Goal: Task Accomplishment & Management: Manage account settings

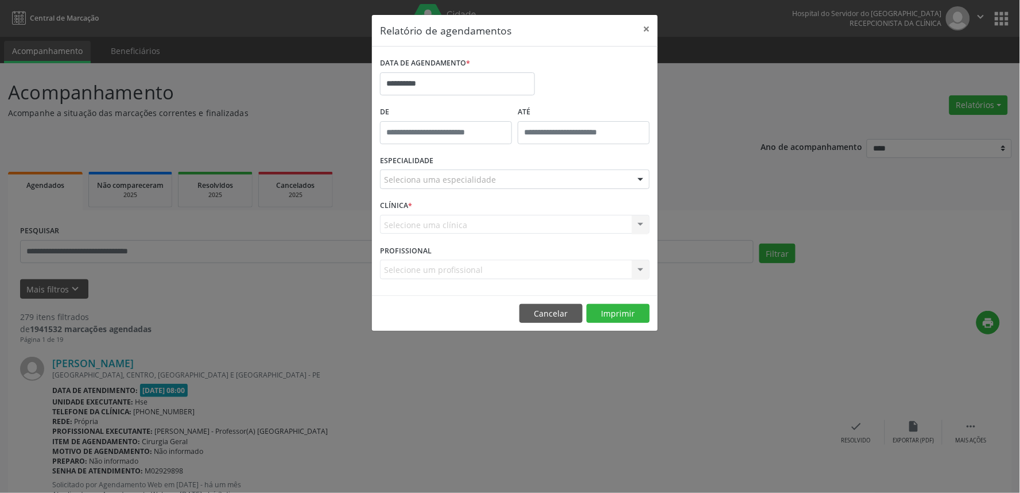
click at [544, 179] on div "Seleciona uma especialidade" at bounding box center [515, 179] width 270 height 20
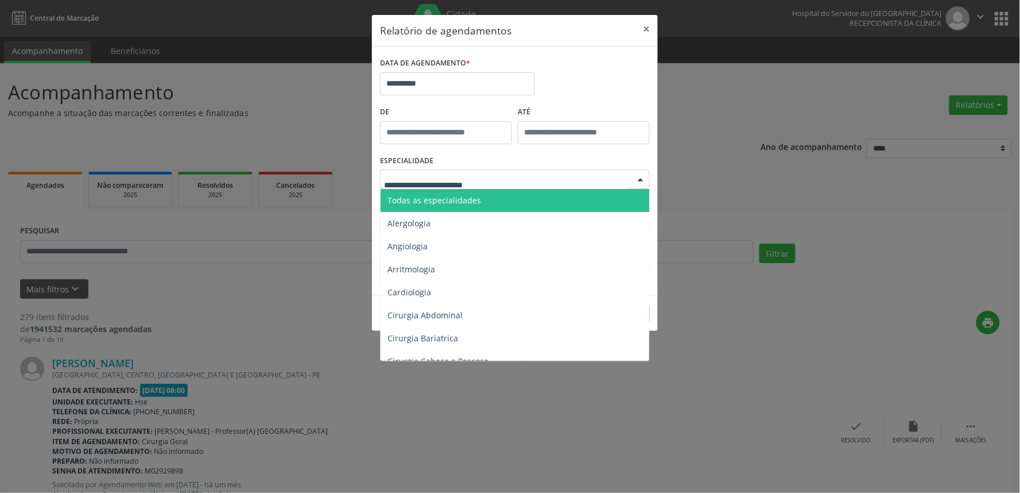
click at [538, 199] on span "Todas as especialidades" at bounding box center [516, 200] width 270 height 23
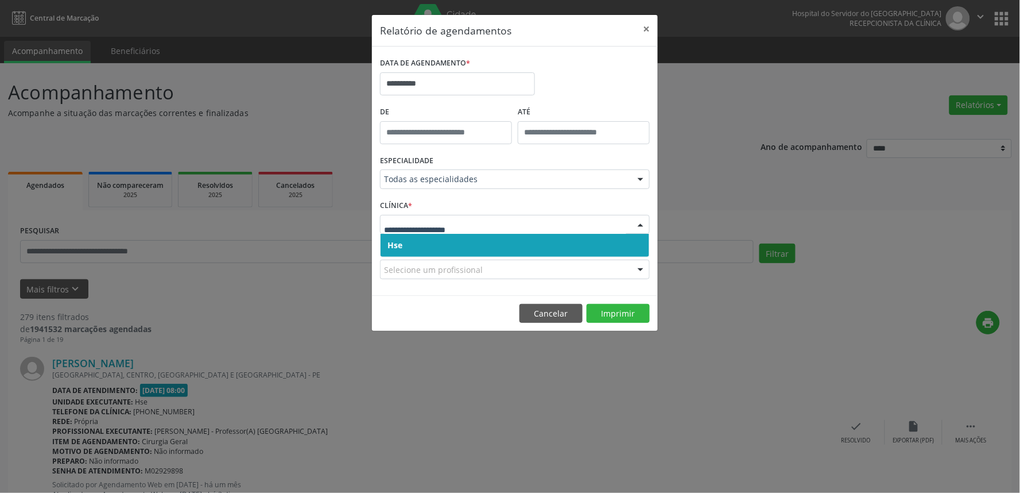
click at [510, 253] on span "Hse" at bounding box center [515, 245] width 269 height 23
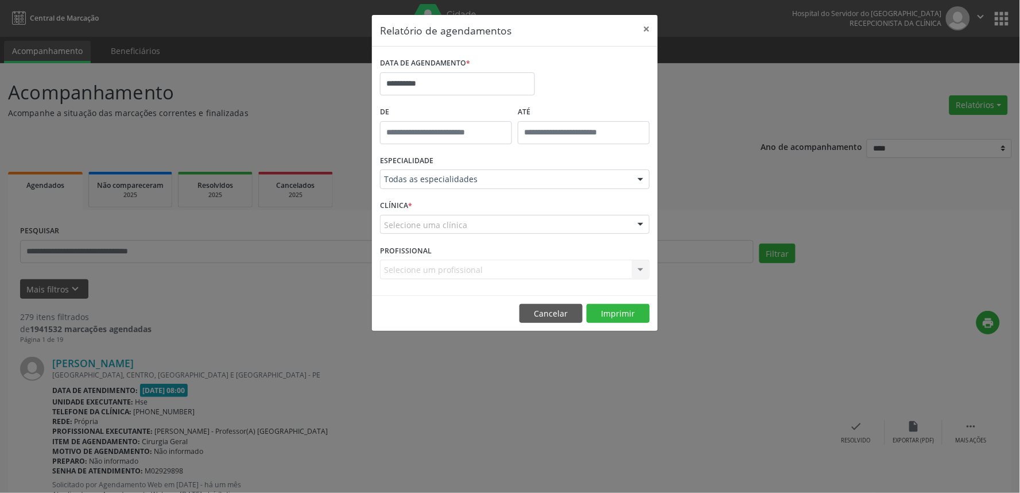
click at [512, 220] on div "Selecione uma clínica" at bounding box center [515, 225] width 270 height 20
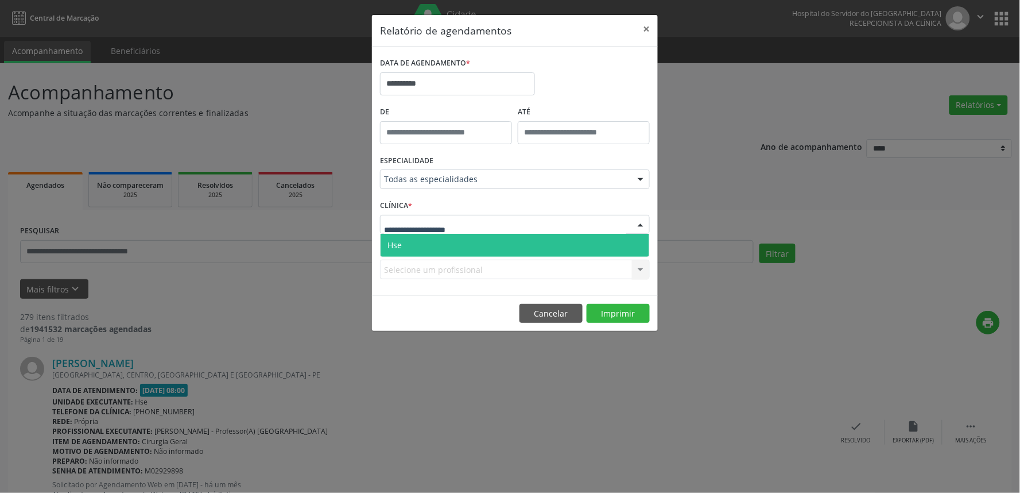
click at [498, 246] on span "Hse" at bounding box center [515, 245] width 269 height 23
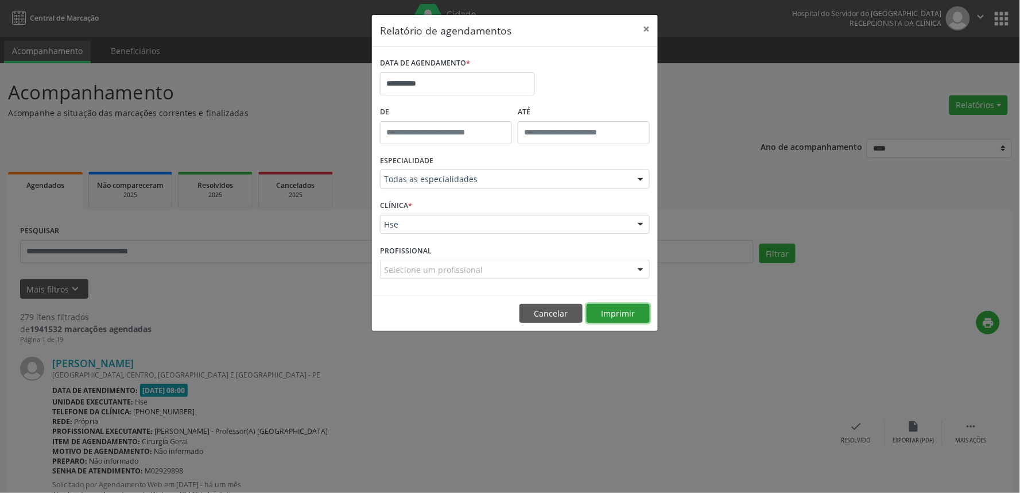
click at [623, 313] on button "Imprimir" at bounding box center [618, 314] width 63 height 20
click at [645, 25] on button "×" at bounding box center [646, 29] width 23 height 28
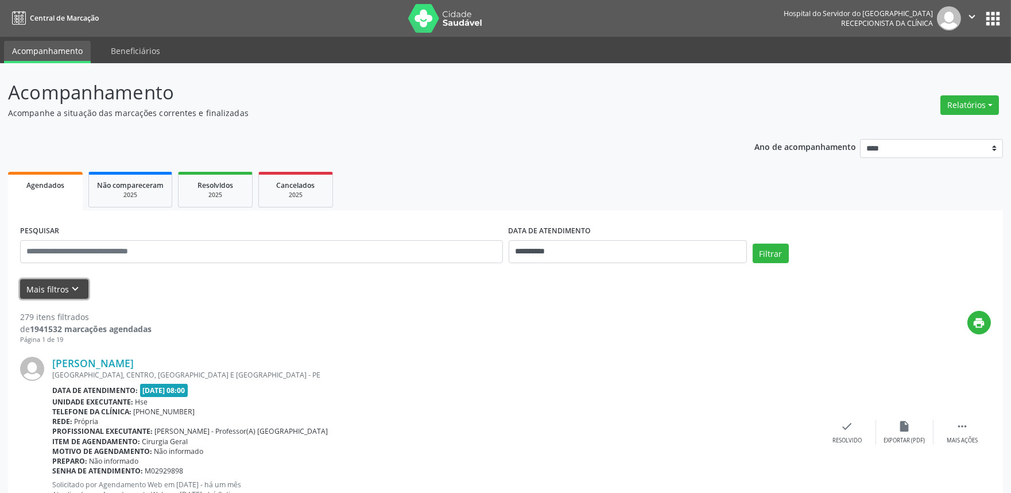
click at [42, 288] on button "Mais filtros keyboard_arrow_down" at bounding box center [54, 289] width 68 height 20
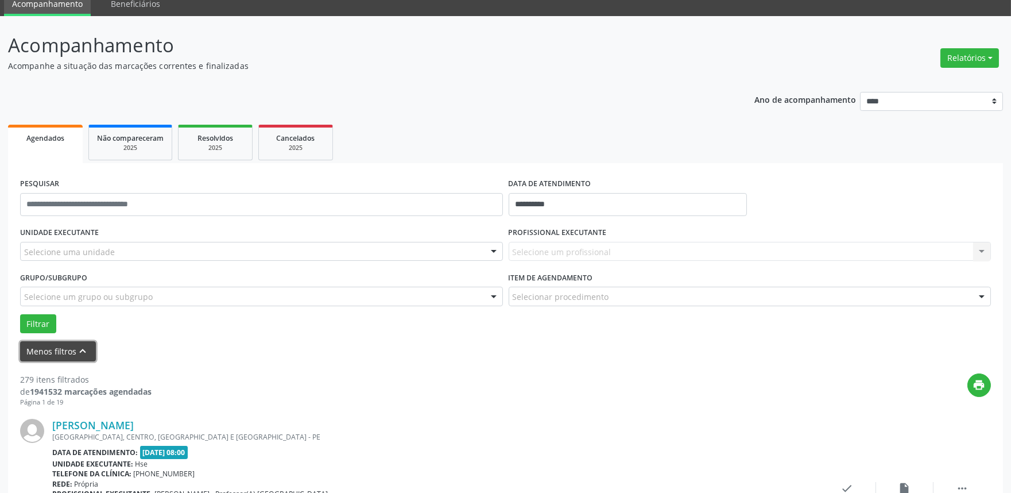
scroll to position [127, 0]
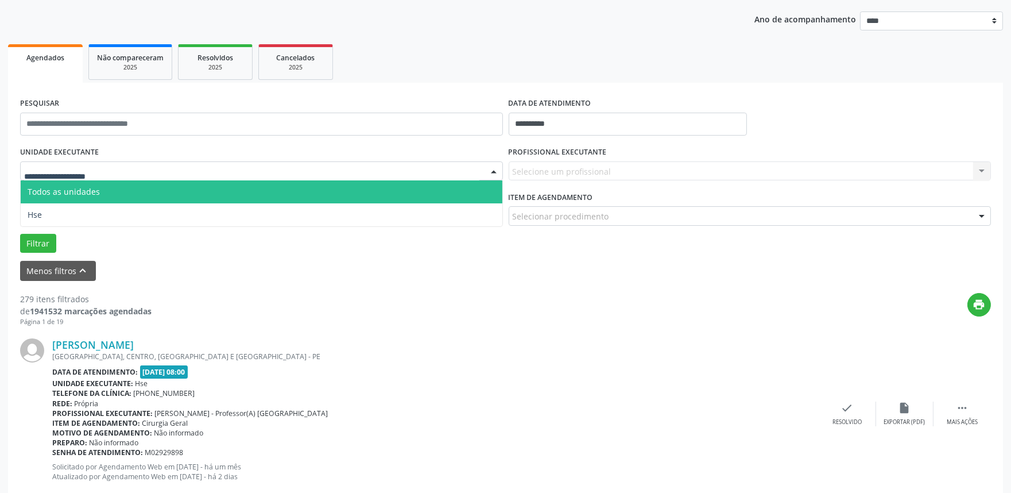
click at [169, 165] on div at bounding box center [261, 171] width 483 height 20
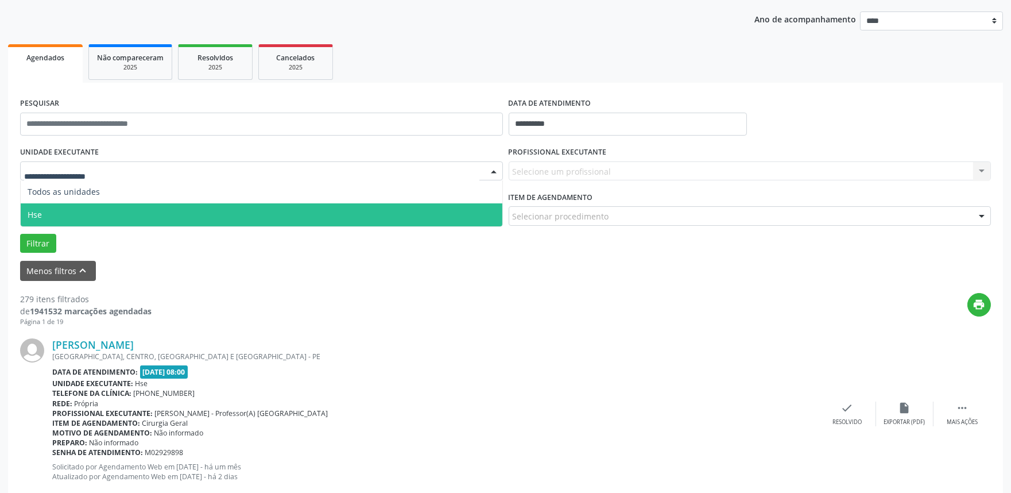
click at [148, 210] on span "Hse" at bounding box center [262, 214] width 482 height 23
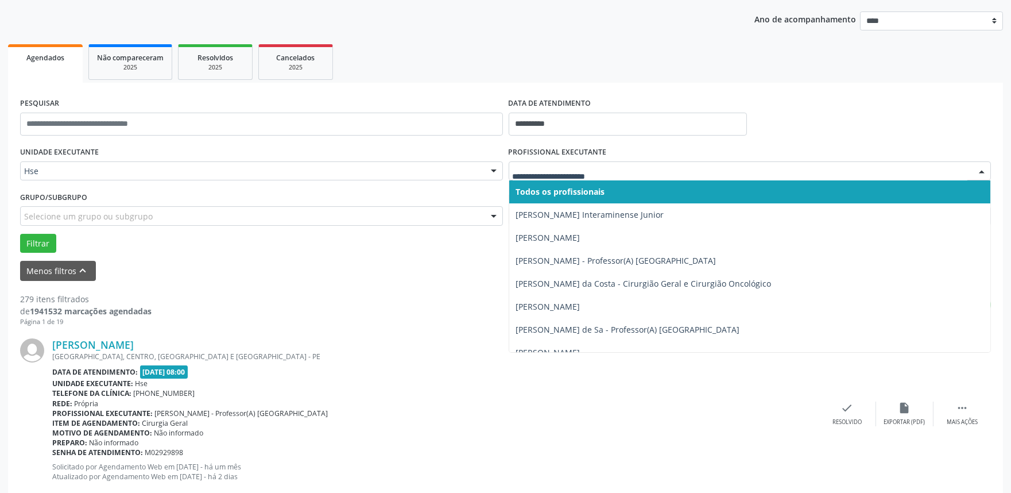
click at [600, 161] on div at bounding box center [750, 171] width 483 height 20
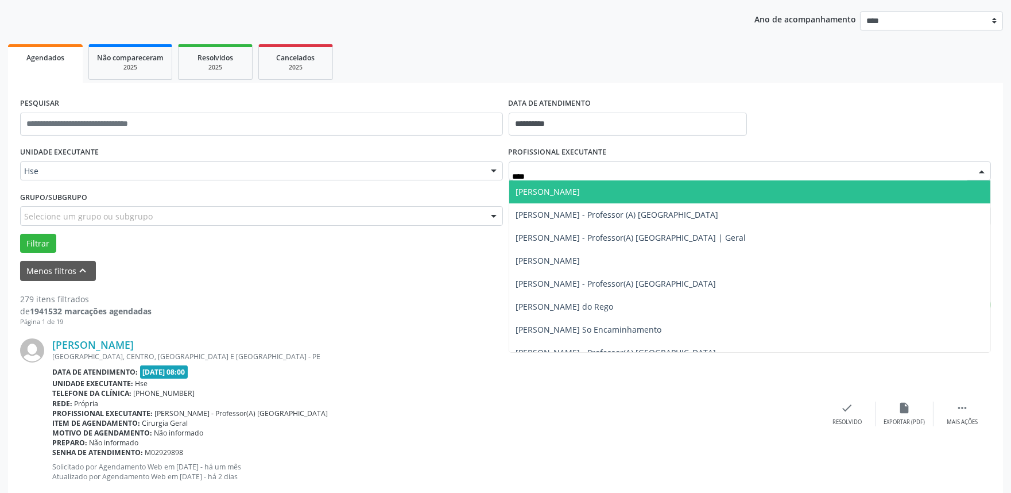
type input "*****"
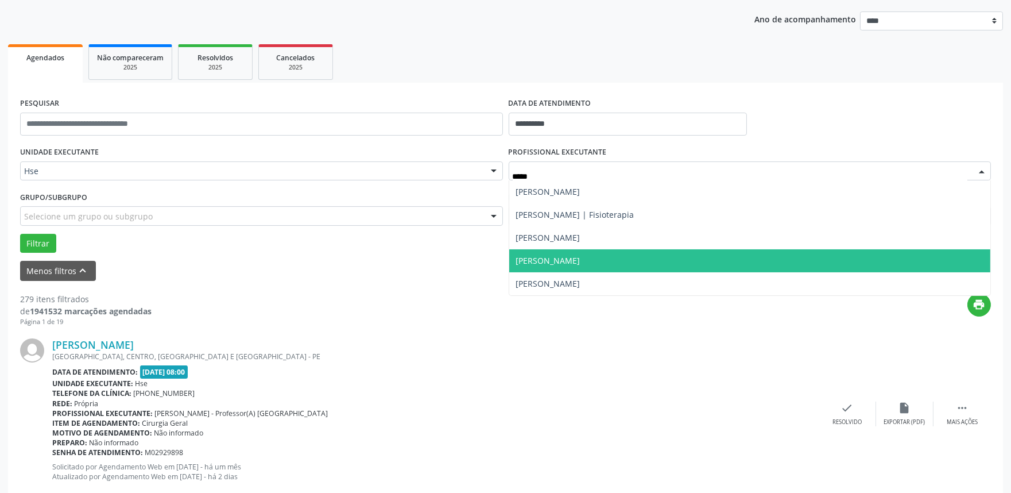
click at [580, 255] on span "[PERSON_NAME]" at bounding box center [548, 260] width 64 height 11
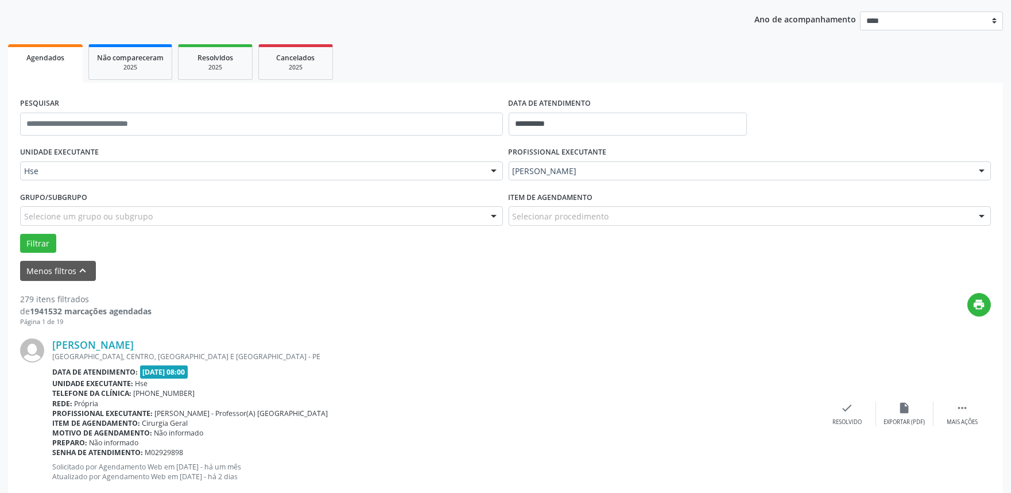
click at [574, 208] on div "Selecionar procedimento" at bounding box center [750, 216] width 483 height 20
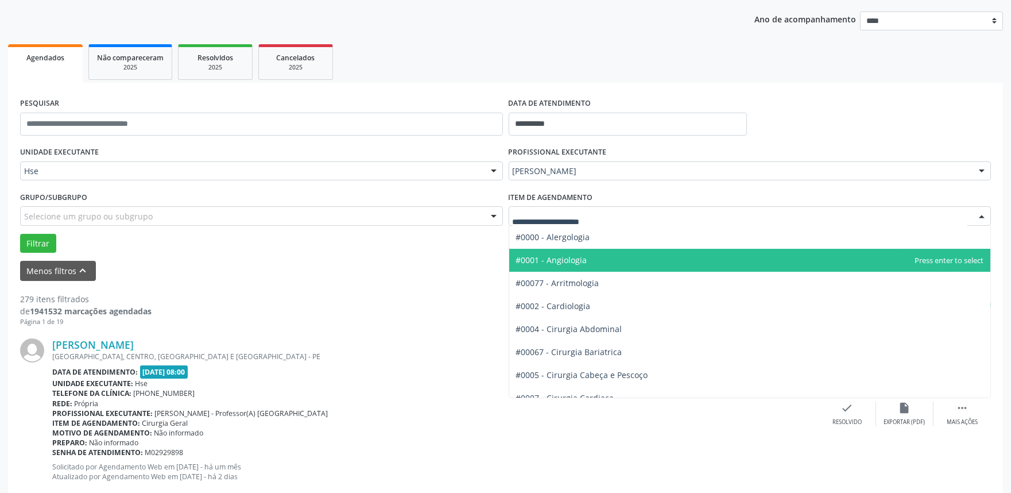
click at [521, 251] on span "#0001 - Angiologia" at bounding box center [750, 260] width 482 height 23
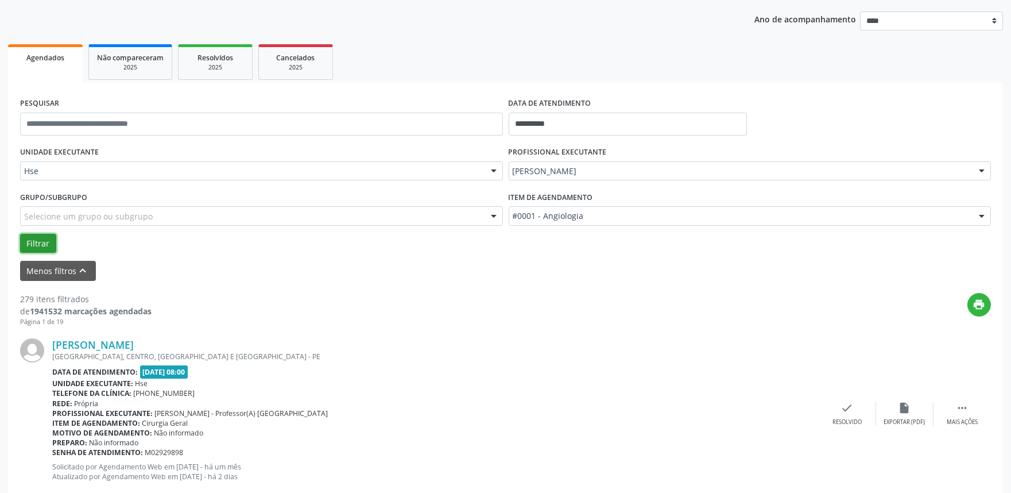
click at [34, 237] on button "Filtrar" at bounding box center [38, 244] width 36 height 20
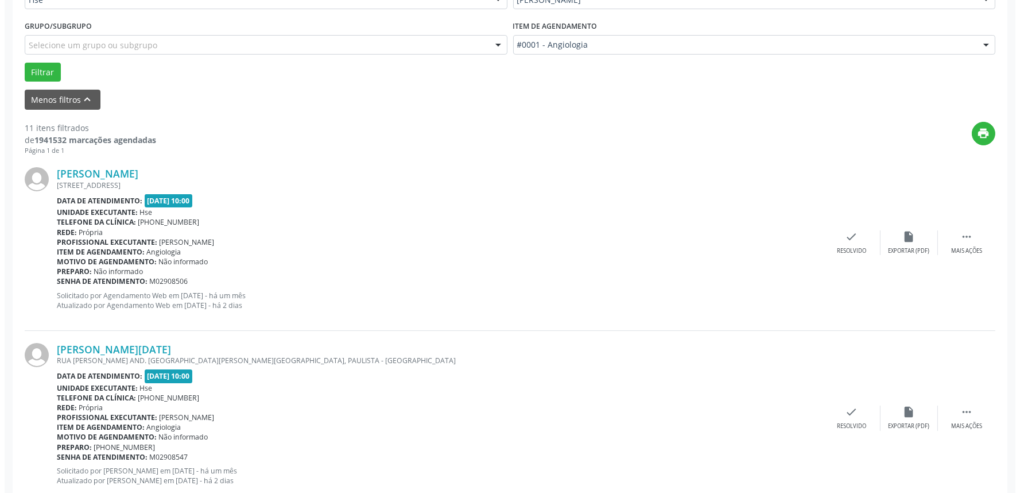
scroll to position [319, 0]
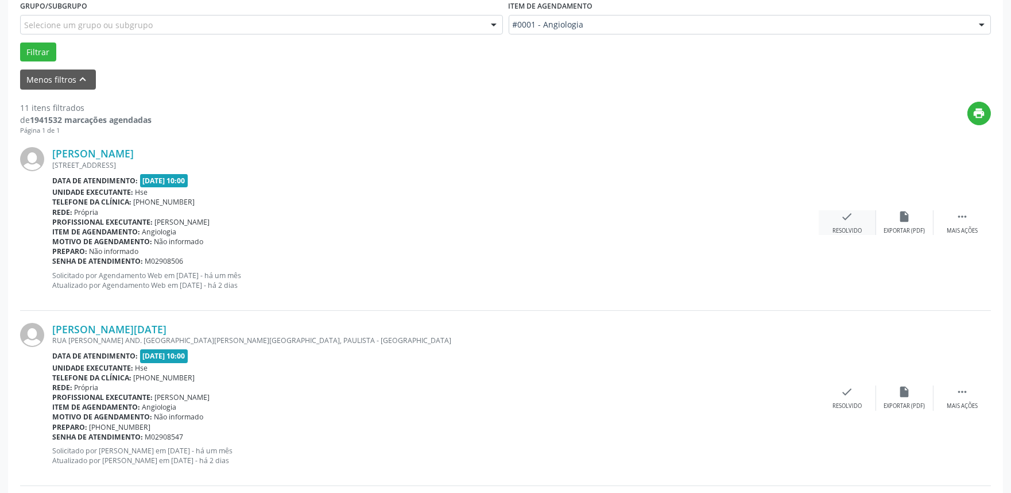
click at [857, 219] on div "check Resolvido" at bounding box center [847, 222] width 57 height 25
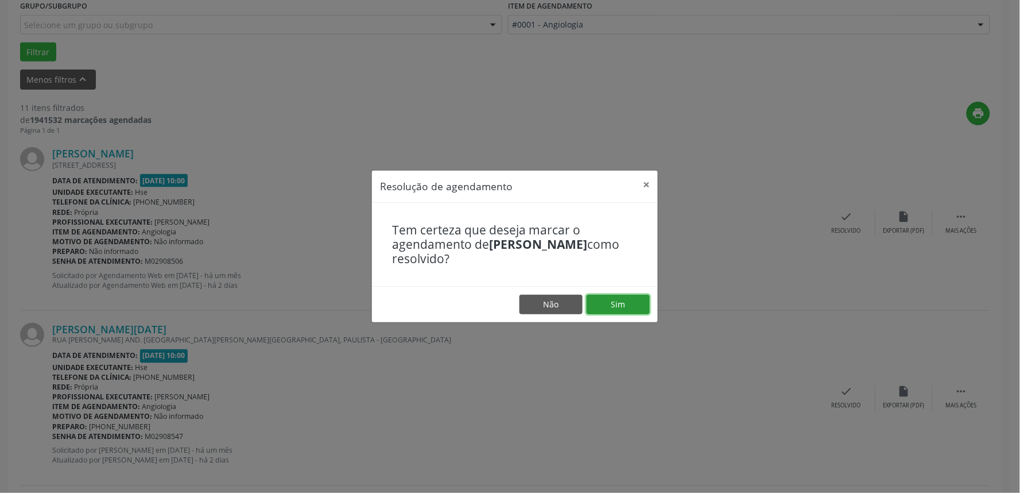
click at [607, 303] on button "Sim" at bounding box center [618, 305] width 63 height 20
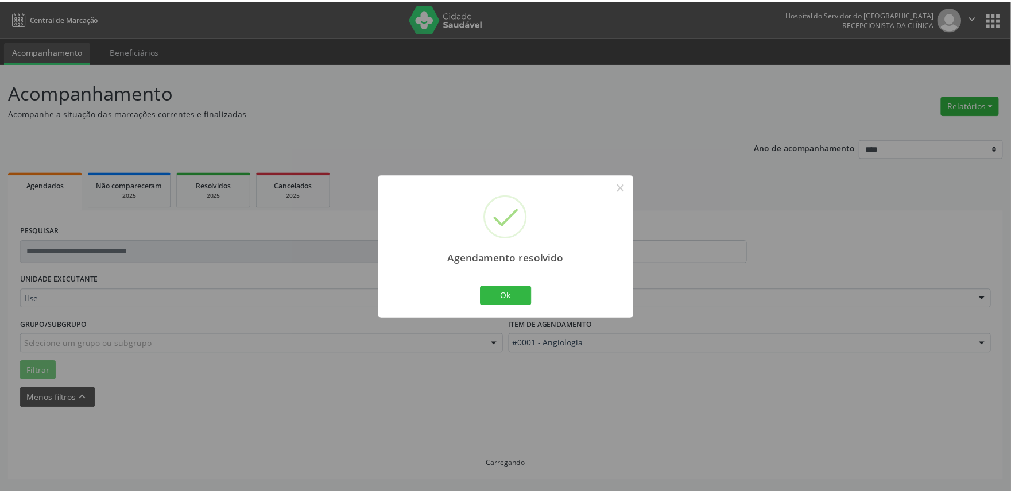
scroll to position [0, 0]
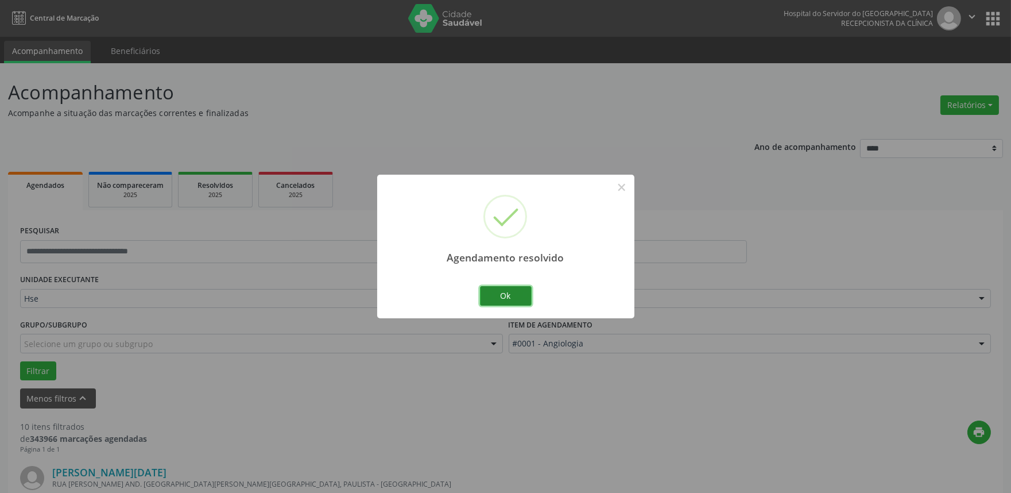
click at [498, 290] on button "Ok" at bounding box center [506, 296] width 52 height 20
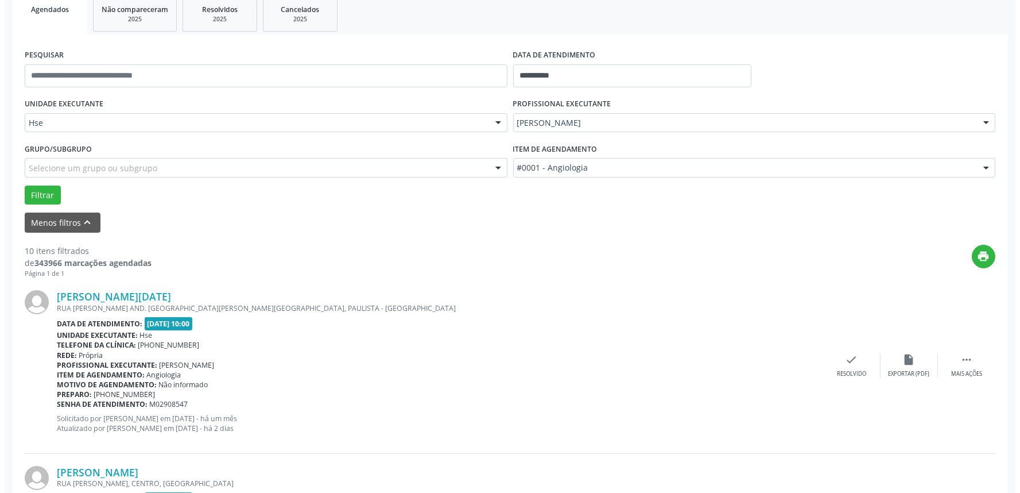
scroll to position [255, 0]
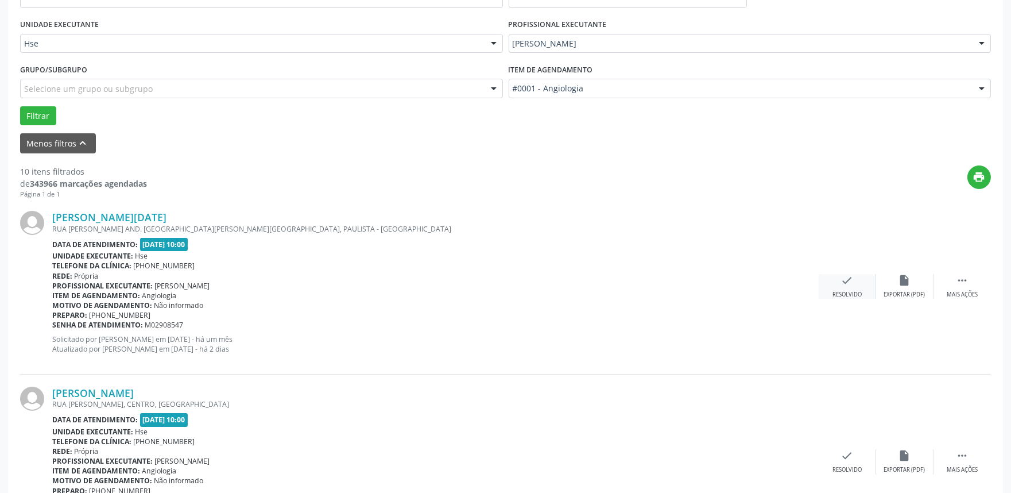
click at [850, 286] on div "check Resolvido" at bounding box center [847, 286] width 57 height 25
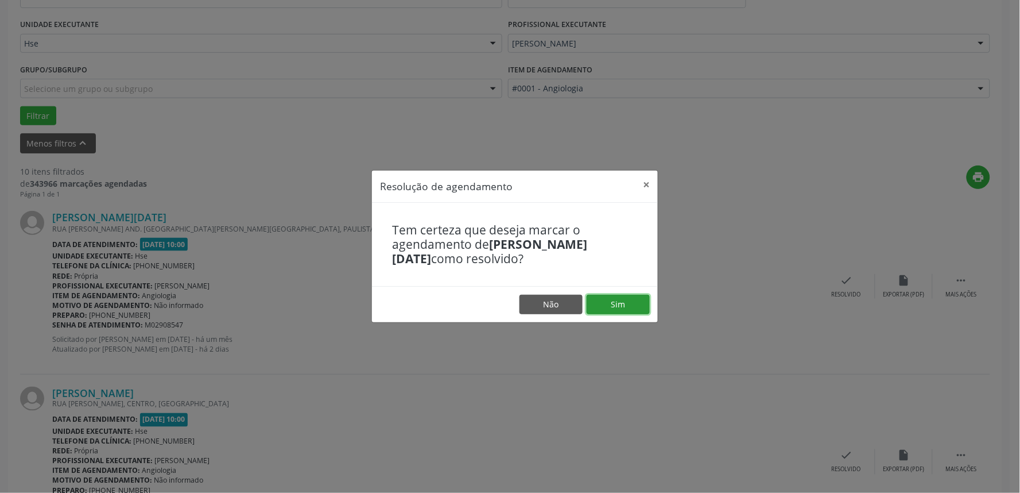
click at [625, 305] on button "Sim" at bounding box center [618, 305] width 63 height 20
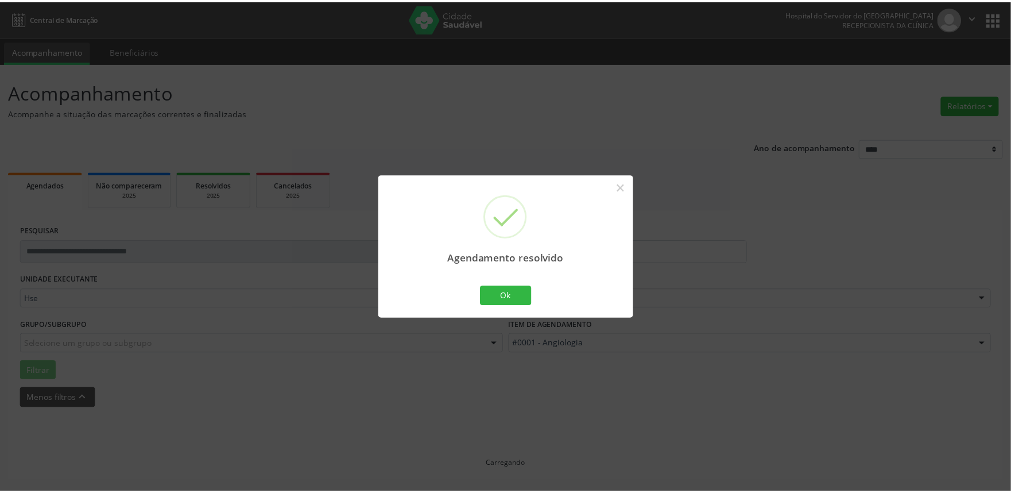
scroll to position [0, 0]
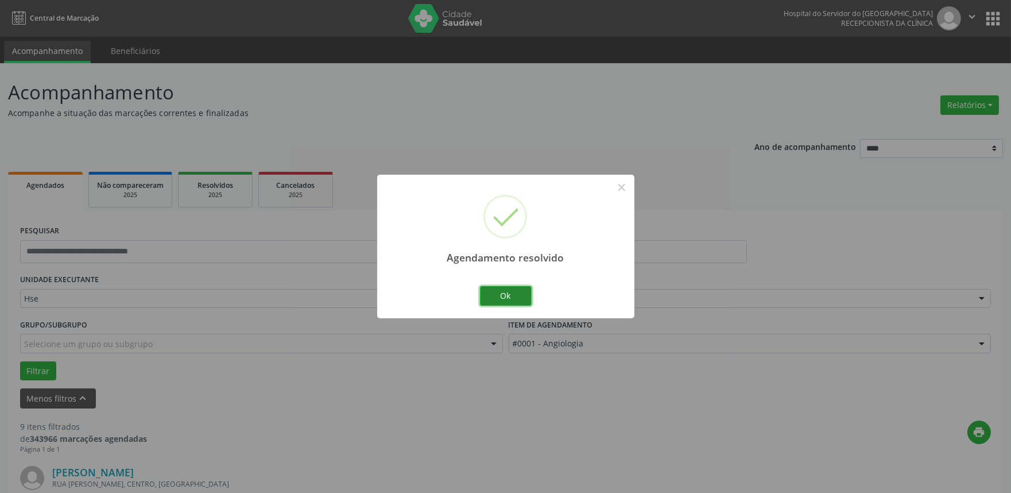
click at [493, 296] on button "Ok" at bounding box center [506, 296] width 52 height 20
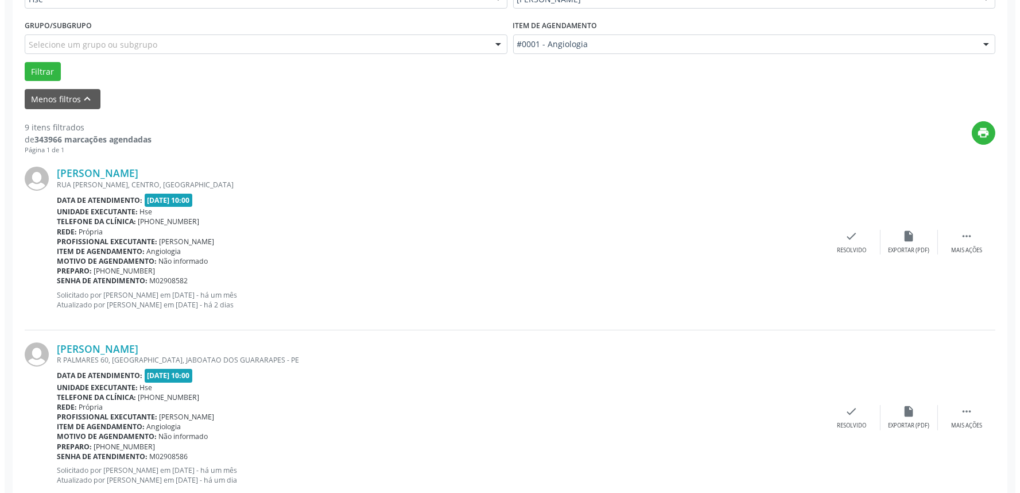
scroll to position [319, 0]
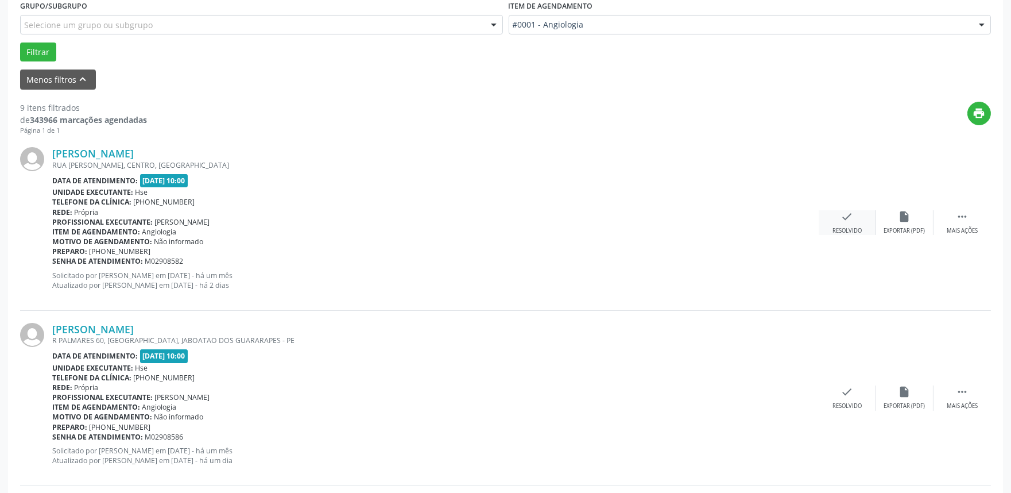
click at [846, 219] on icon "check" at bounding box center [847, 216] width 13 height 13
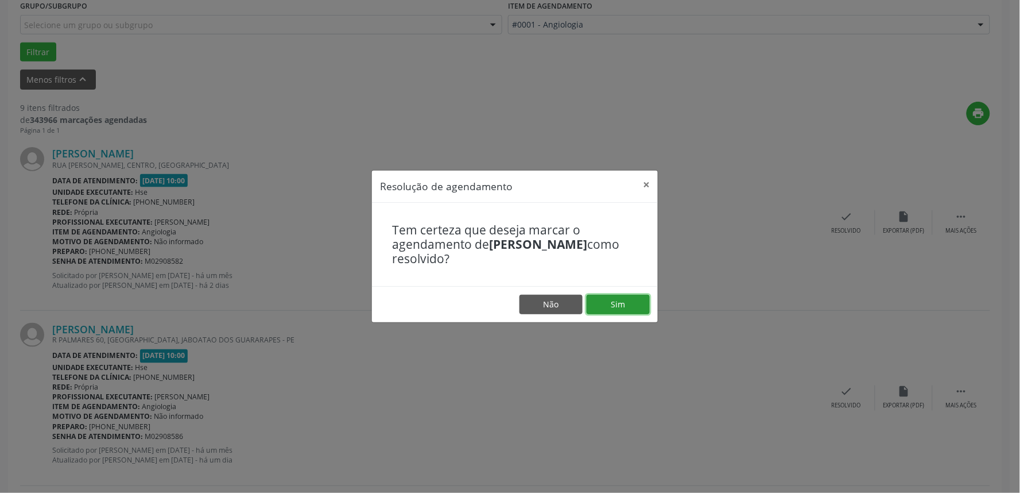
click at [611, 306] on button "Sim" at bounding box center [618, 305] width 63 height 20
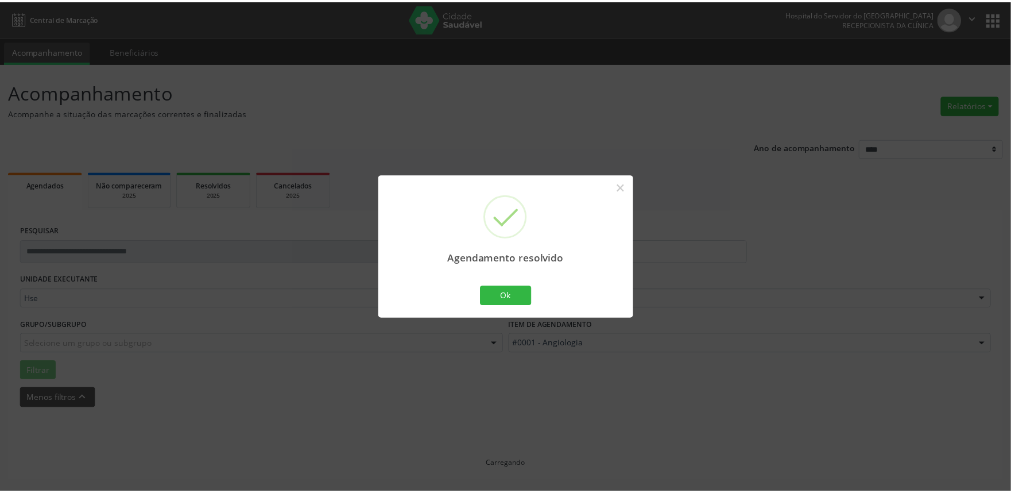
scroll to position [0, 0]
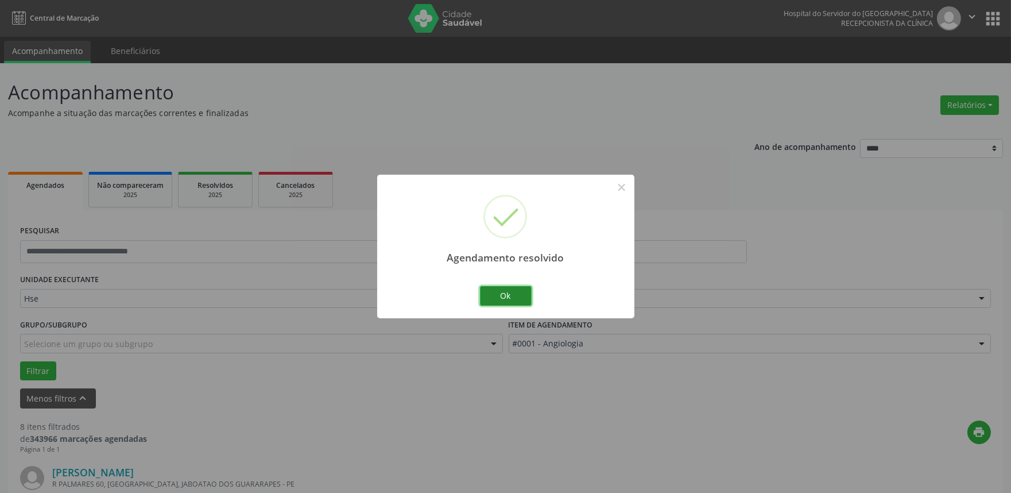
click at [503, 293] on button "Ok" at bounding box center [506, 296] width 52 height 20
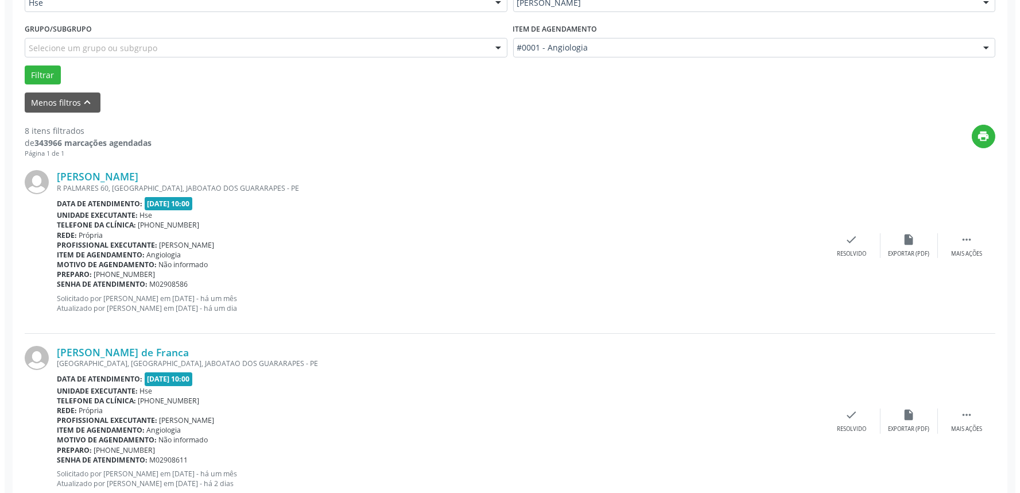
scroll to position [319, 0]
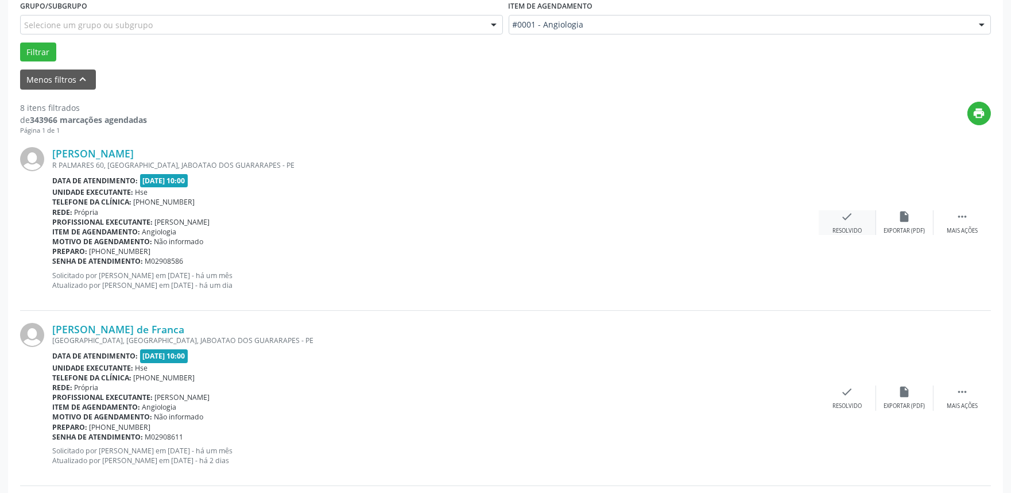
click at [847, 215] on icon "check" at bounding box center [847, 216] width 13 height 13
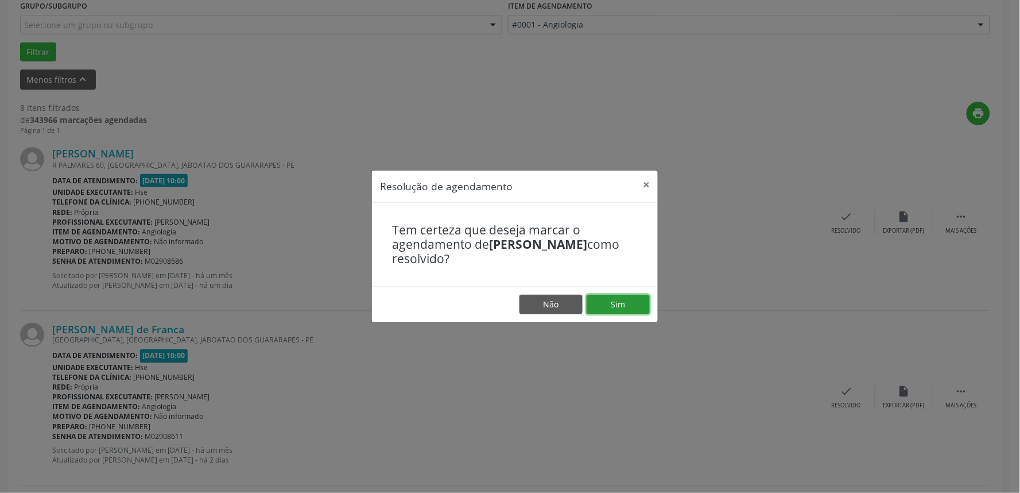
click at [609, 302] on button "Sim" at bounding box center [618, 305] width 63 height 20
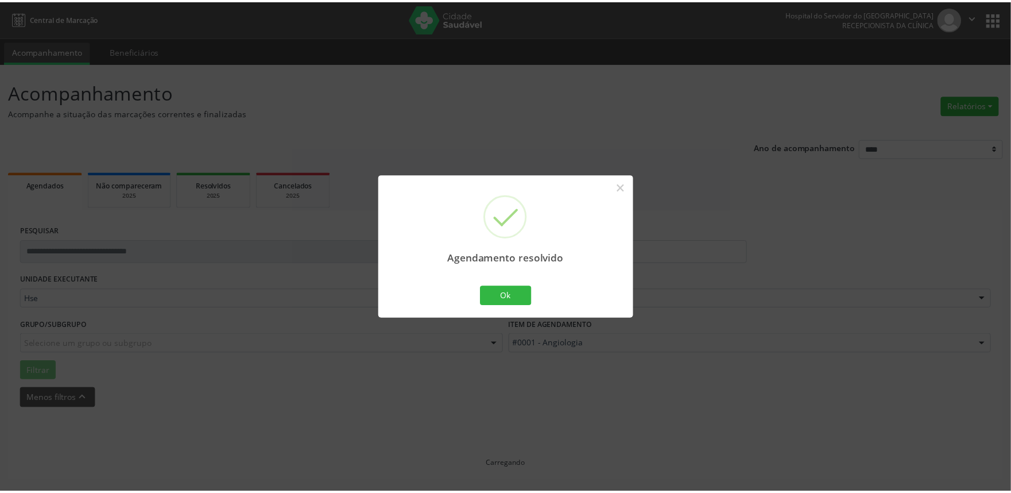
scroll to position [0, 0]
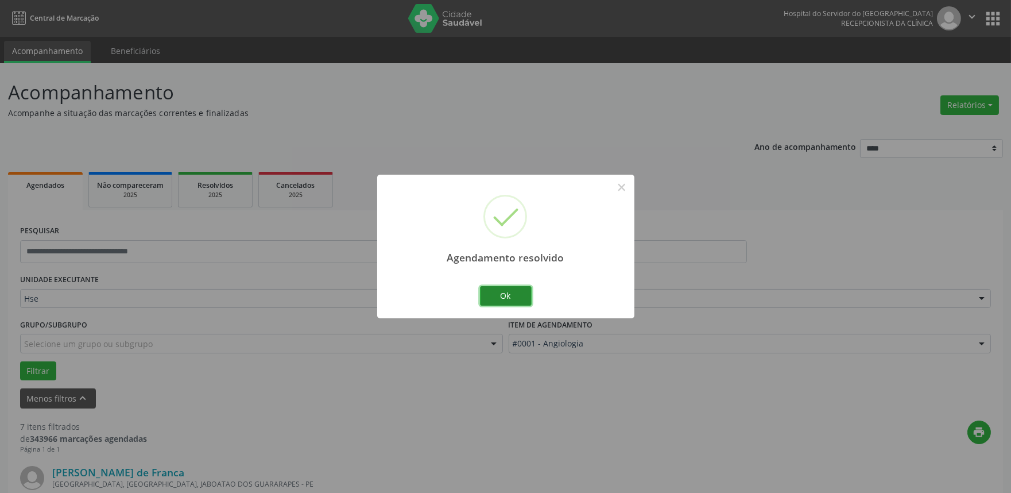
click at [506, 289] on button "Ok" at bounding box center [506, 296] width 52 height 20
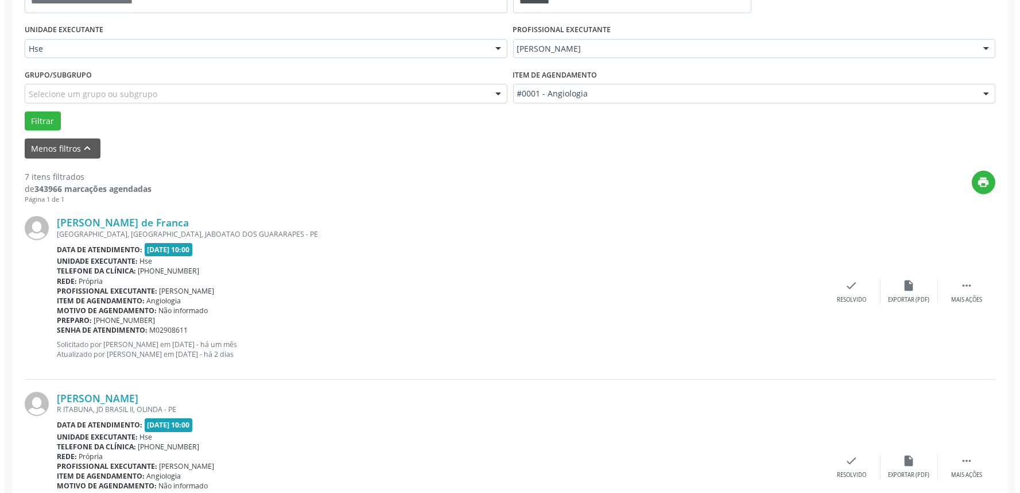
scroll to position [255, 0]
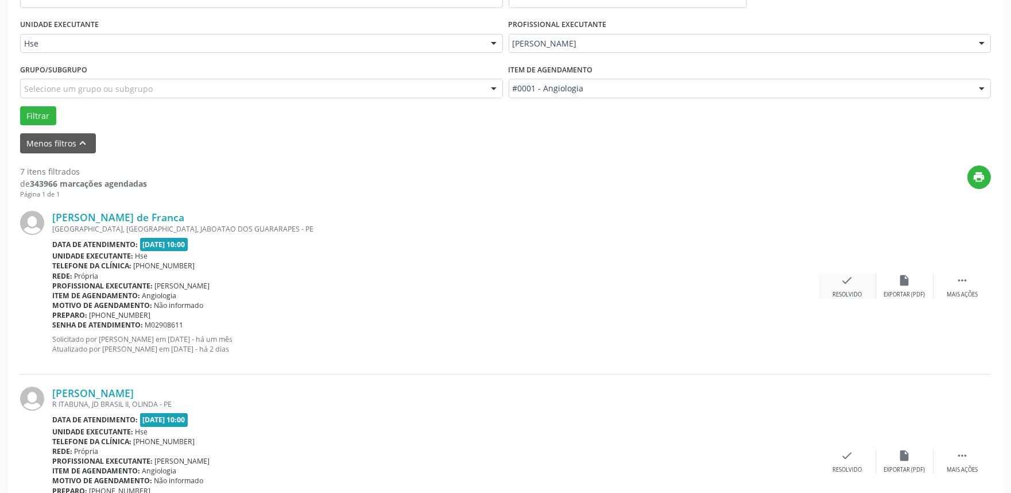
click at [844, 280] on icon "check" at bounding box center [847, 280] width 13 height 13
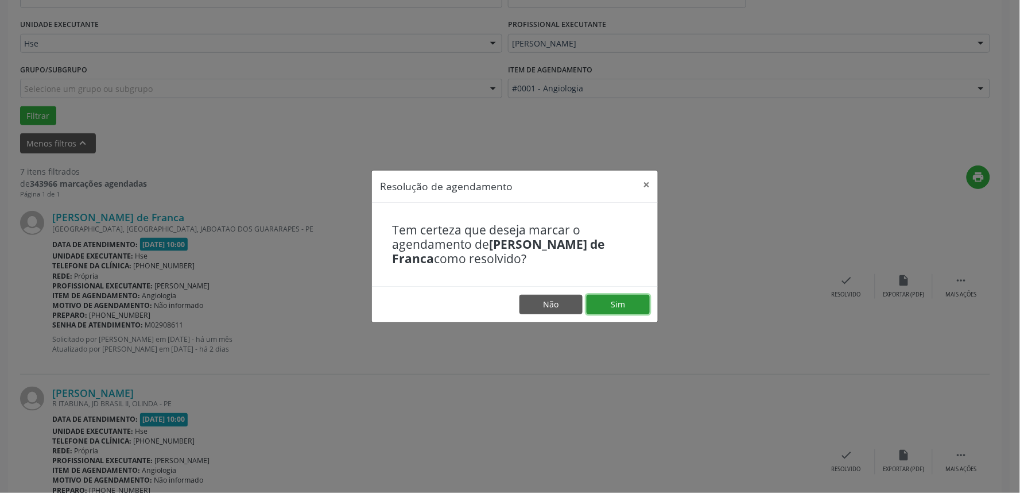
click at [622, 297] on button "Sim" at bounding box center [618, 305] width 63 height 20
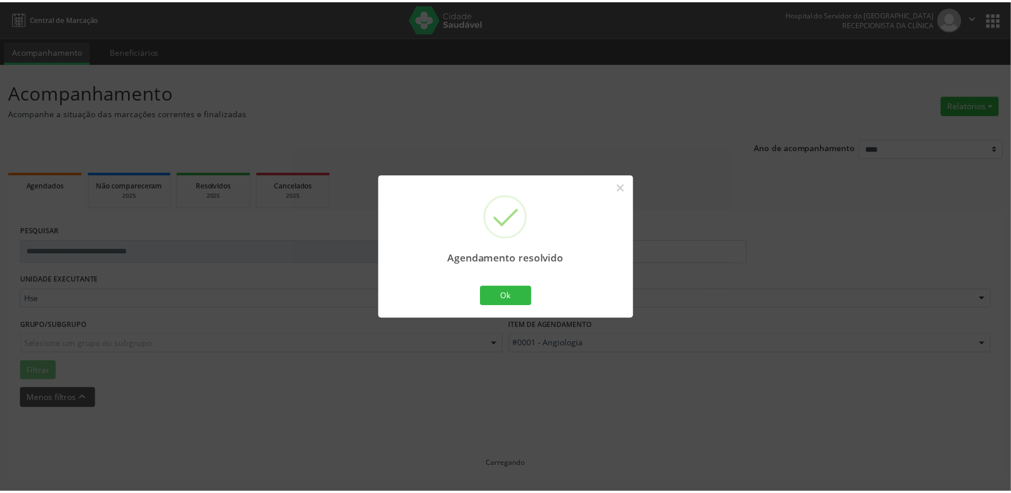
scroll to position [0, 0]
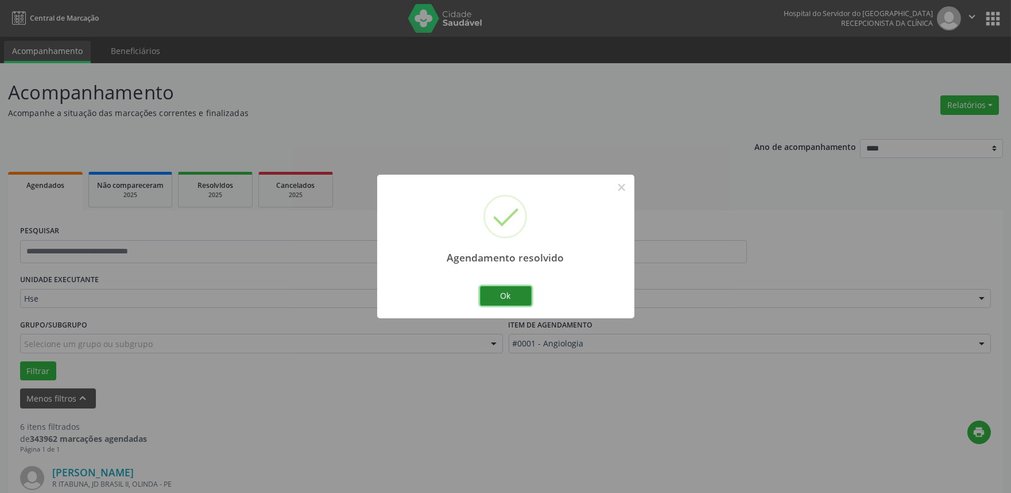
click at [506, 288] on button "Ok" at bounding box center [506, 296] width 52 height 20
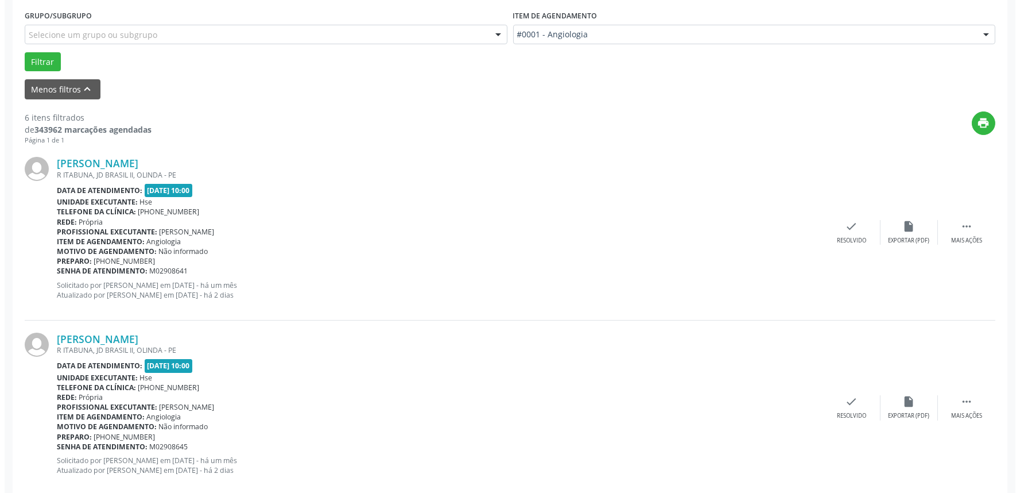
scroll to position [319, 0]
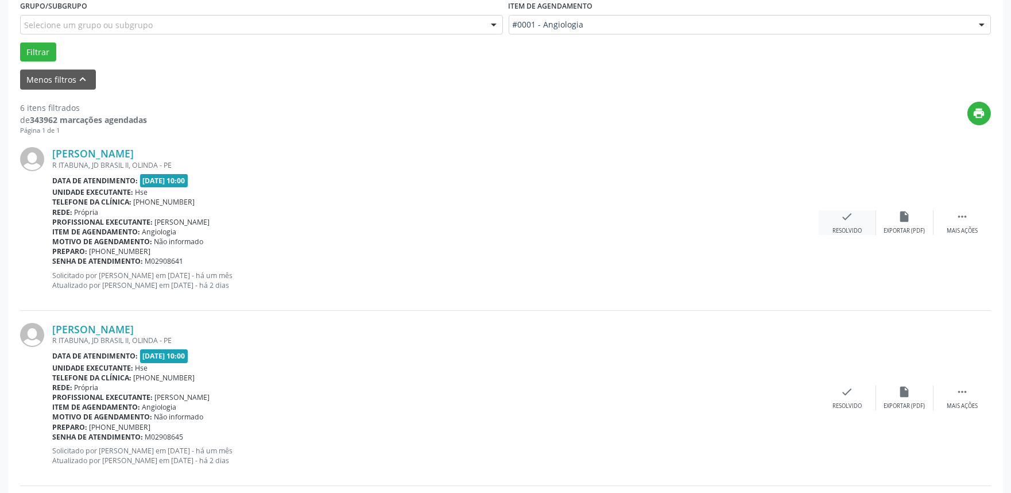
click at [857, 224] on div "check Resolvido" at bounding box center [847, 222] width 57 height 25
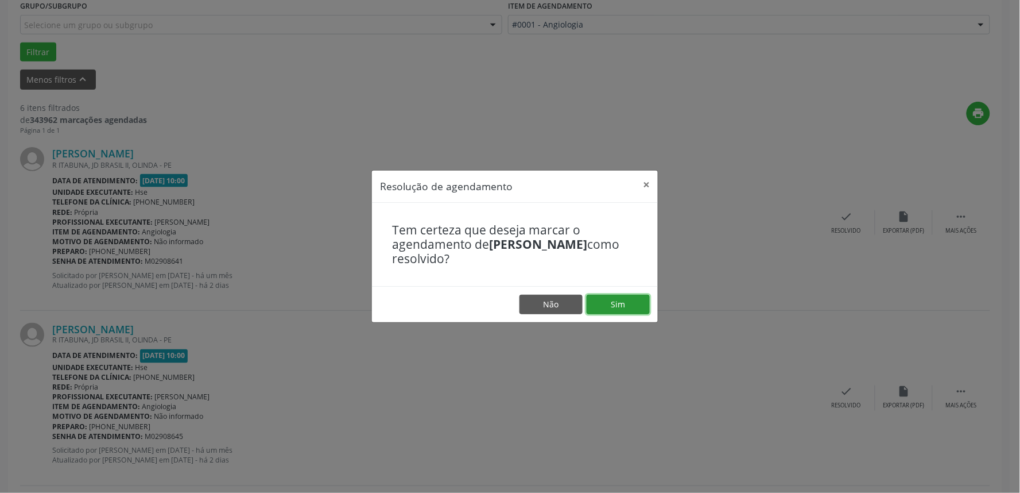
click at [606, 301] on button "Sim" at bounding box center [618, 305] width 63 height 20
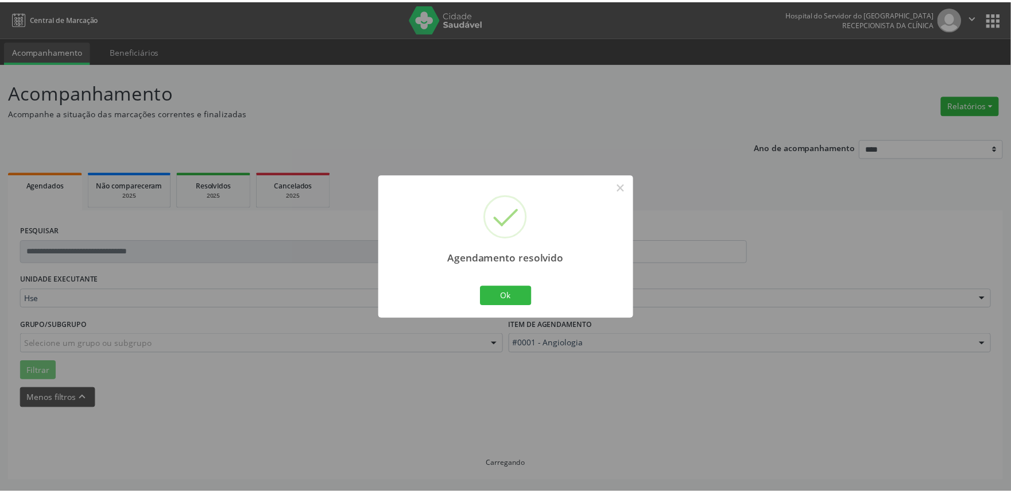
scroll to position [0, 0]
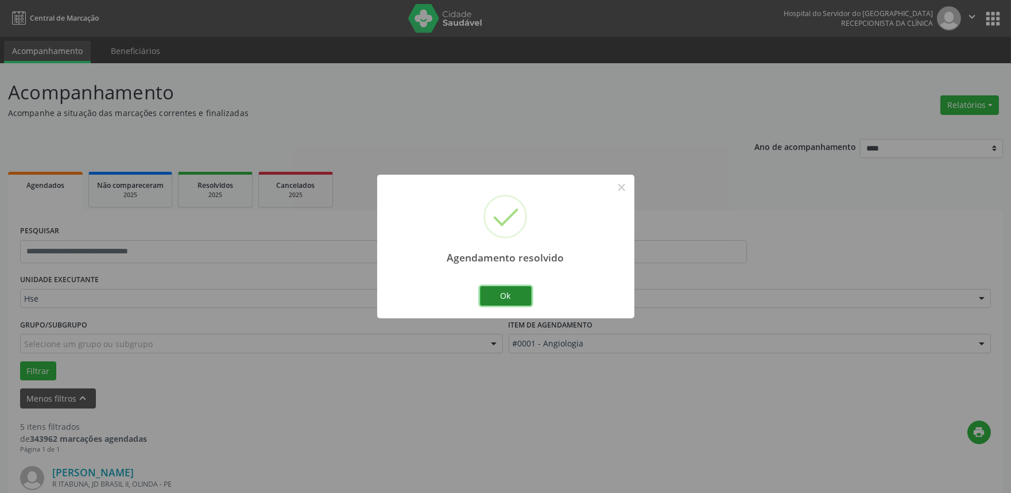
click at [504, 290] on button "Ok" at bounding box center [506, 296] width 52 height 20
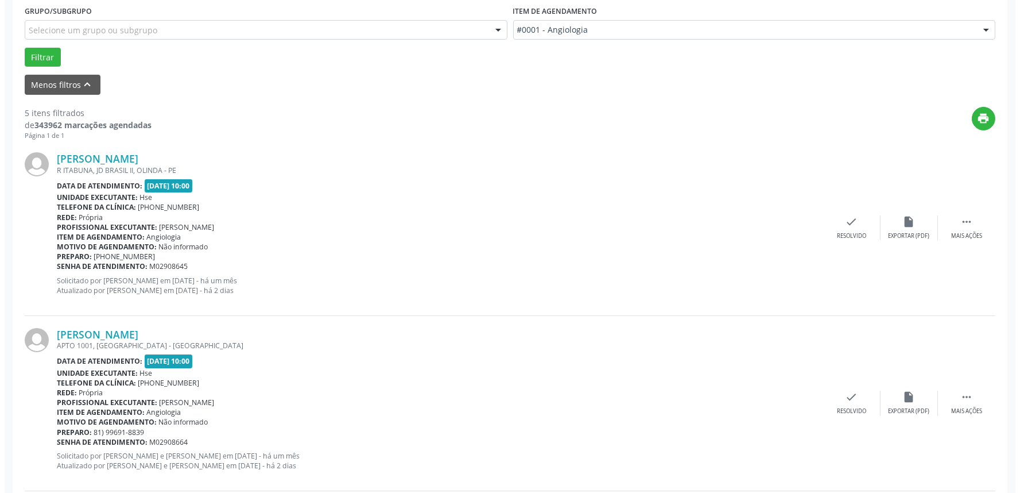
scroll to position [319, 0]
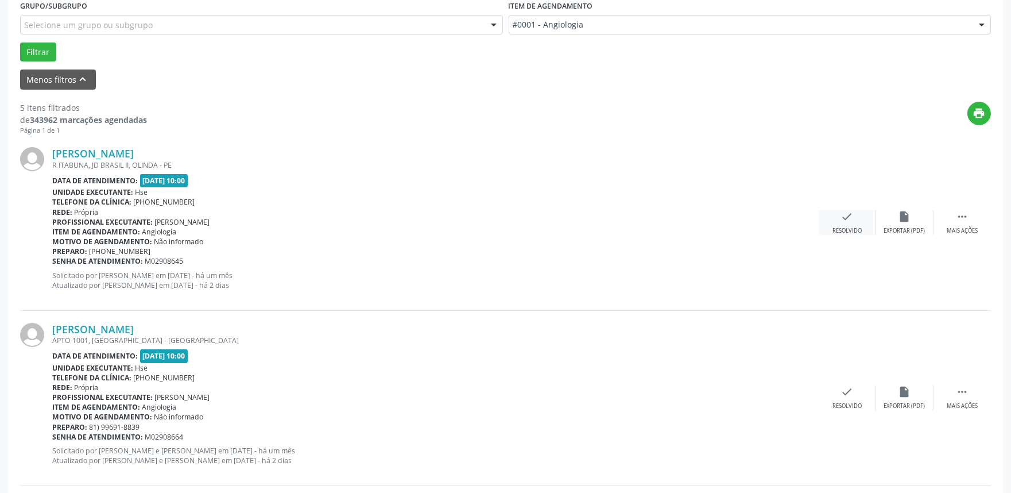
click at [842, 220] on icon "check" at bounding box center [847, 216] width 13 height 13
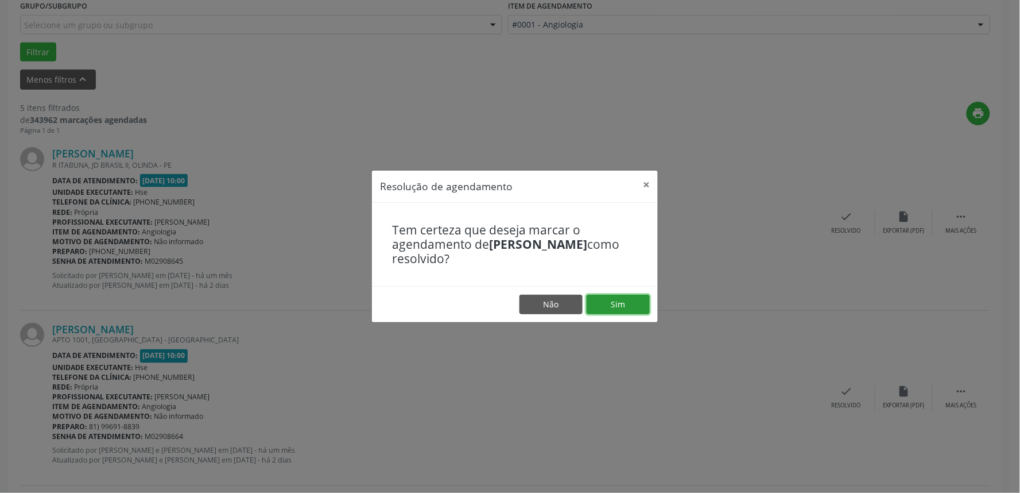
click at [609, 295] on button "Sim" at bounding box center [618, 305] width 63 height 20
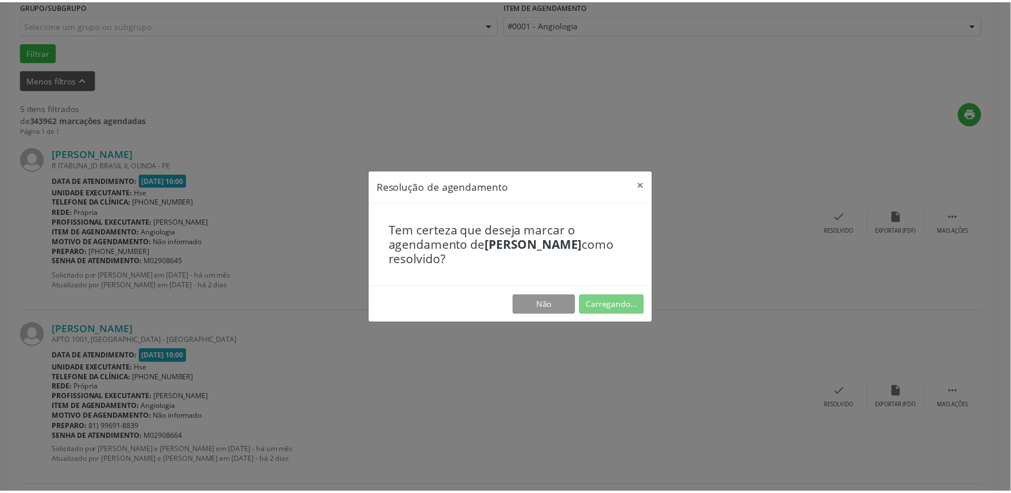
scroll to position [0, 0]
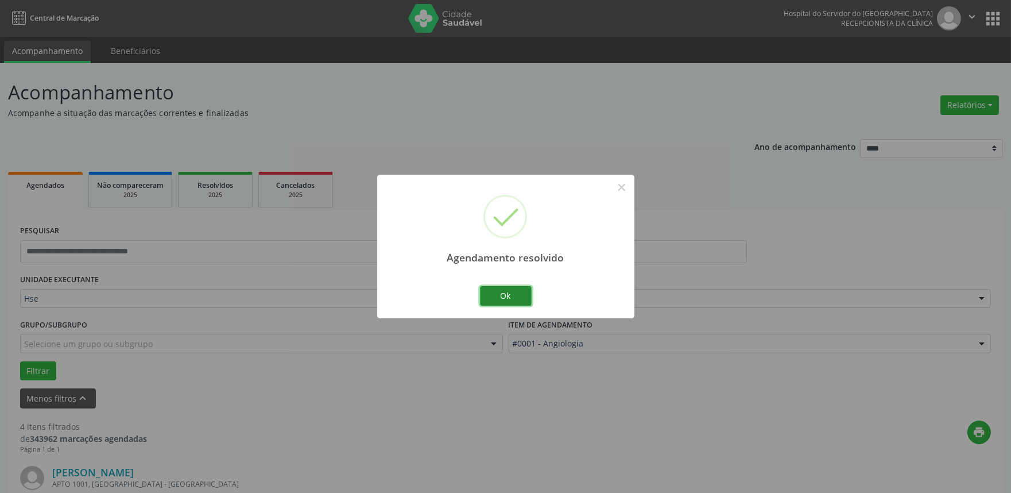
click at [508, 291] on button "Ok" at bounding box center [506, 296] width 52 height 20
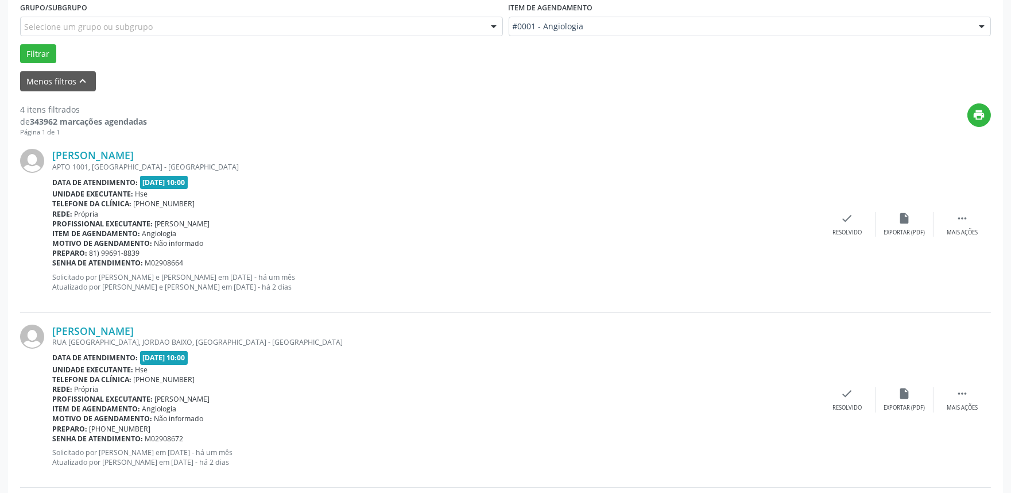
scroll to position [382, 0]
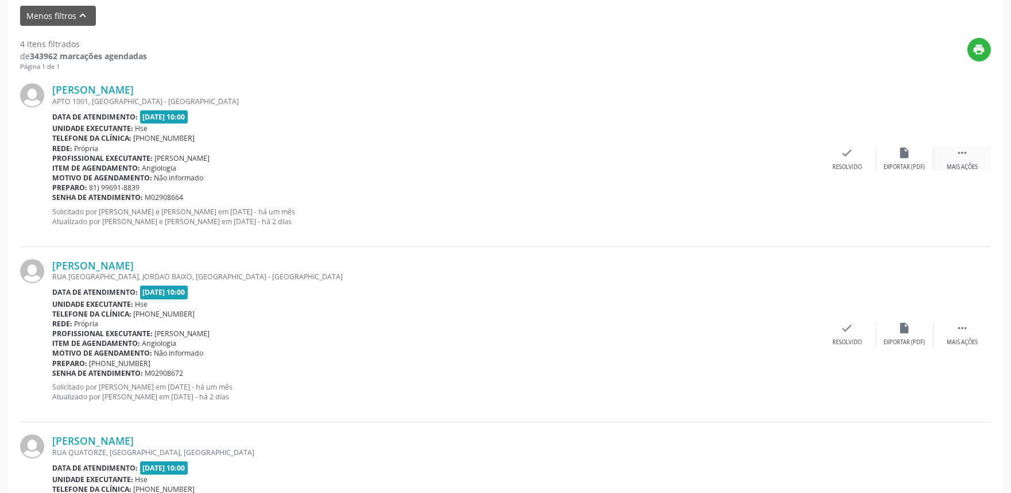
click at [946, 154] on div " Mais ações" at bounding box center [961, 158] width 57 height 25
click at [904, 164] on div "Não compareceu" at bounding box center [904, 167] width 49 height 8
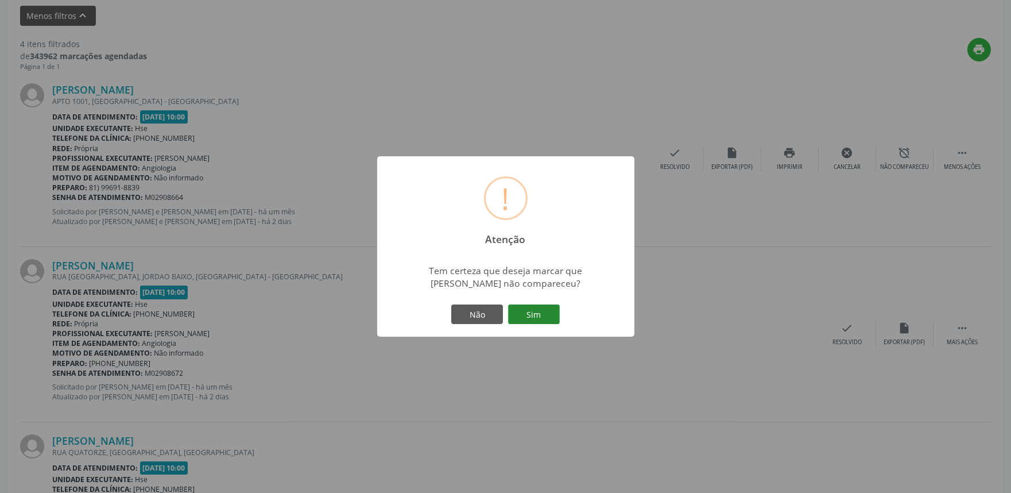
click at [533, 310] on button "Sim" at bounding box center [534, 314] width 52 height 20
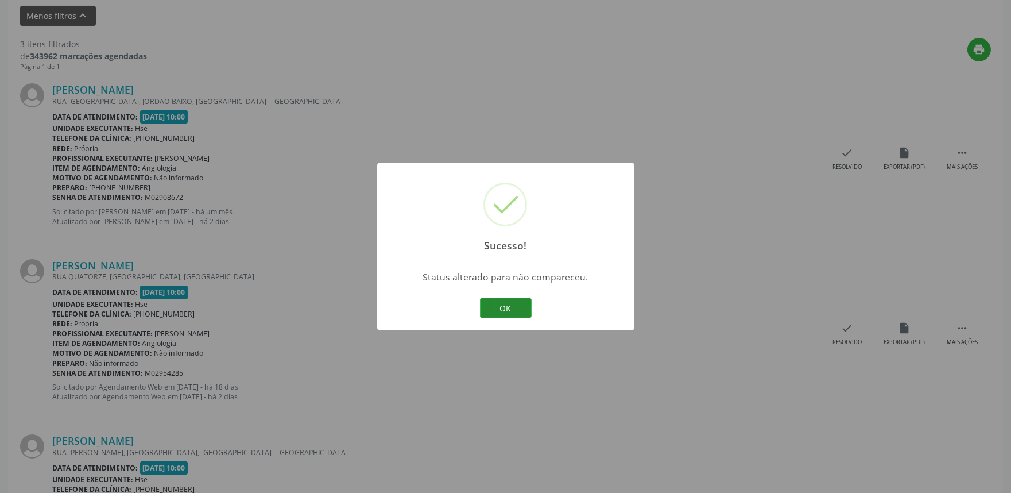
click at [502, 305] on button "OK" at bounding box center [506, 308] width 52 height 20
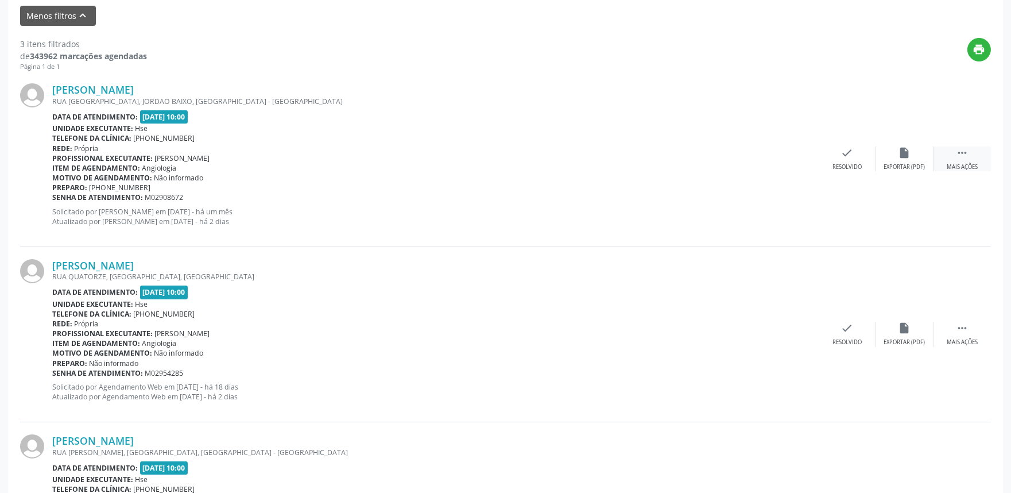
click at [962, 156] on icon "" at bounding box center [962, 152] width 13 height 13
click at [910, 160] on div "alarm_off Não compareceu" at bounding box center [904, 158] width 57 height 25
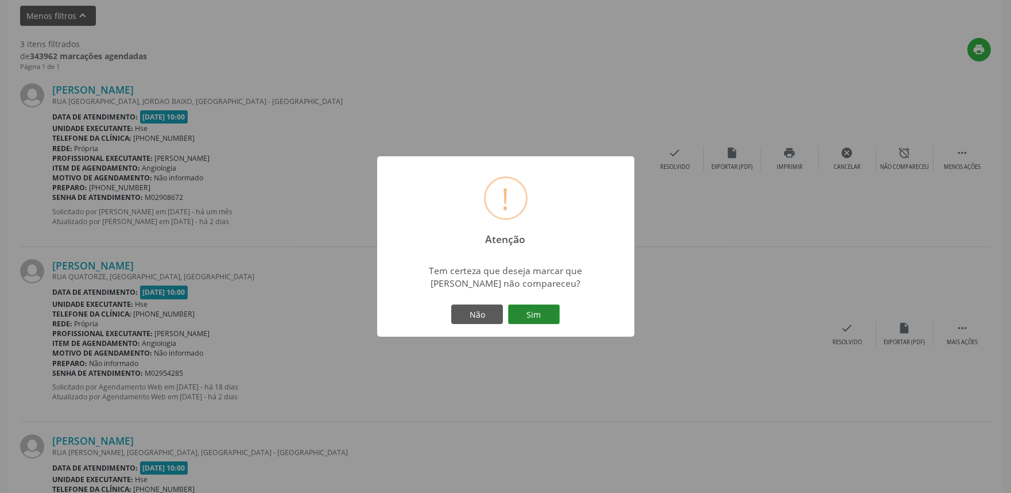
click at [534, 310] on button "Sim" at bounding box center [534, 314] width 52 height 20
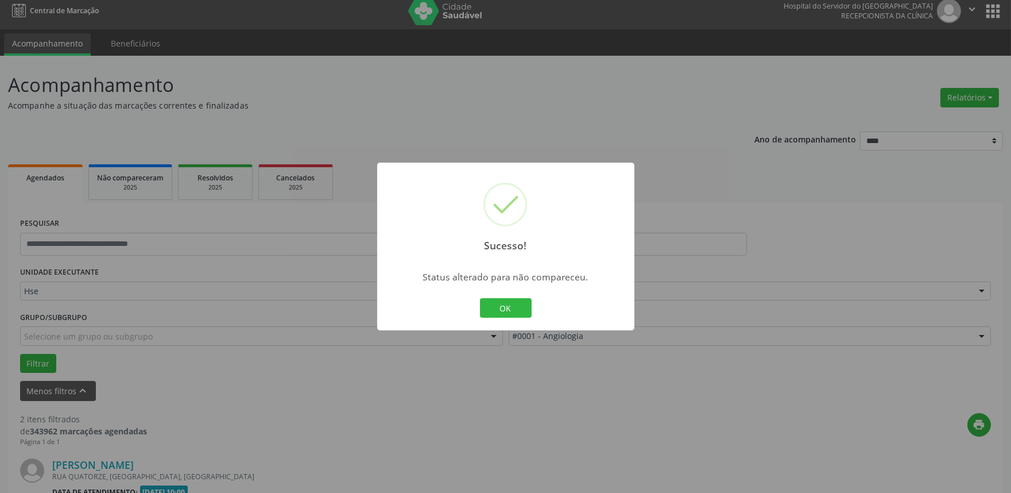
scroll to position [330, 0]
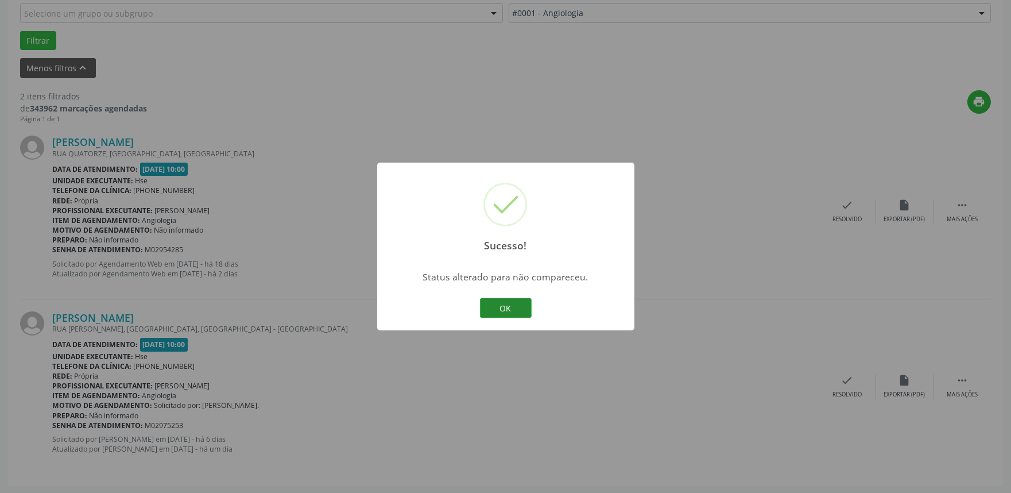
click at [517, 301] on button "OK" at bounding box center [506, 308] width 52 height 20
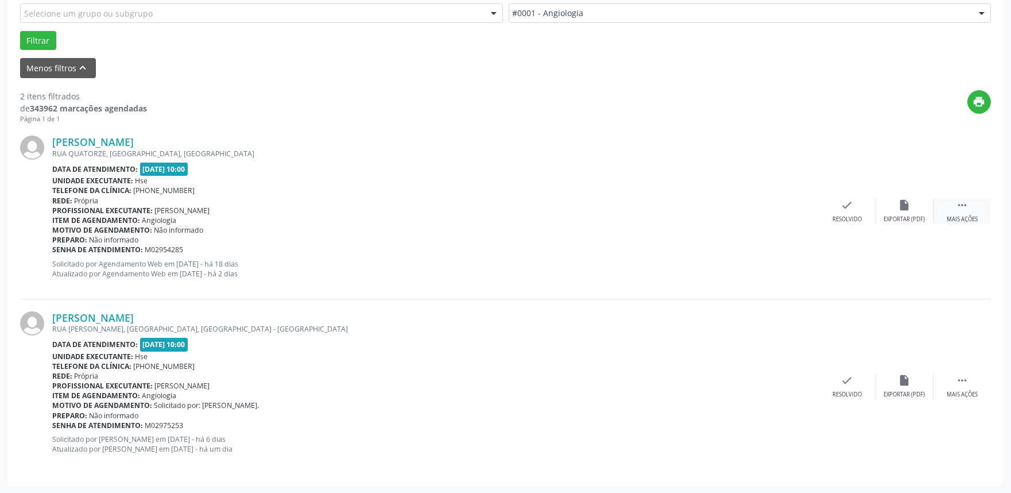
click at [964, 204] on icon "" at bounding box center [962, 205] width 13 height 13
click at [901, 220] on div "Não compareceu" at bounding box center [904, 219] width 49 height 8
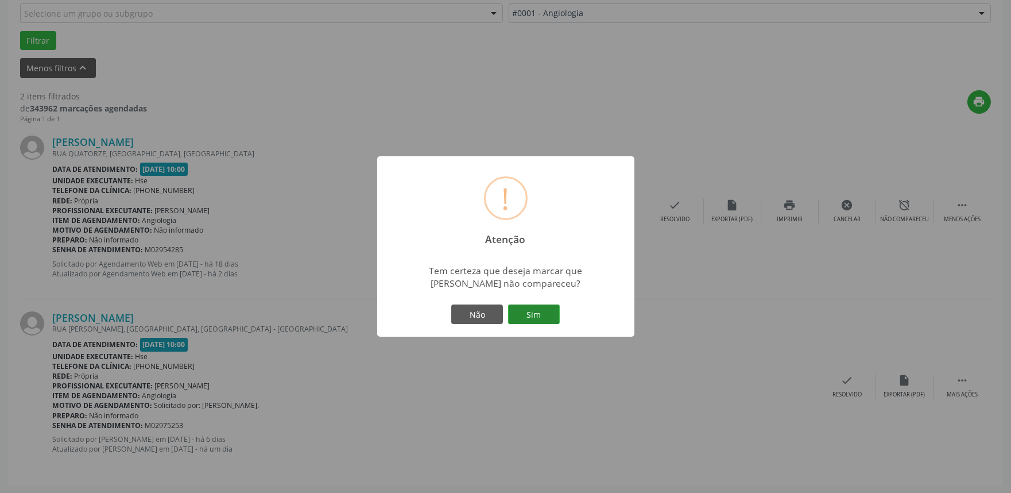
click at [538, 312] on button "Sim" at bounding box center [534, 314] width 52 height 20
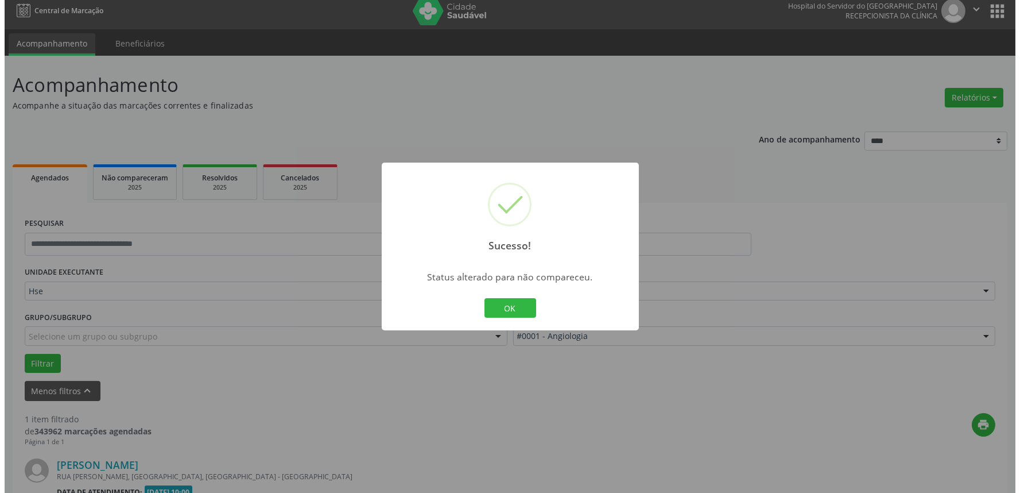
scroll to position [155, 0]
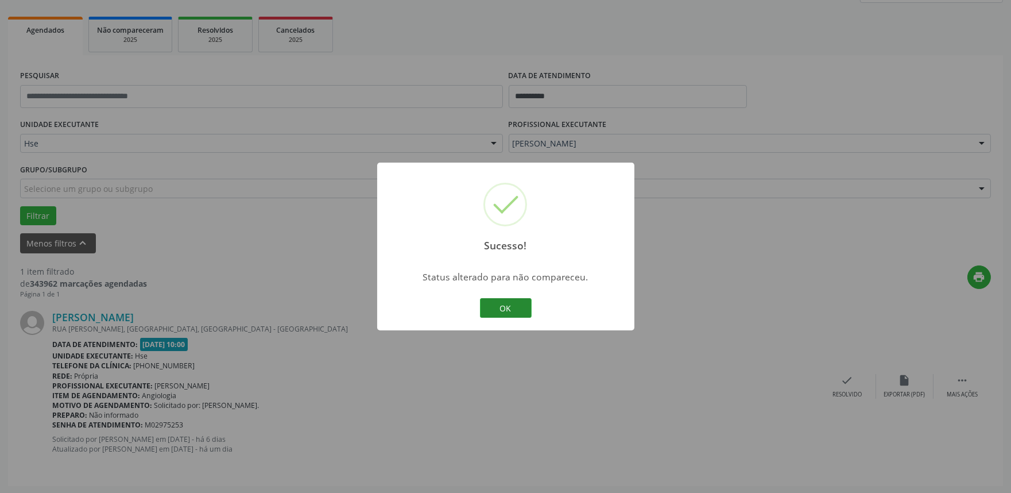
click at [512, 302] on button "OK" at bounding box center [506, 308] width 52 height 20
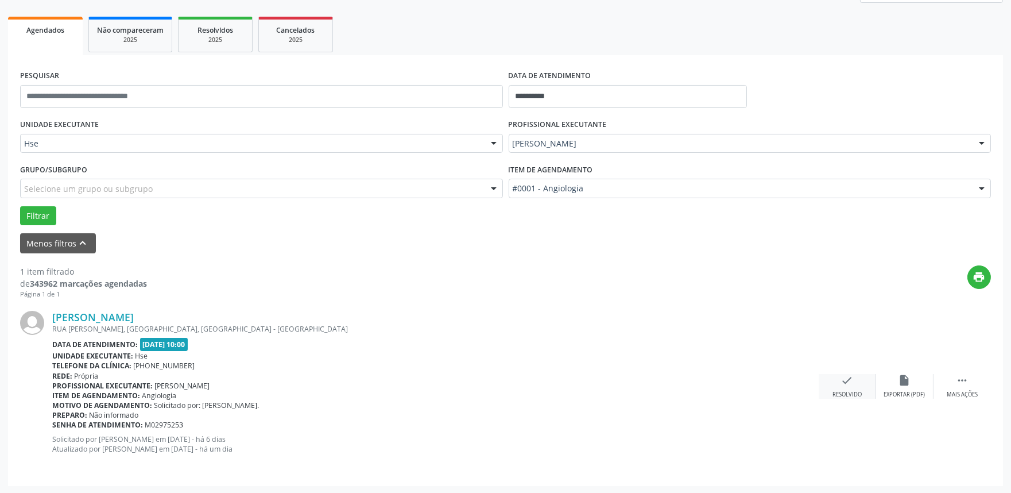
click at [853, 385] on icon "check" at bounding box center [847, 380] width 13 height 13
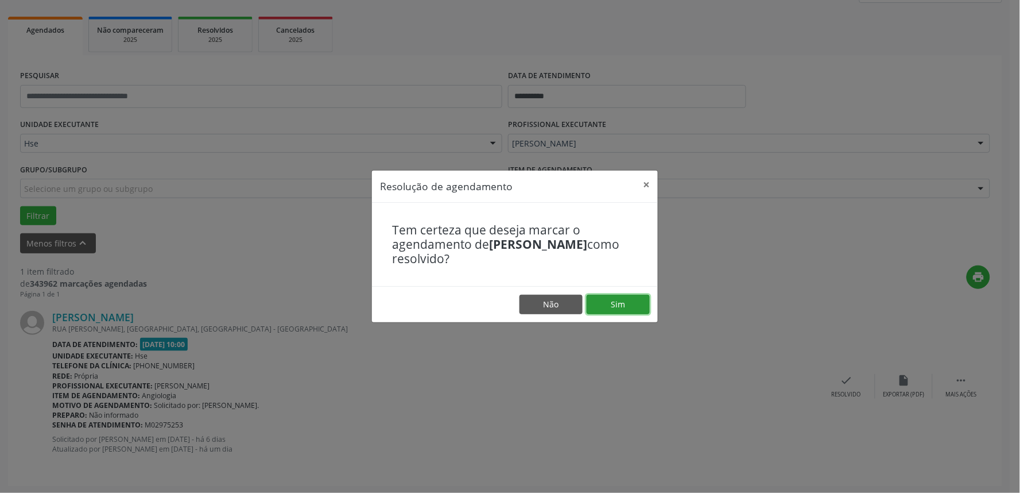
click at [619, 299] on button "Sim" at bounding box center [618, 305] width 63 height 20
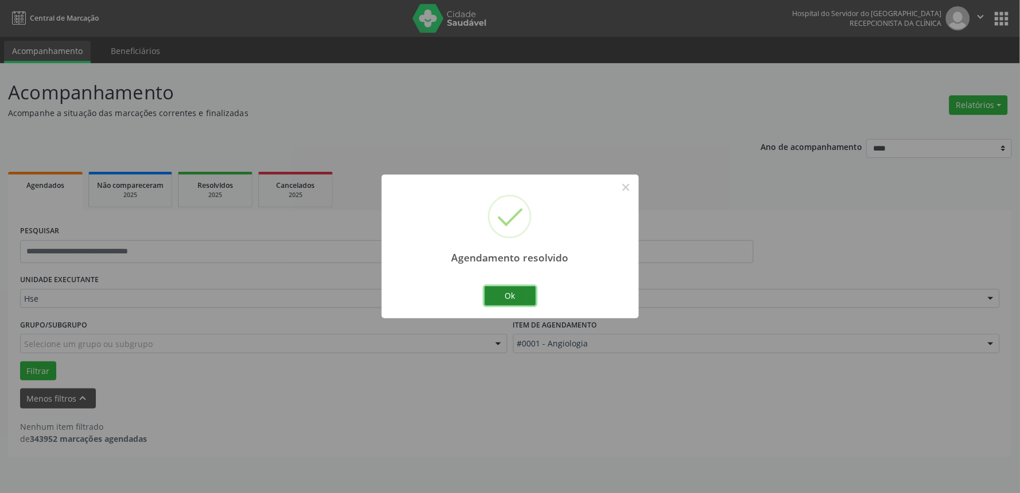
click at [521, 299] on button "Ok" at bounding box center [511, 296] width 52 height 20
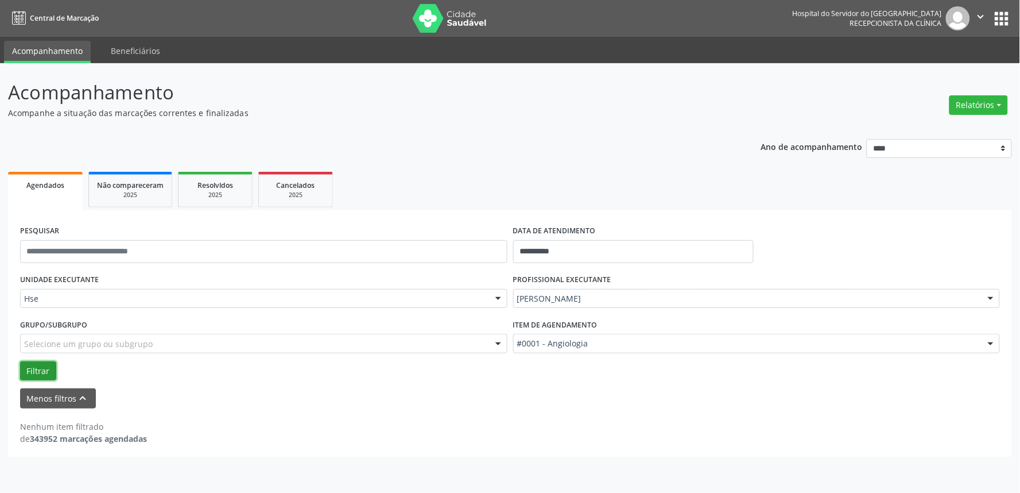
click at [32, 366] on button "Filtrar" at bounding box center [38, 371] width 36 height 20
click at [43, 373] on button "Filtrar" at bounding box center [38, 371] width 36 height 20
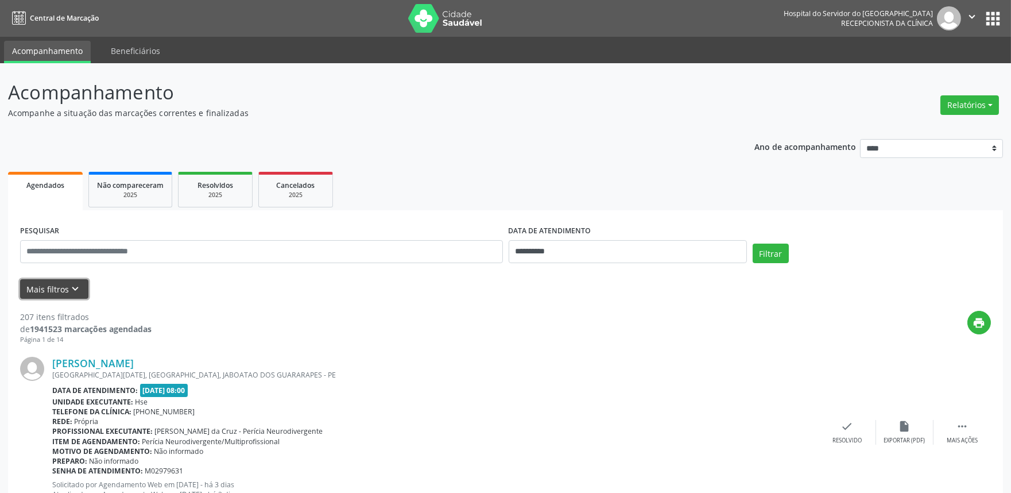
click at [37, 290] on button "Mais filtros keyboard_arrow_down" at bounding box center [54, 289] width 68 height 20
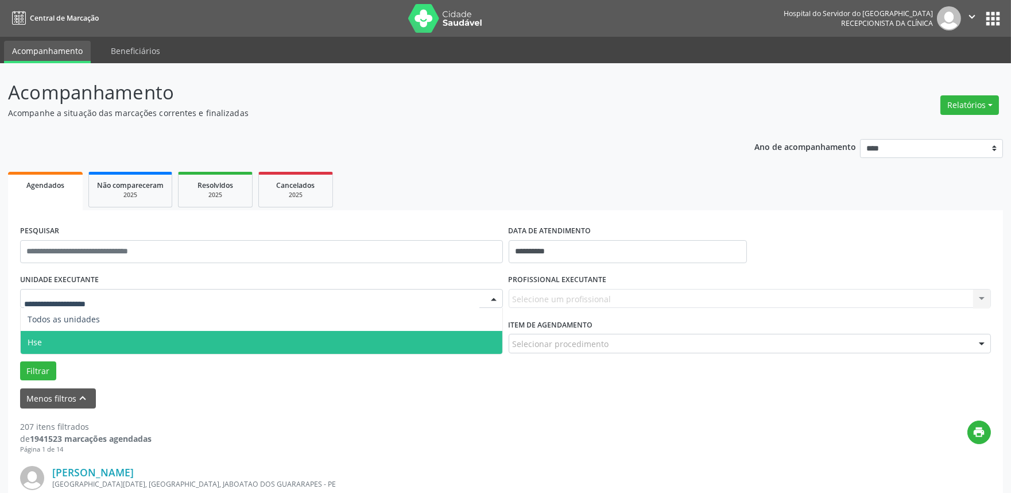
click at [78, 339] on span "Hse" at bounding box center [262, 342] width 482 height 23
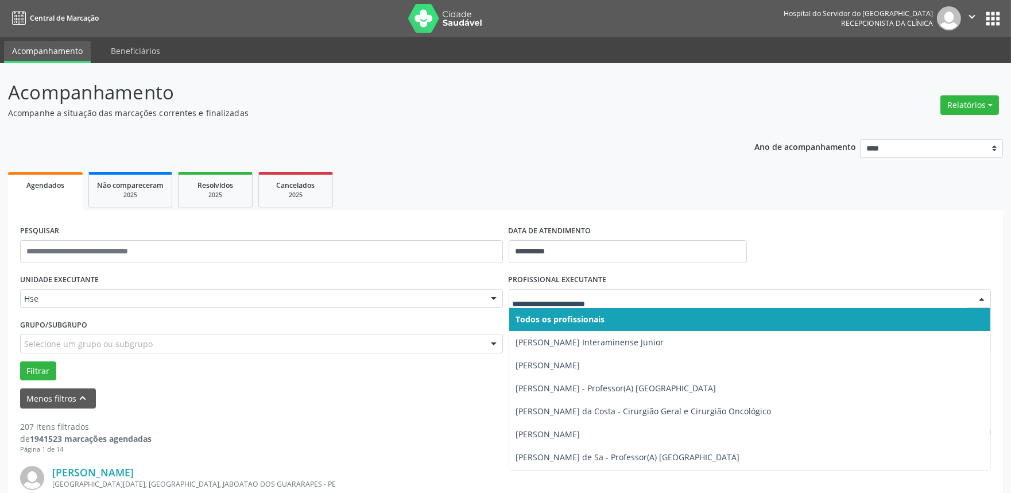
click at [981, 297] on div at bounding box center [981, 299] width 17 height 20
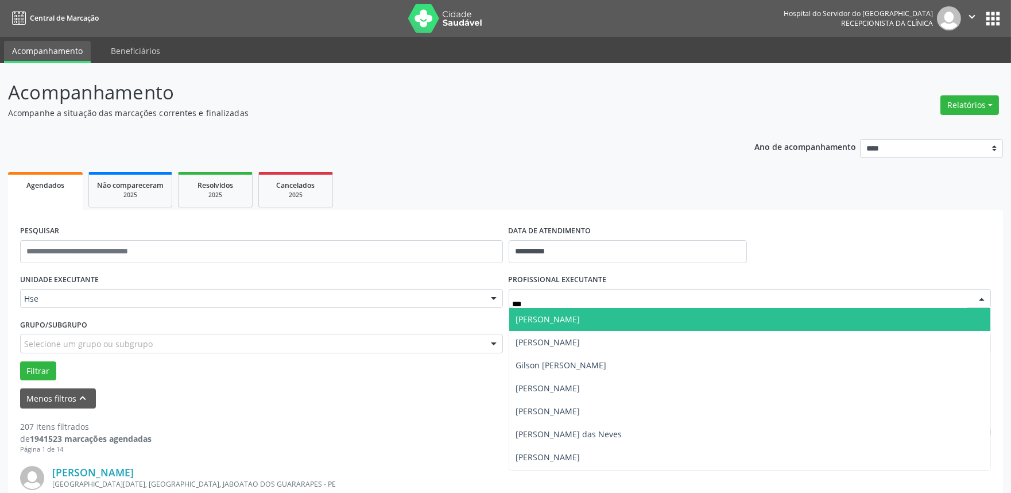
type input "****"
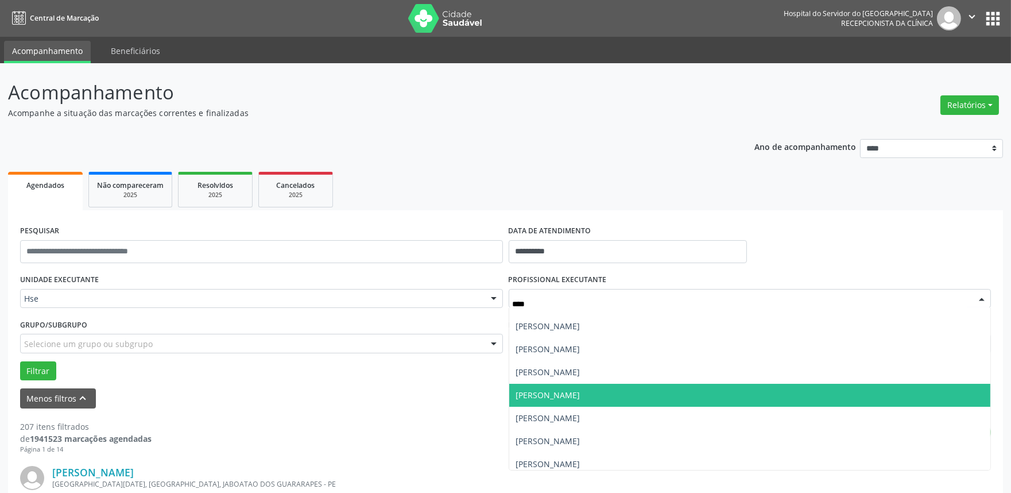
scroll to position [127, 0]
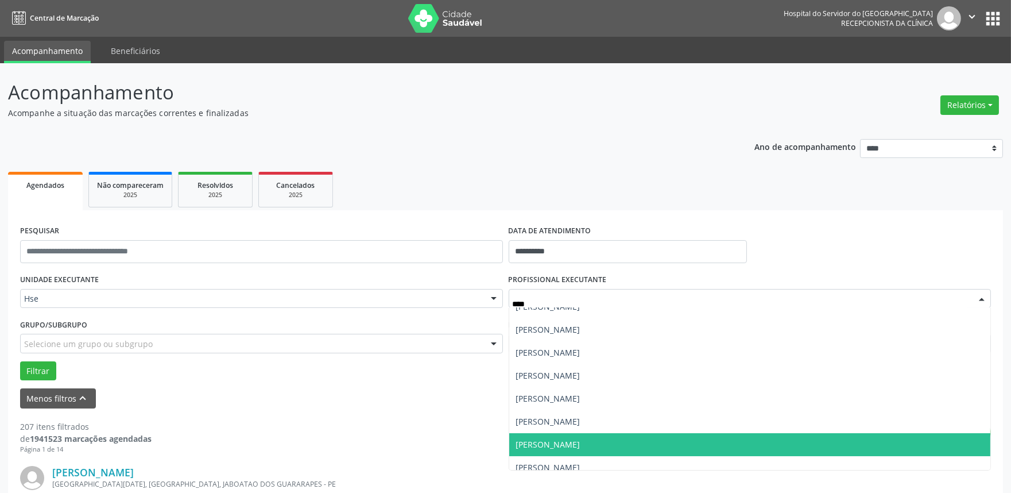
click at [580, 447] on span "[PERSON_NAME]" at bounding box center [548, 444] width 64 height 11
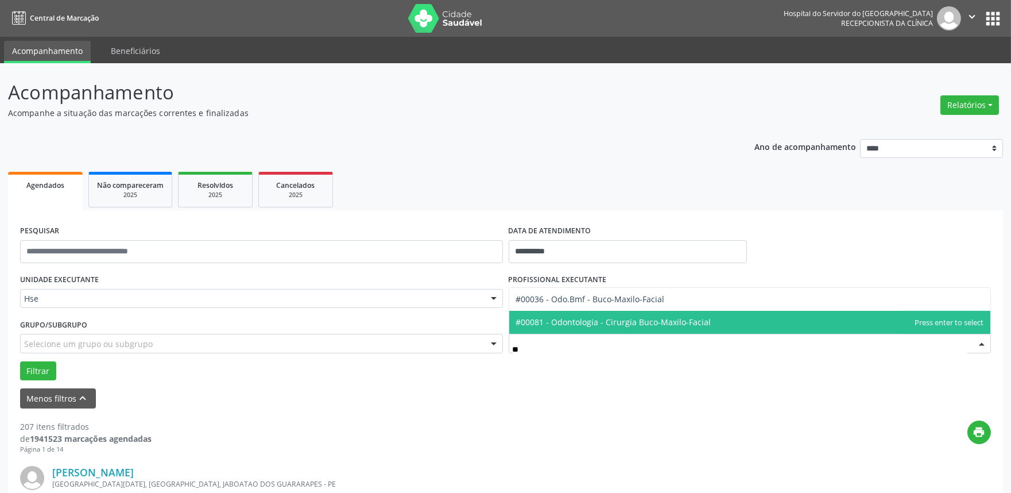
scroll to position [0, 0]
type input "****"
click at [599, 316] on span "#00081 - Odontologia - Cirurgia Buco-Maxilo-Facial" at bounding box center [613, 321] width 195 height 11
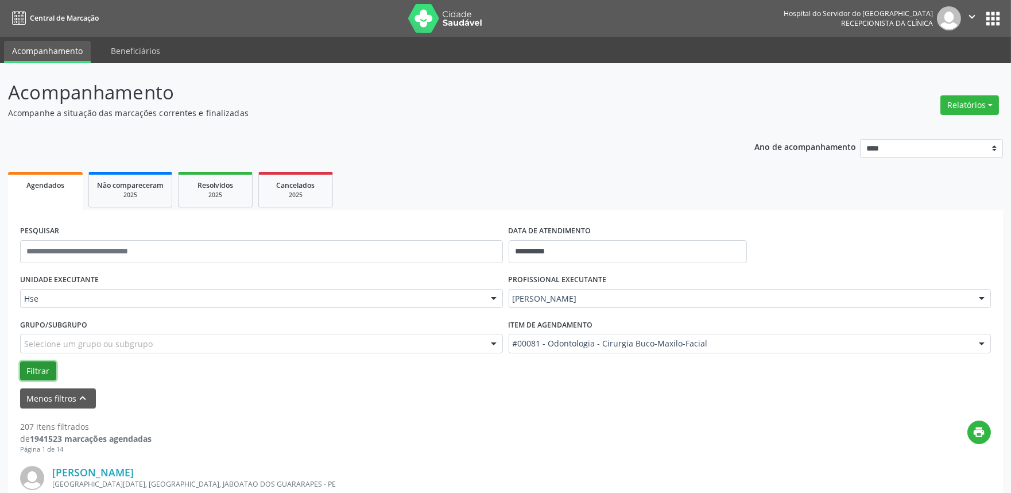
click at [33, 362] on button "Filtrar" at bounding box center [38, 371] width 36 height 20
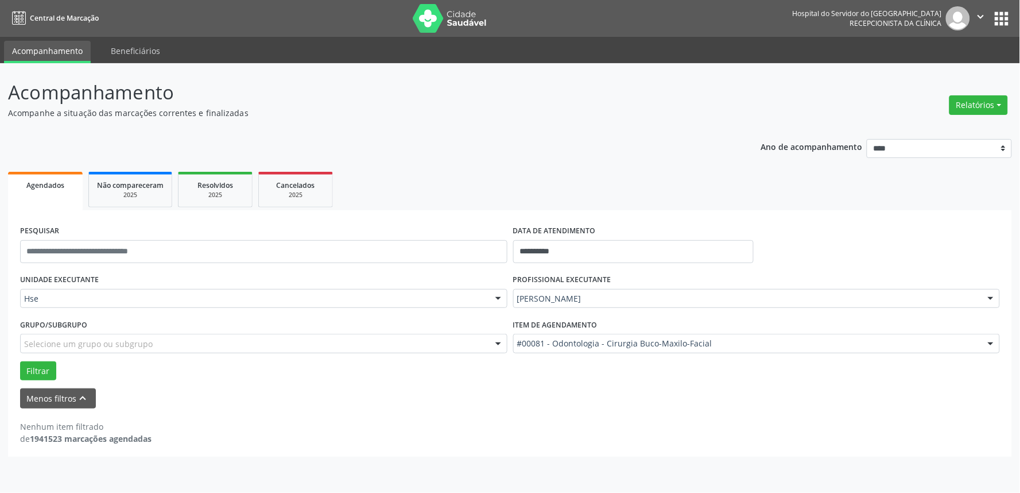
click at [76, 289] on div "Hse" at bounding box center [263, 299] width 487 height 20
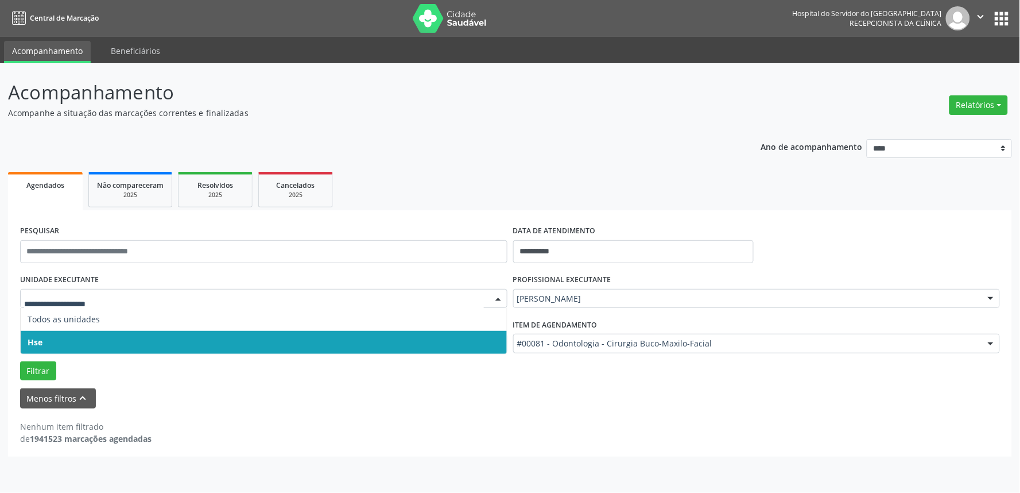
click at [71, 342] on span "Hse" at bounding box center [264, 342] width 486 height 23
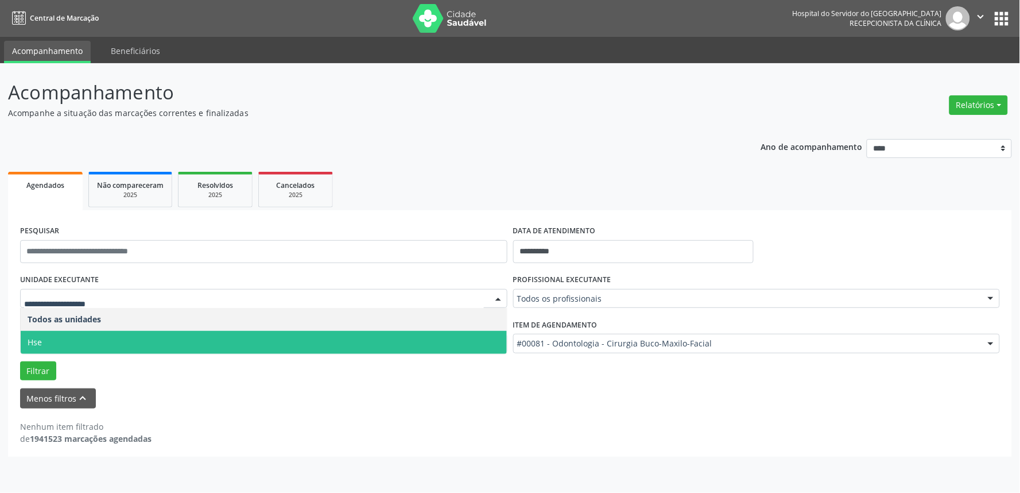
click at [78, 346] on span "Hse" at bounding box center [264, 342] width 486 height 23
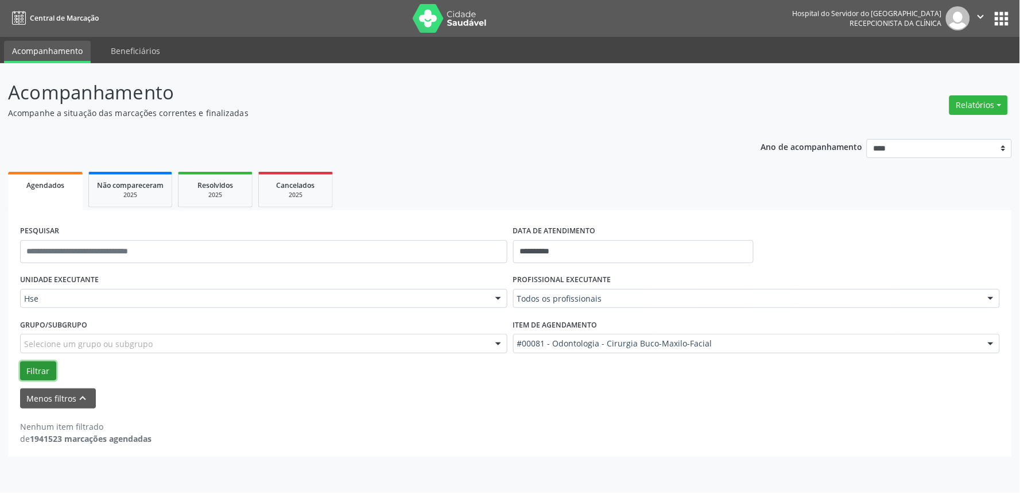
click at [34, 367] on button "Filtrar" at bounding box center [38, 371] width 36 height 20
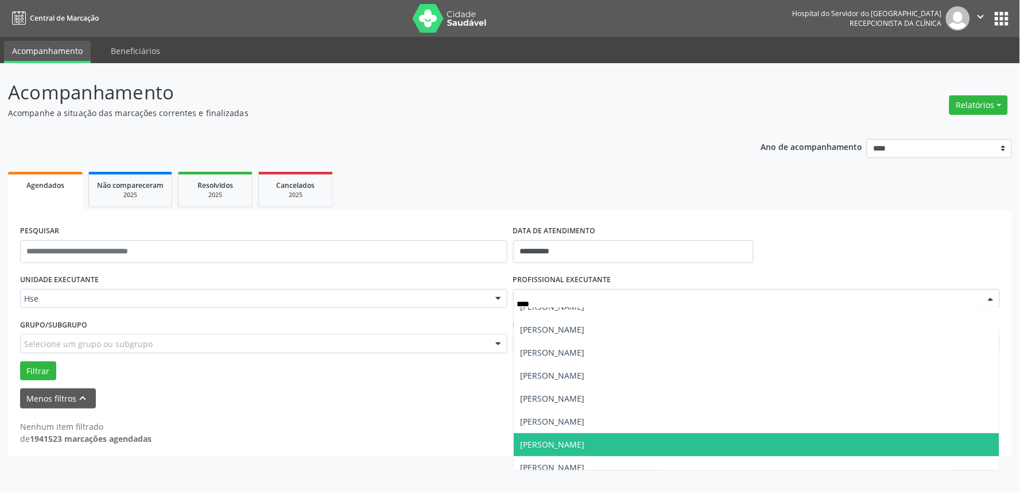
type input "****"
click at [585, 440] on span "[PERSON_NAME]" at bounding box center [553, 444] width 64 height 11
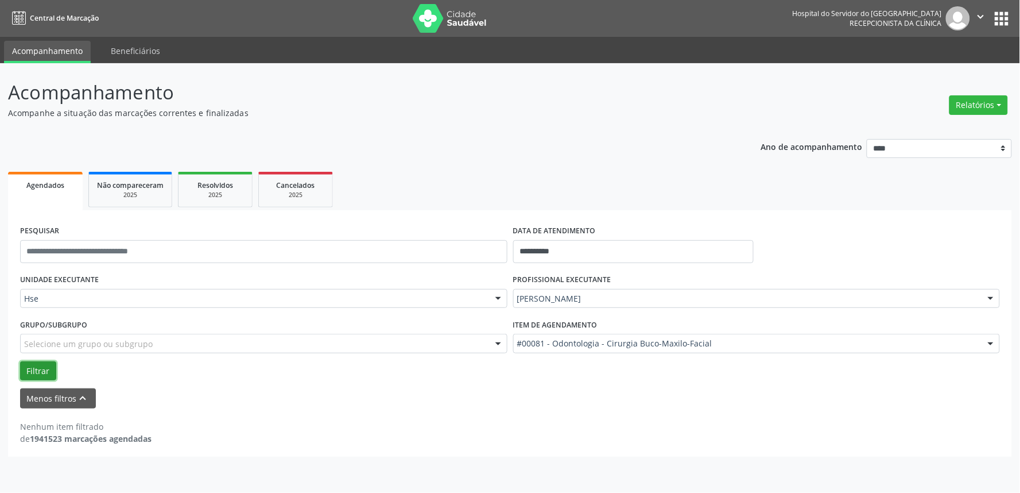
click at [36, 370] on button "Filtrar" at bounding box center [38, 371] width 36 height 20
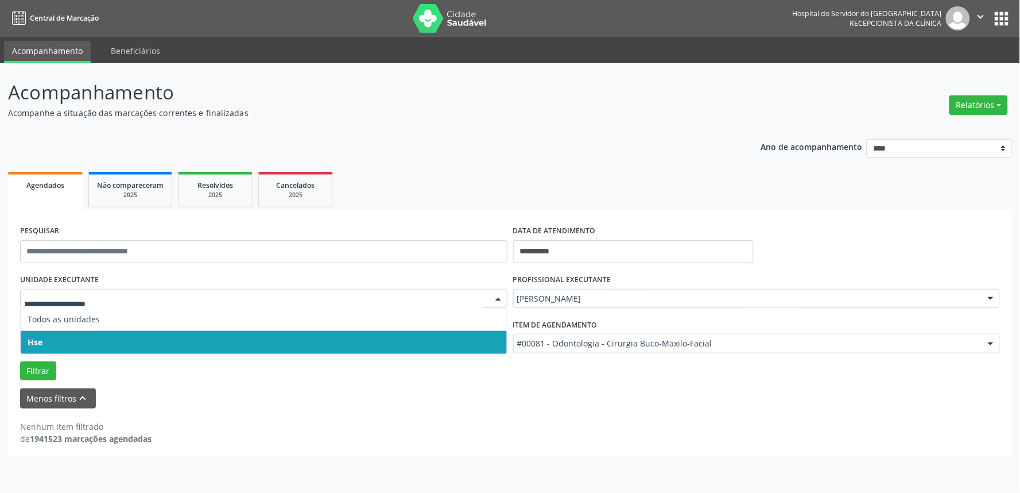
click at [108, 336] on span "Hse" at bounding box center [264, 342] width 486 height 23
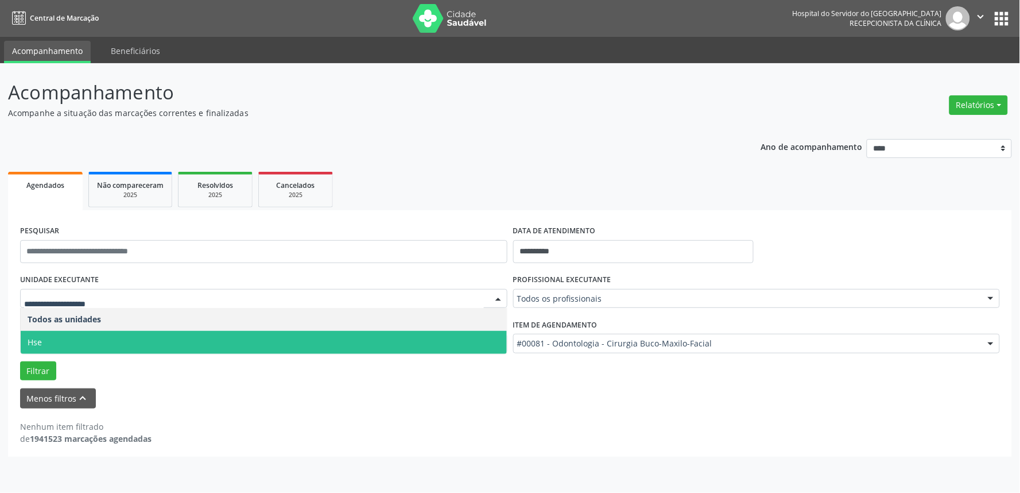
drag, startPoint x: 123, startPoint y: 295, endPoint x: 127, endPoint y: 289, distance: 7.5
click at [119, 336] on span "Hse" at bounding box center [264, 342] width 486 height 23
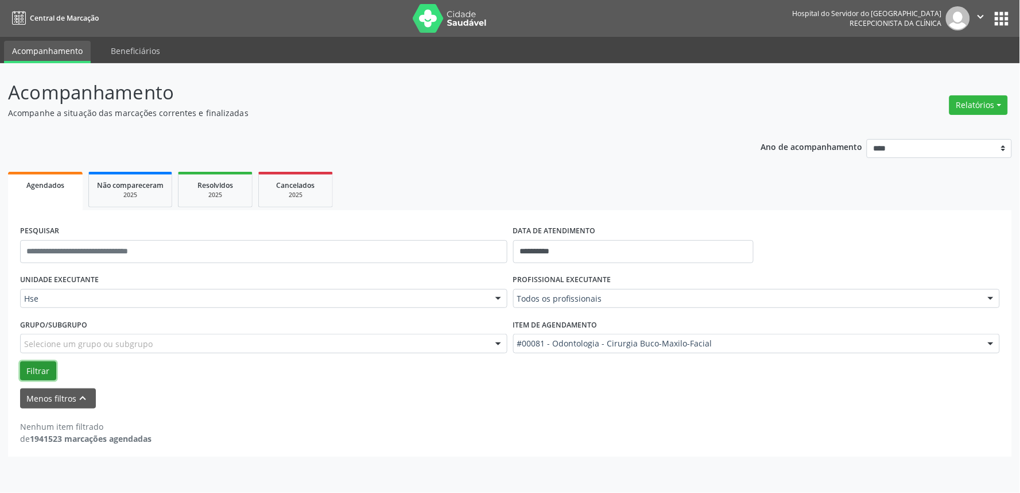
click at [27, 362] on button "Filtrar" at bounding box center [38, 371] width 36 height 20
click at [991, 338] on div at bounding box center [990, 344] width 17 height 20
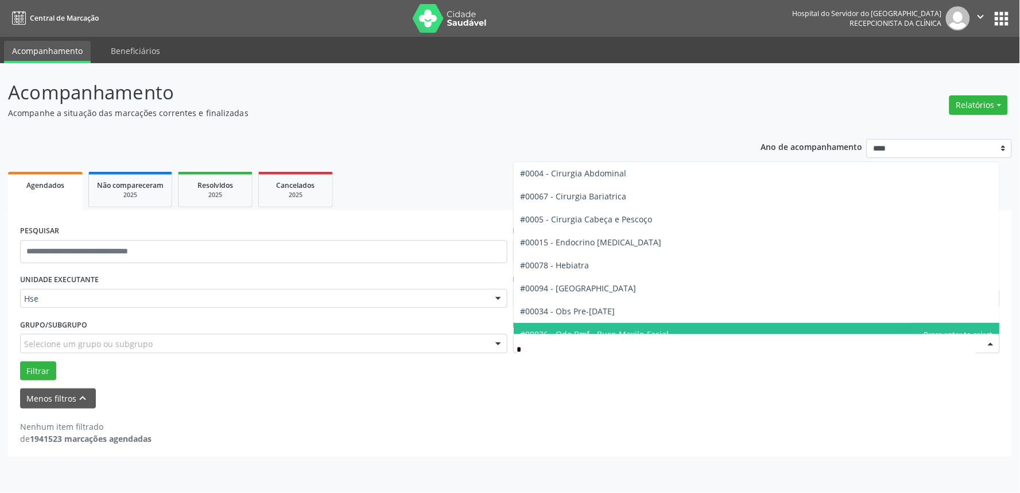
type input "**"
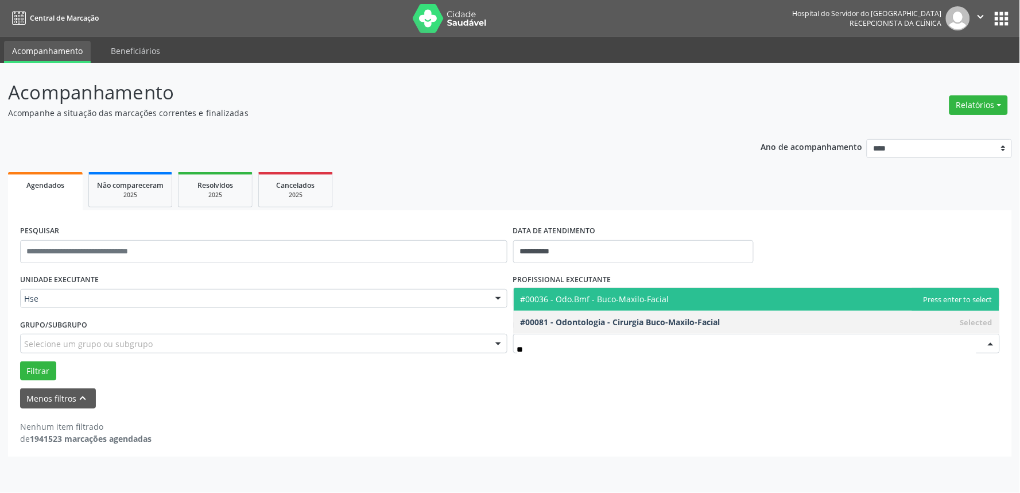
click at [607, 300] on span "#00036 - Odo.Bmf - Buco-Maxilo-Facial" at bounding box center [595, 298] width 149 height 11
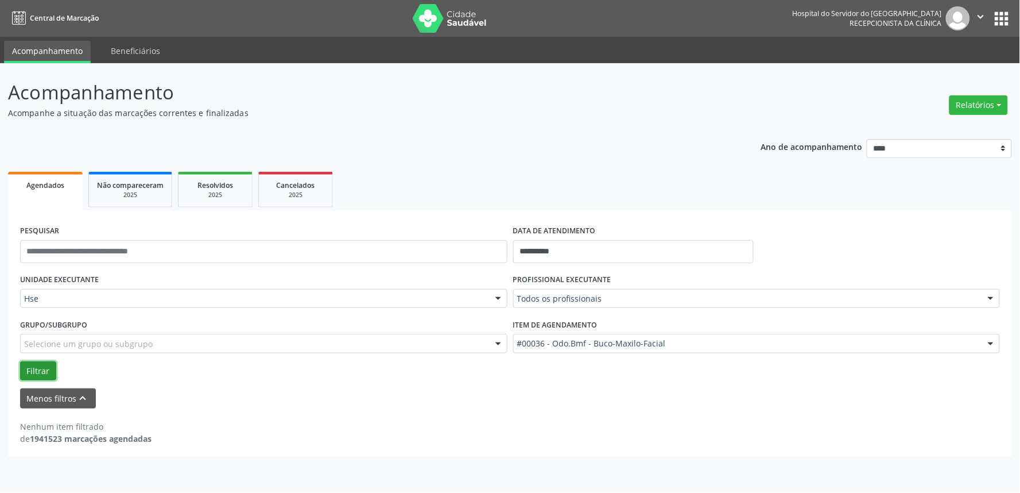
click at [36, 371] on button "Filtrar" at bounding box center [38, 371] width 36 height 20
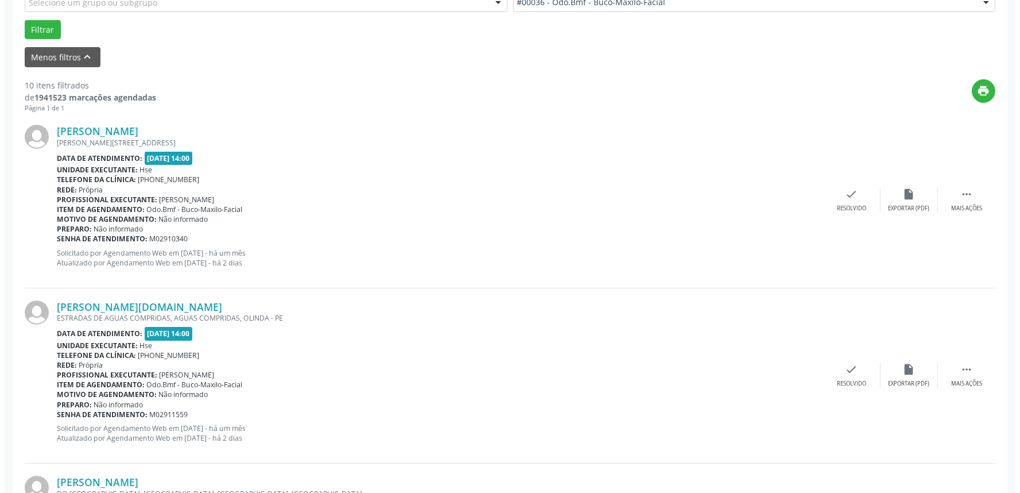
scroll to position [319, 0]
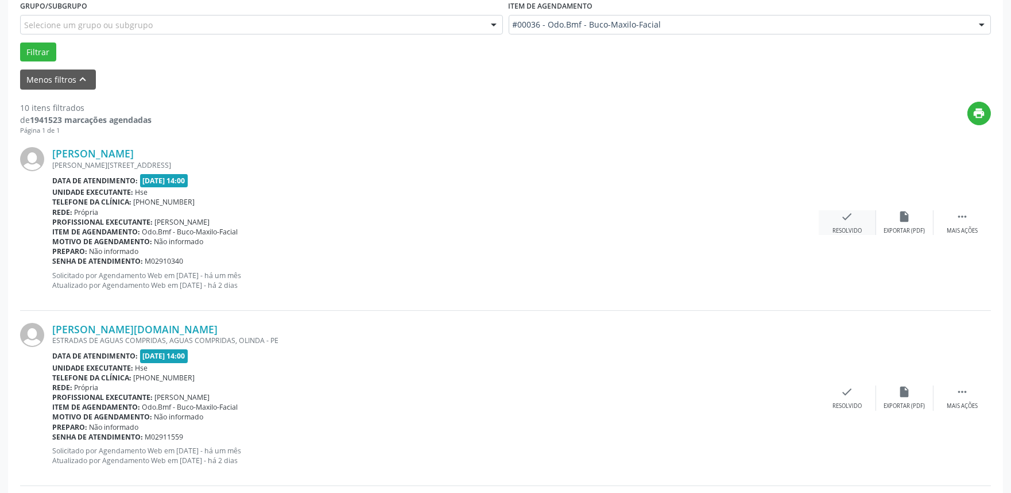
click at [847, 214] on icon "check" at bounding box center [847, 216] width 13 height 13
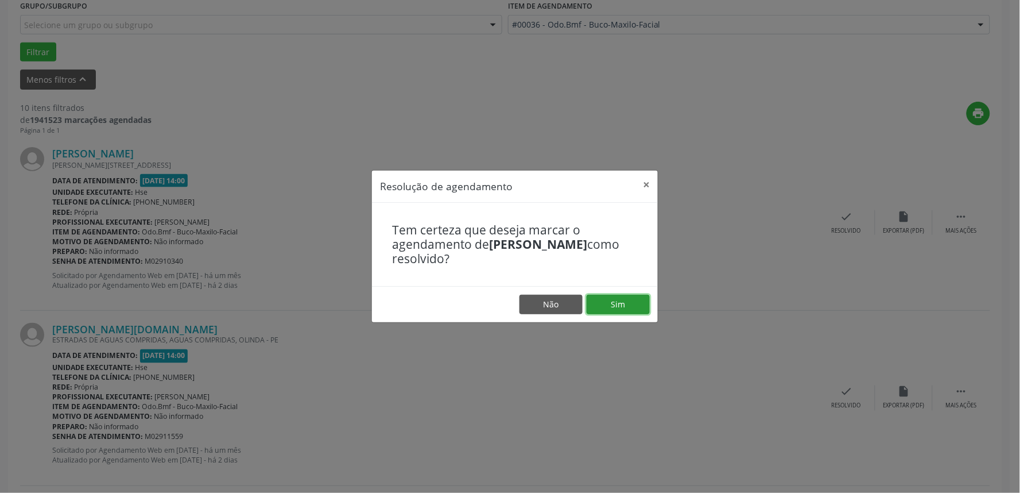
click at [613, 301] on button "Sim" at bounding box center [618, 305] width 63 height 20
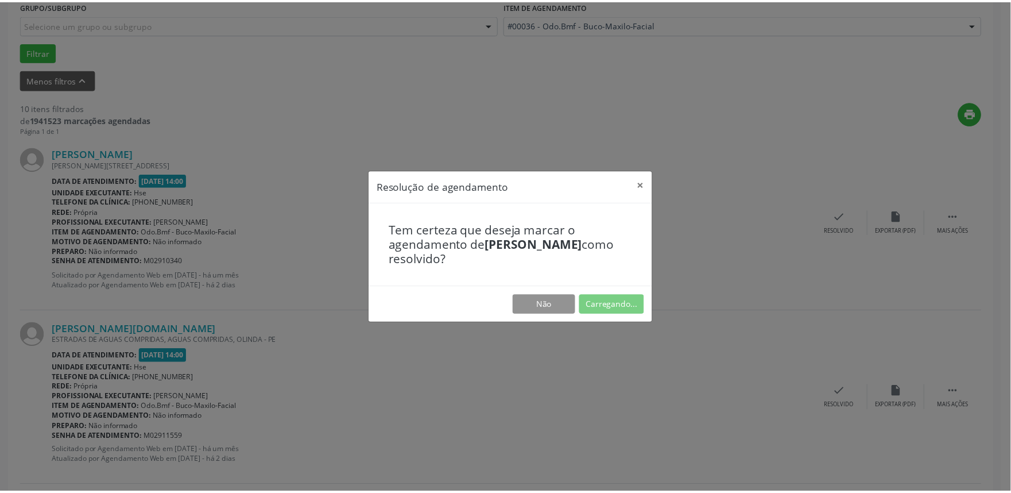
scroll to position [0, 0]
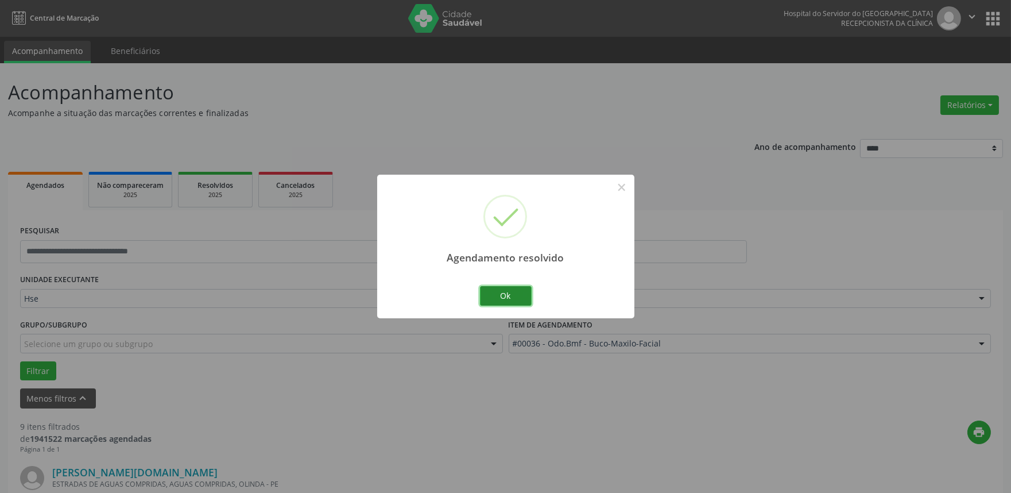
click at [495, 291] on button "Ok" at bounding box center [506, 296] width 52 height 20
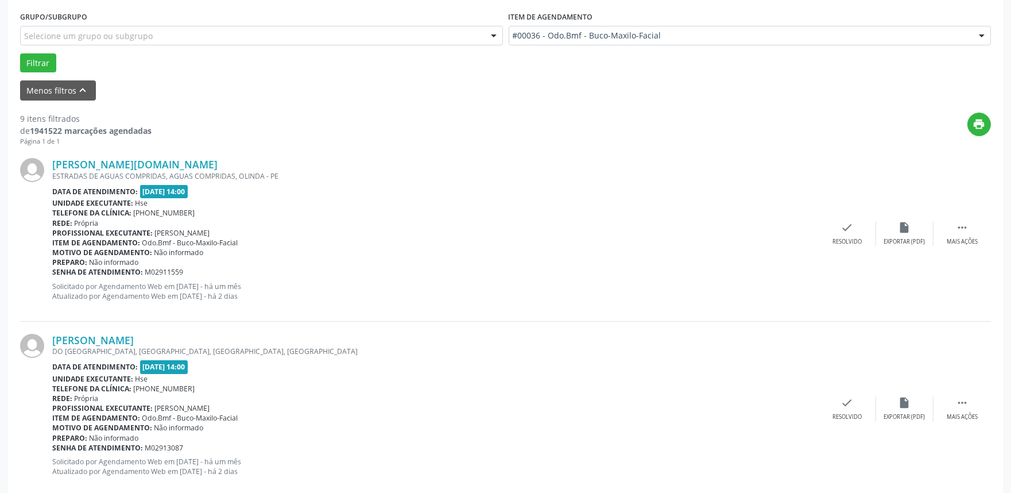
scroll to position [319, 0]
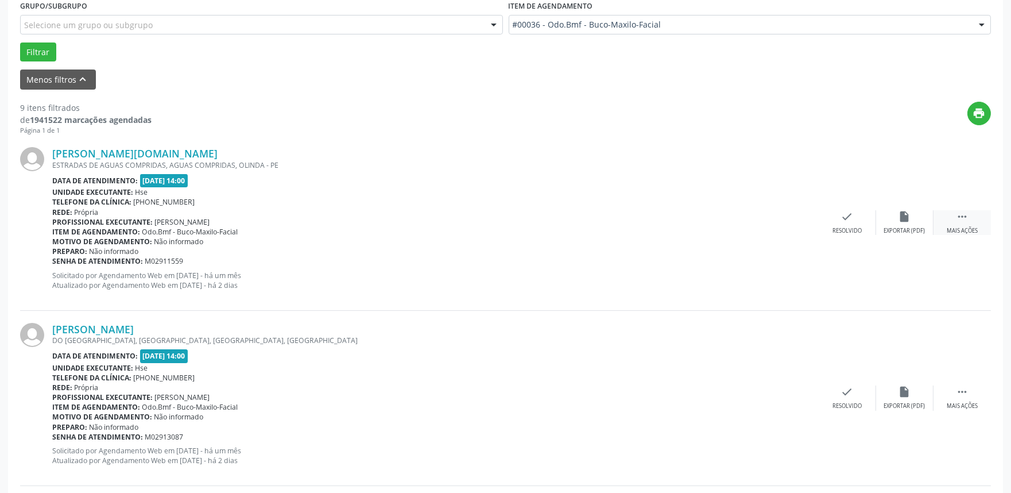
click at [961, 214] on icon "" at bounding box center [962, 216] width 13 height 13
click at [897, 207] on div "[PERSON_NAME][DOMAIN_NAME] ESTRADAS DE AGUAS COMPRIDAS, AGUAS COMPRIDAS, OLINDA…" at bounding box center [505, 222] width 971 height 175
click at [906, 219] on icon "alarm_off" at bounding box center [904, 216] width 13 height 13
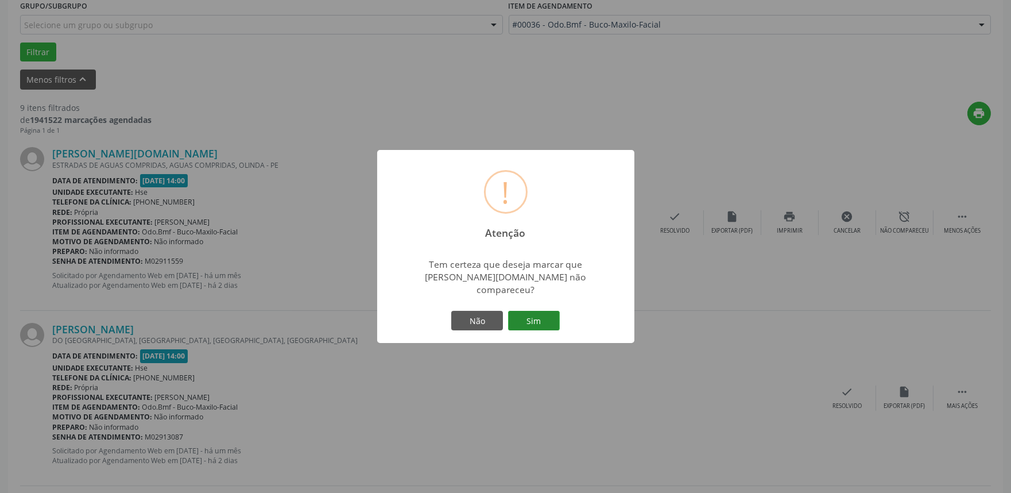
click at [526, 316] on button "Sim" at bounding box center [534, 321] width 52 height 20
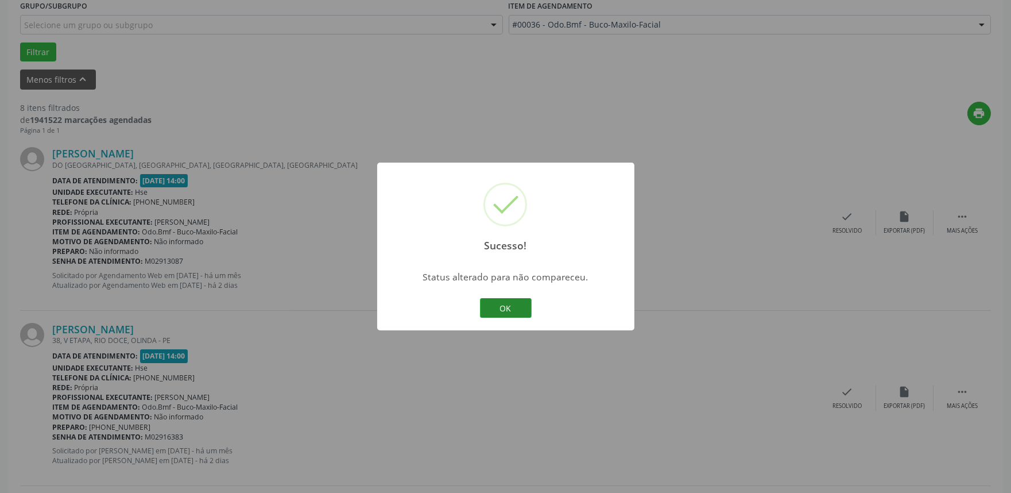
click at [502, 306] on button "OK" at bounding box center [506, 308] width 52 height 20
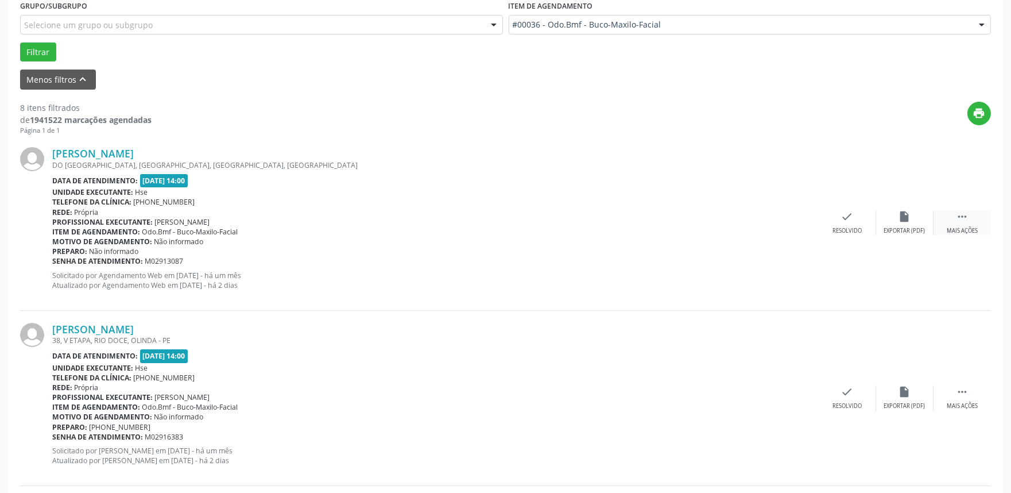
click at [962, 222] on div " Mais ações" at bounding box center [961, 222] width 57 height 25
click at [897, 219] on div "alarm_off Não compareceu" at bounding box center [904, 222] width 57 height 25
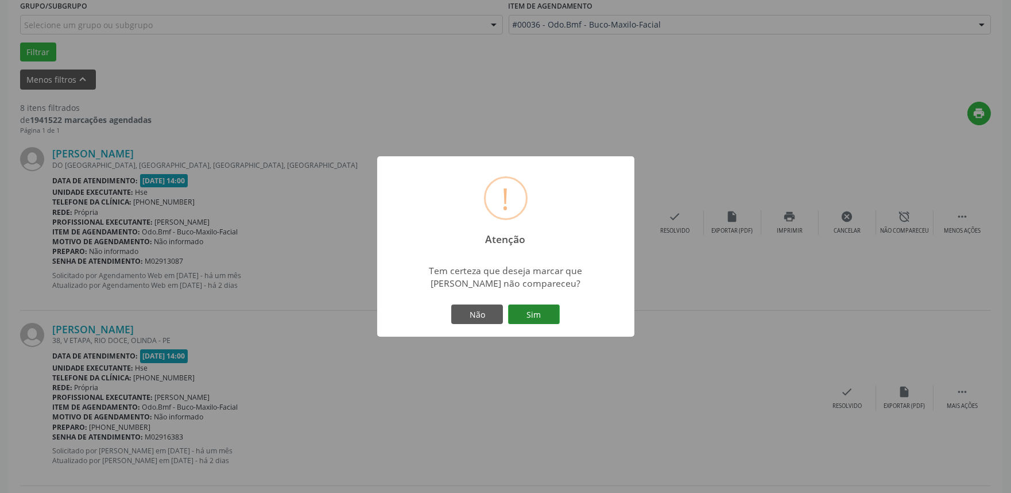
click at [524, 308] on button "Sim" at bounding box center [534, 314] width 52 height 20
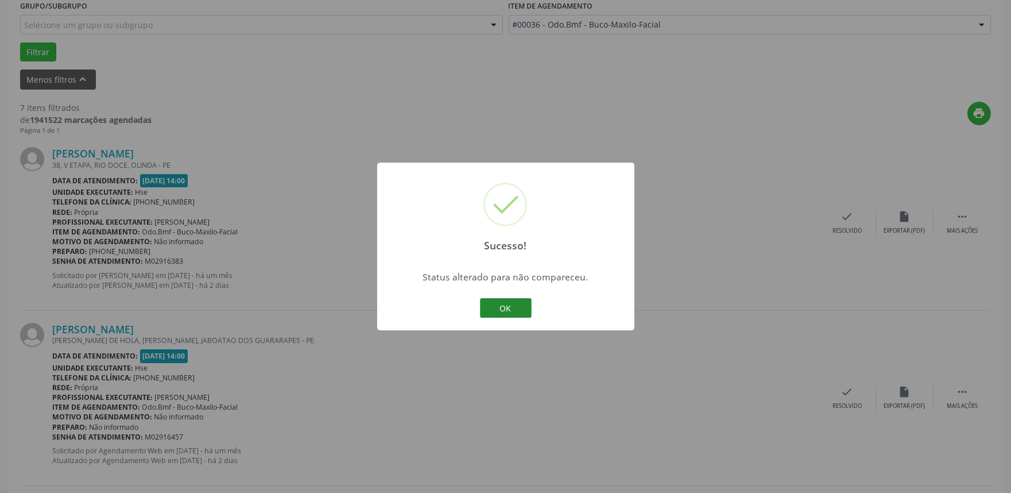
click at [504, 312] on button "OK" at bounding box center [506, 308] width 52 height 20
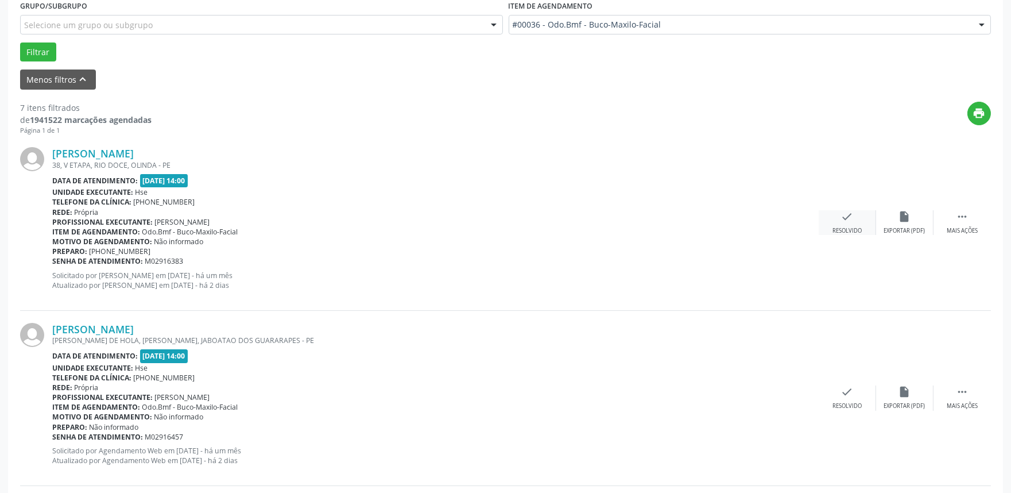
click at [850, 218] on icon "check" at bounding box center [847, 216] width 13 height 13
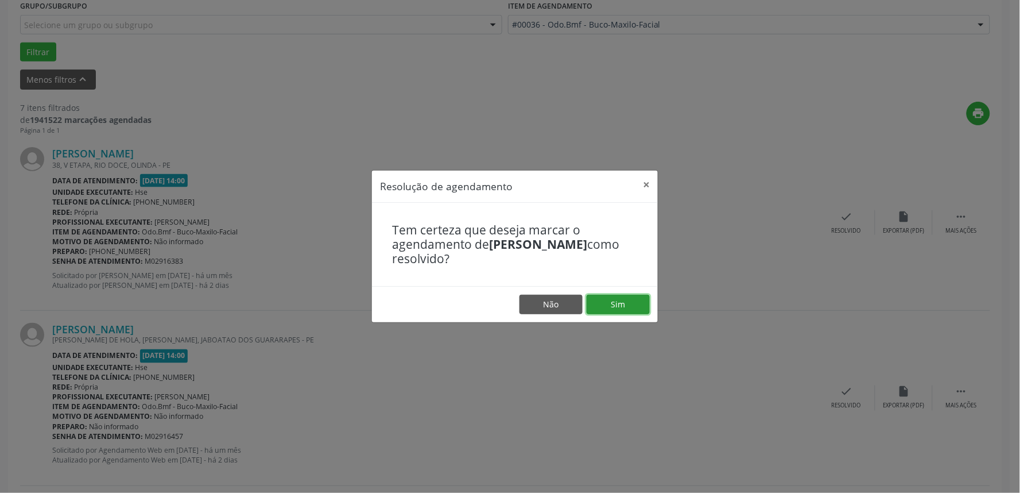
click at [622, 303] on button "Sim" at bounding box center [618, 305] width 63 height 20
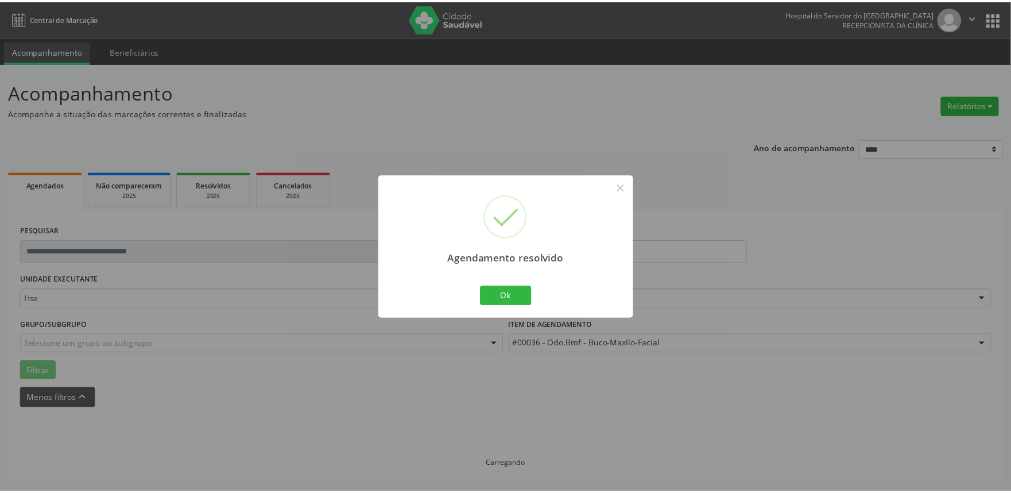
scroll to position [0, 0]
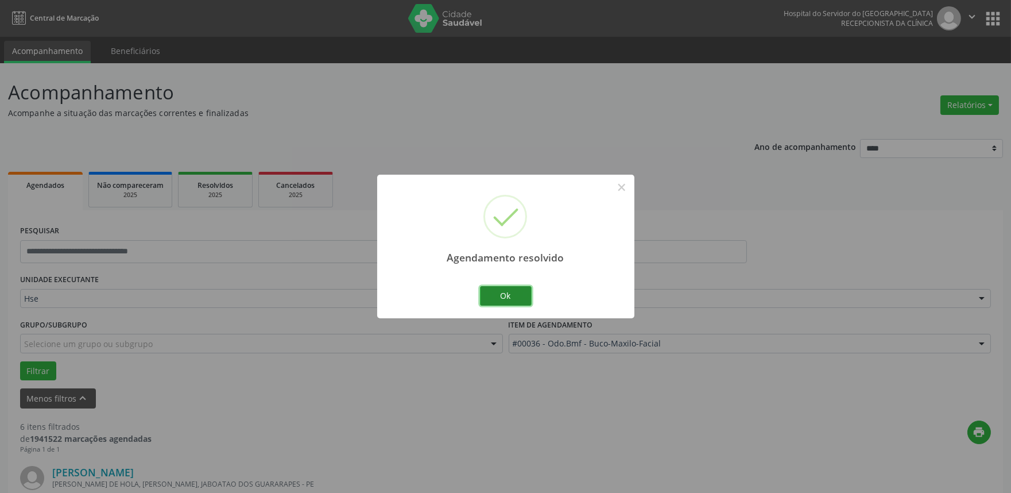
click at [513, 293] on button "Ok" at bounding box center [506, 296] width 52 height 20
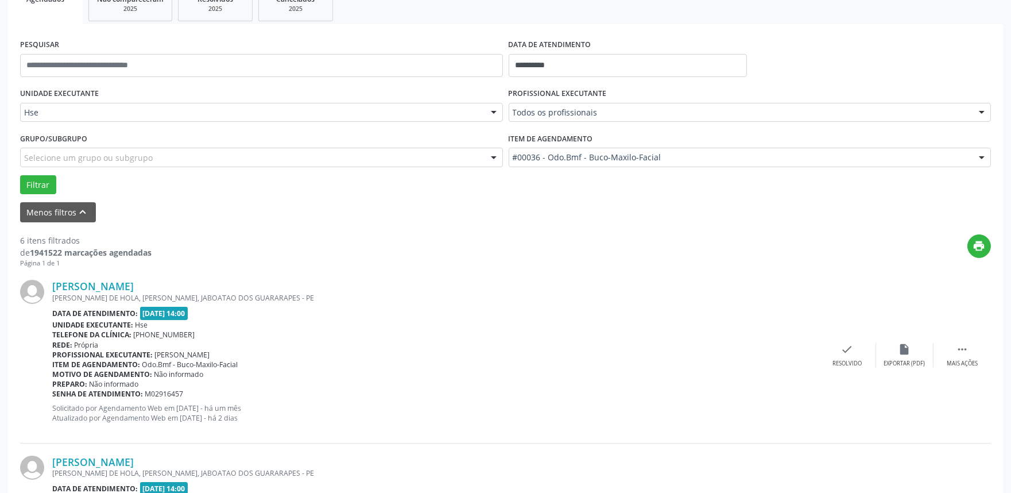
scroll to position [191, 0]
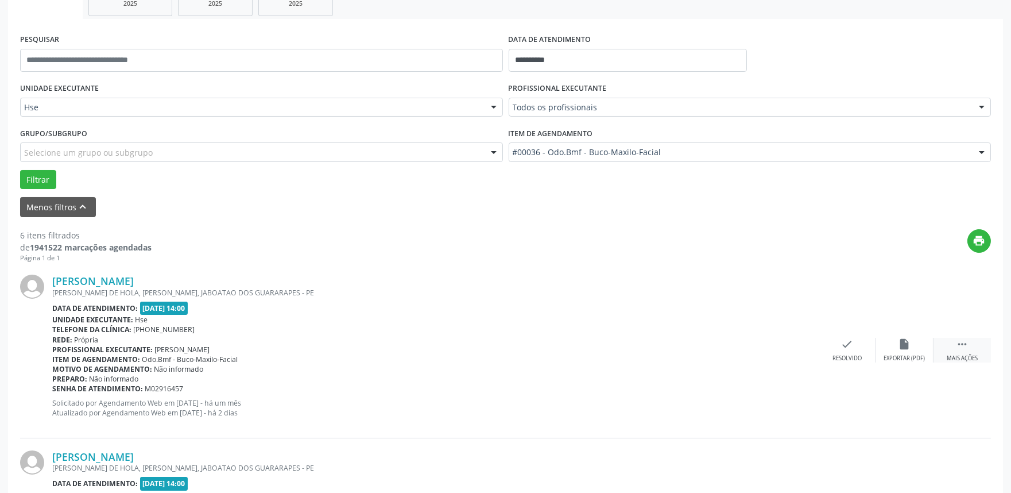
click at [963, 346] on icon "" at bounding box center [962, 344] width 13 height 13
click at [896, 348] on div "alarm_off Não compareceu" at bounding box center [904, 350] width 57 height 25
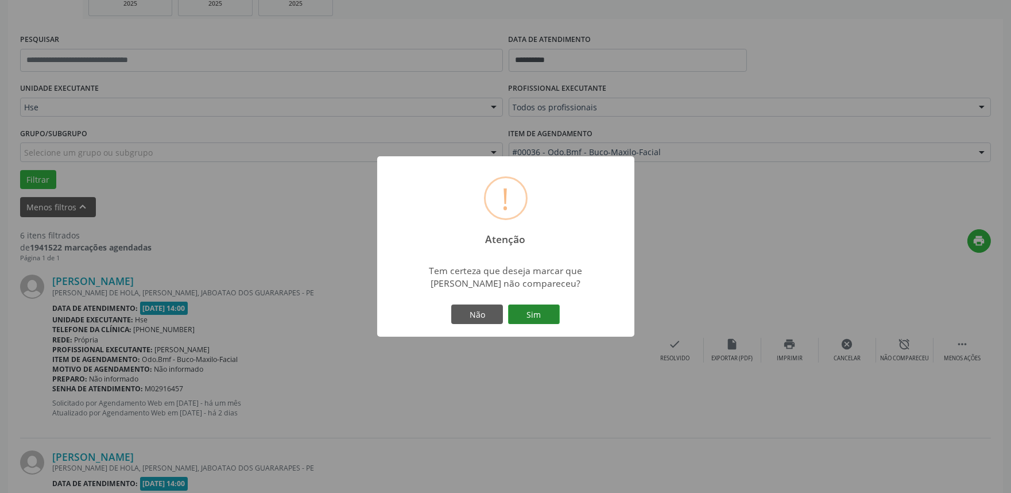
click at [548, 308] on button "Sim" at bounding box center [534, 314] width 52 height 20
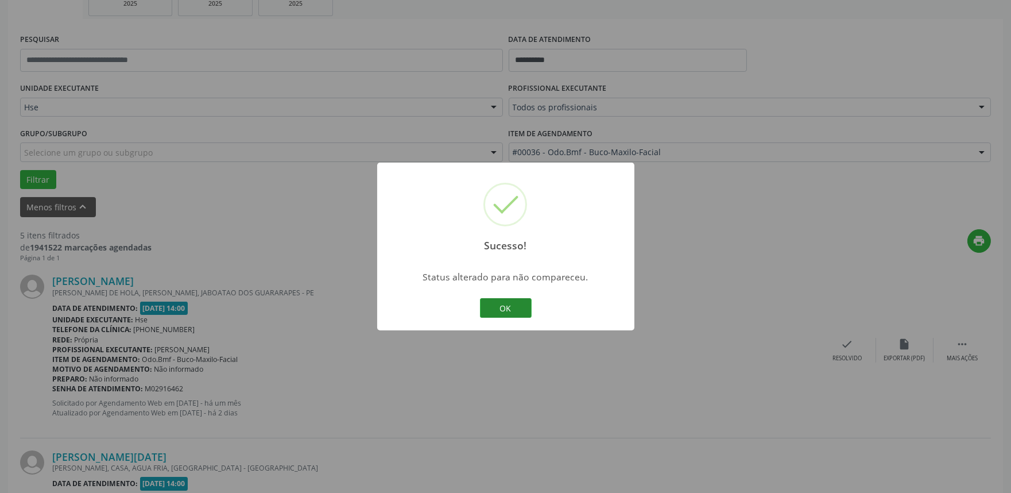
click at [509, 311] on button "OK" at bounding box center [506, 308] width 52 height 20
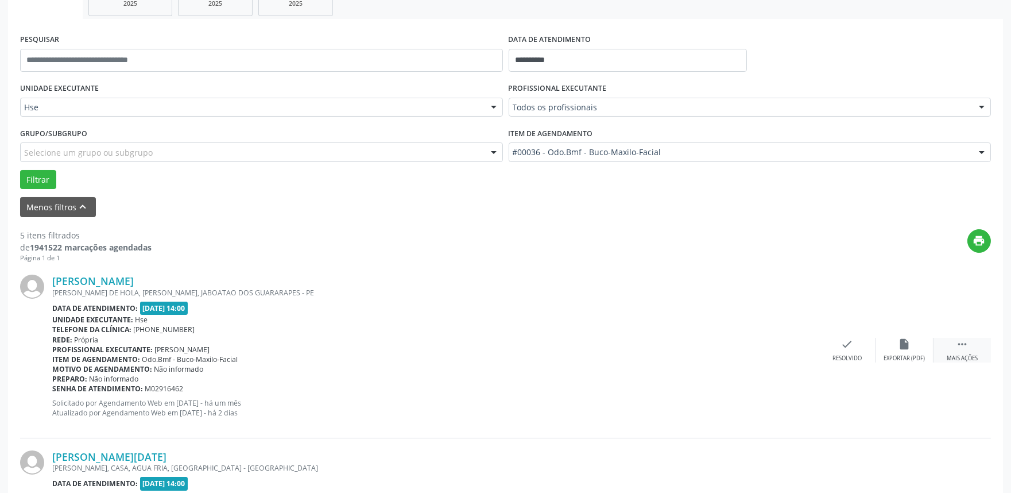
click at [961, 340] on icon "" at bounding box center [962, 344] width 13 height 13
click at [902, 341] on icon "alarm_off" at bounding box center [904, 344] width 13 height 13
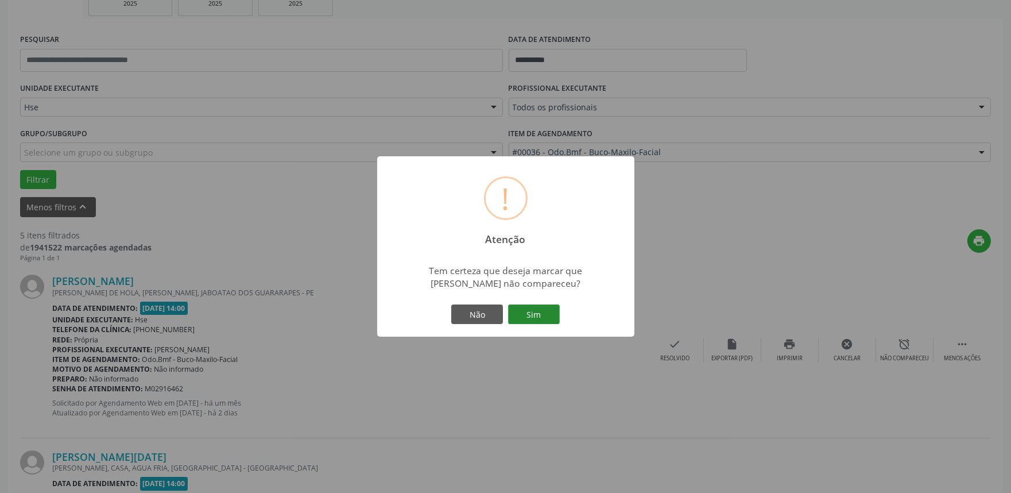
click at [520, 307] on button "Sim" at bounding box center [534, 314] width 52 height 20
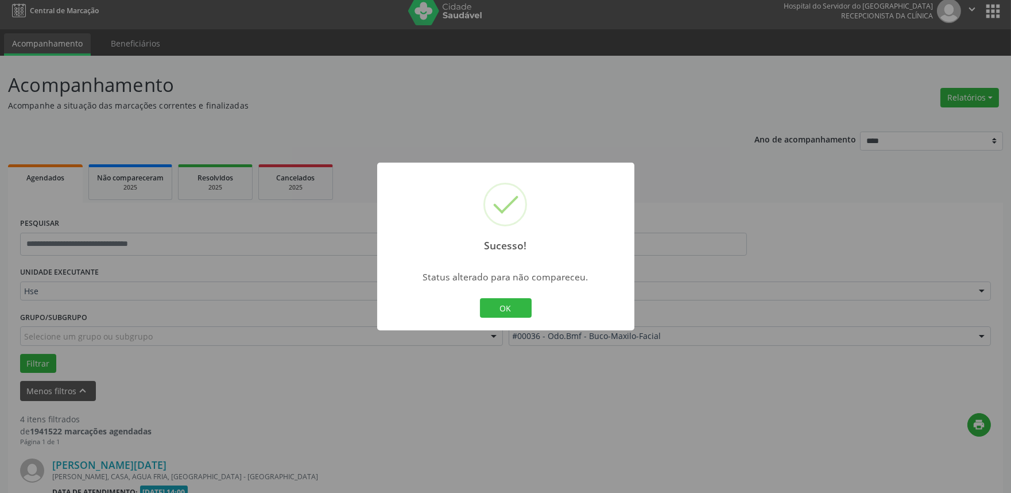
scroll to position [207, 0]
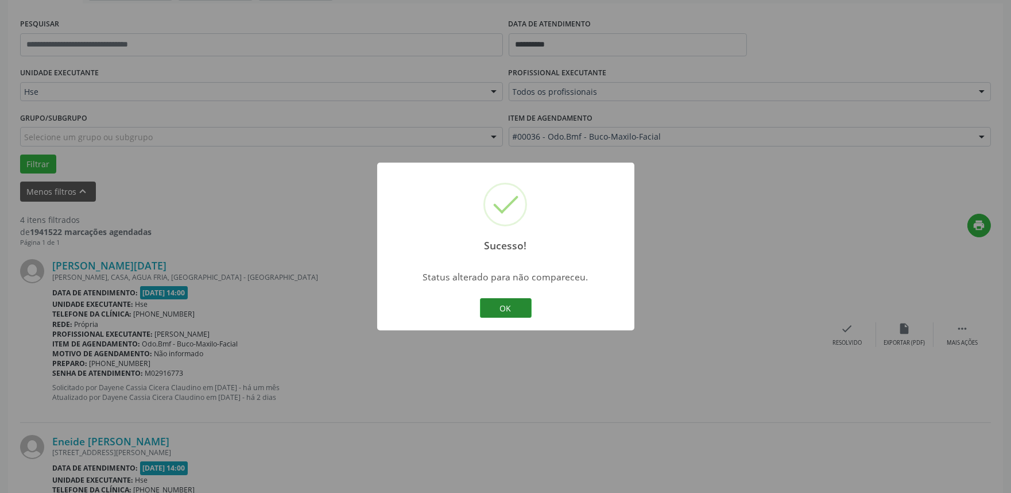
click at [509, 308] on button "OK" at bounding box center [506, 308] width 52 height 20
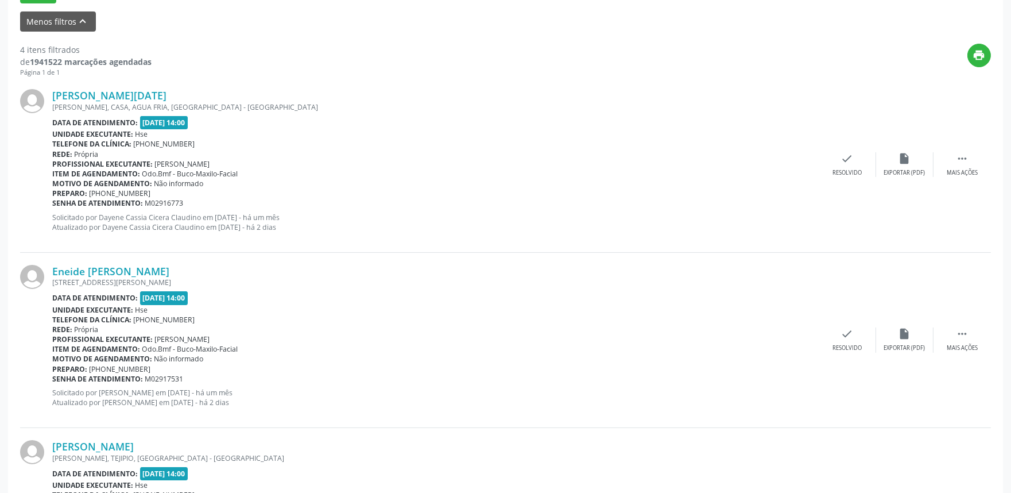
scroll to position [398, 0]
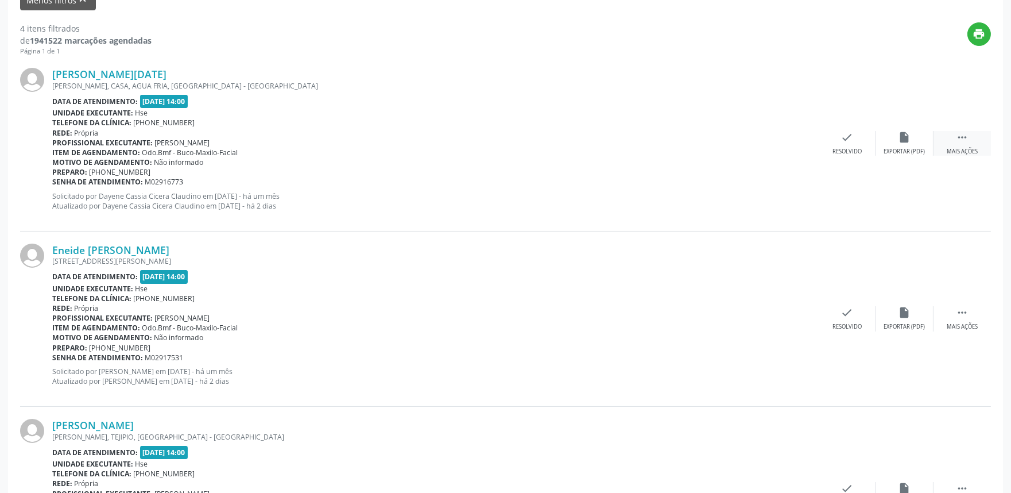
click at [959, 145] on div " Mais ações" at bounding box center [961, 143] width 57 height 25
click at [898, 140] on icon "alarm_off" at bounding box center [904, 137] width 13 height 13
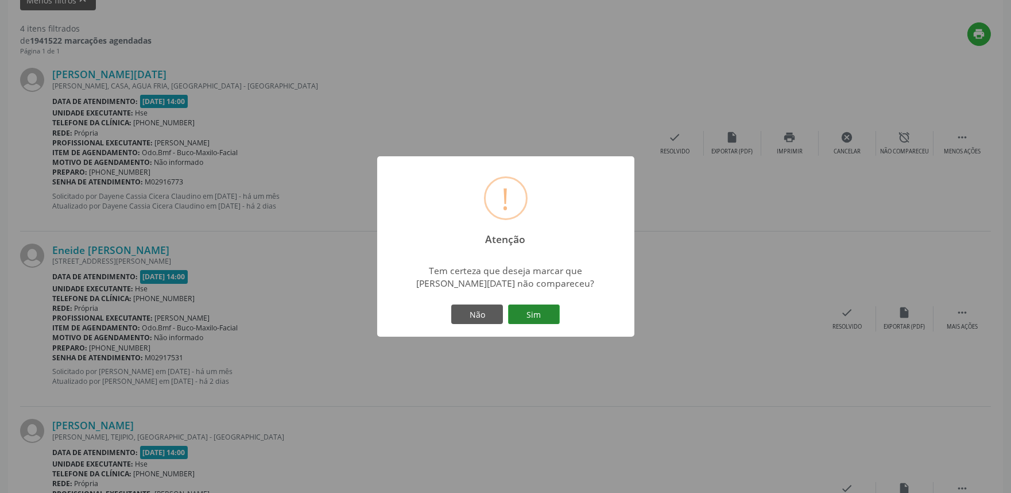
click at [537, 314] on button "Sim" at bounding box center [534, 314] width 52 height 20
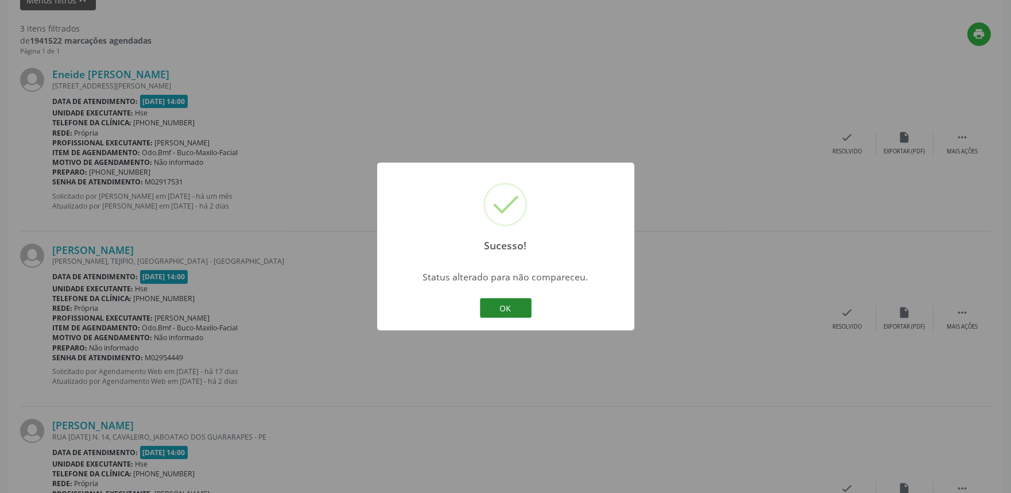
click at [507, 301] on button "OK" at bounding box center [506, 308] width 52 height 20
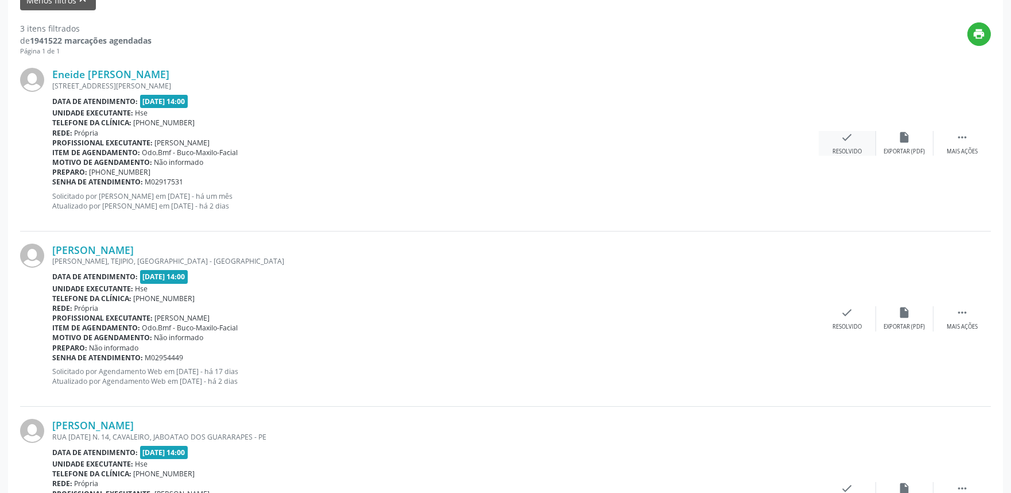
click at [846, 142] on icon "check" at bounding box center [847, 137] width 13 height 13
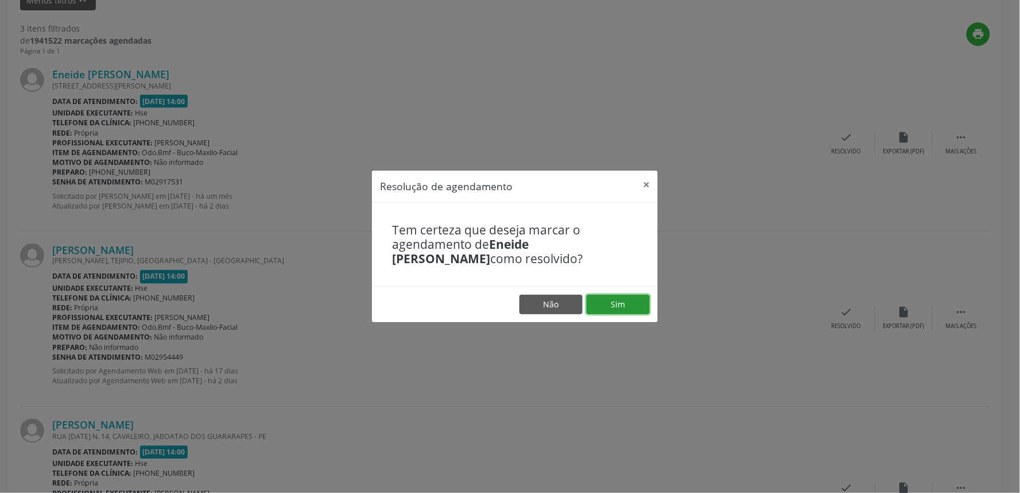
click at [617, 305] on button "Sim" at bounding box center [618, 305] width 63 height 20
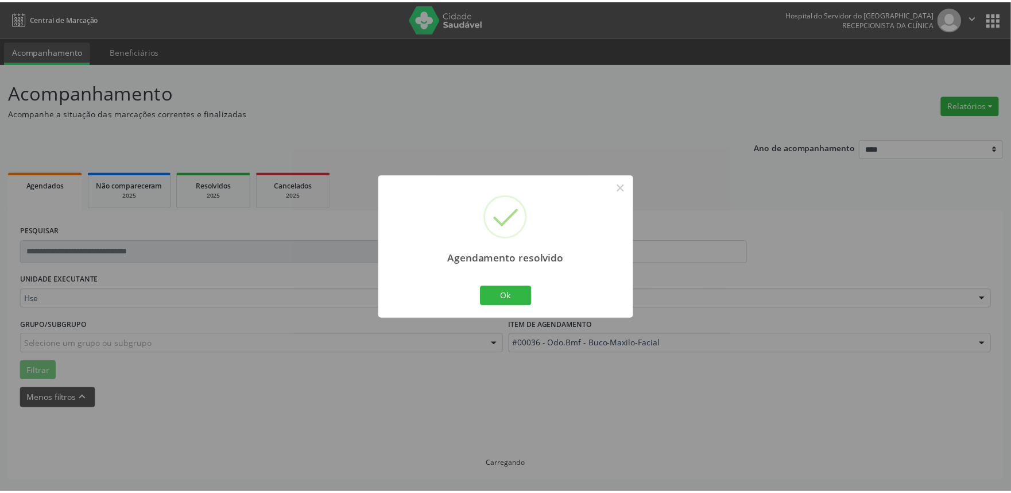
scroll to position [0, 0]
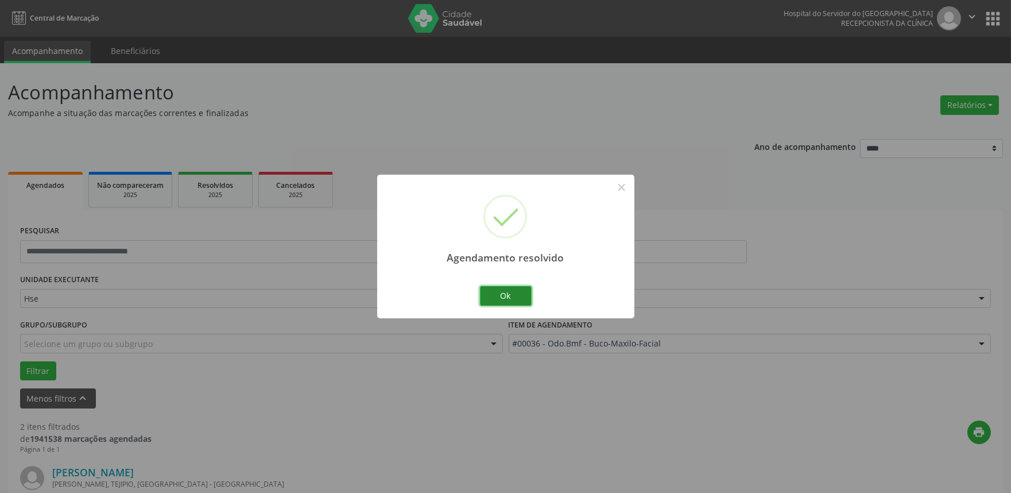
click at [513, 291] on button "Ok" at bounding box center [506, 296] width 52 height 20
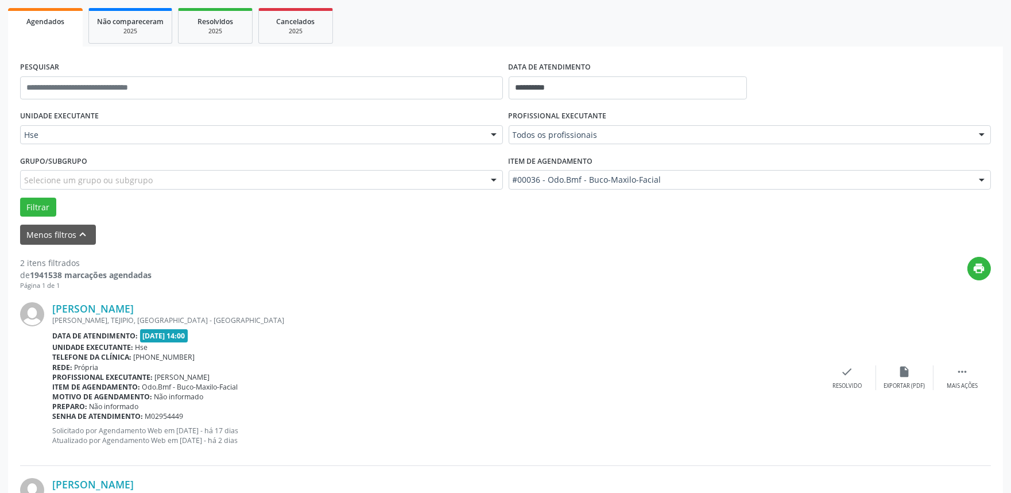
scroll to position [255, 0]
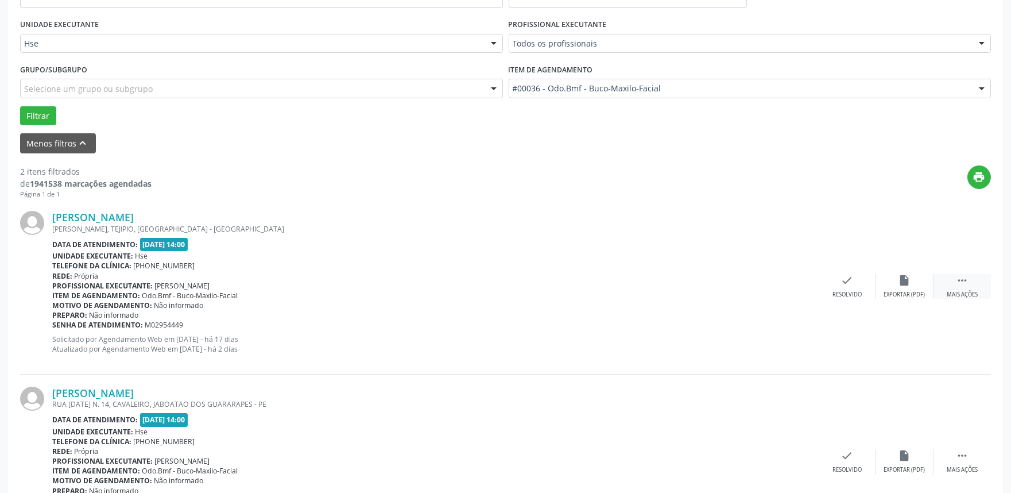
click at [968, 285] on div " Mais ações" at bounding box center [961, 286] width 57 height 25
click at [959, 288] on div " Menos ações" at bounding box center [961, 286] width 57 height 25
click at [959, 288] on div " Mais ações" at bounding box center [961, 286] width 57 height 25
click at [894, 274] on div "alarm_off Não compareceu" at bounding box center [904, 286] width 57 height 25
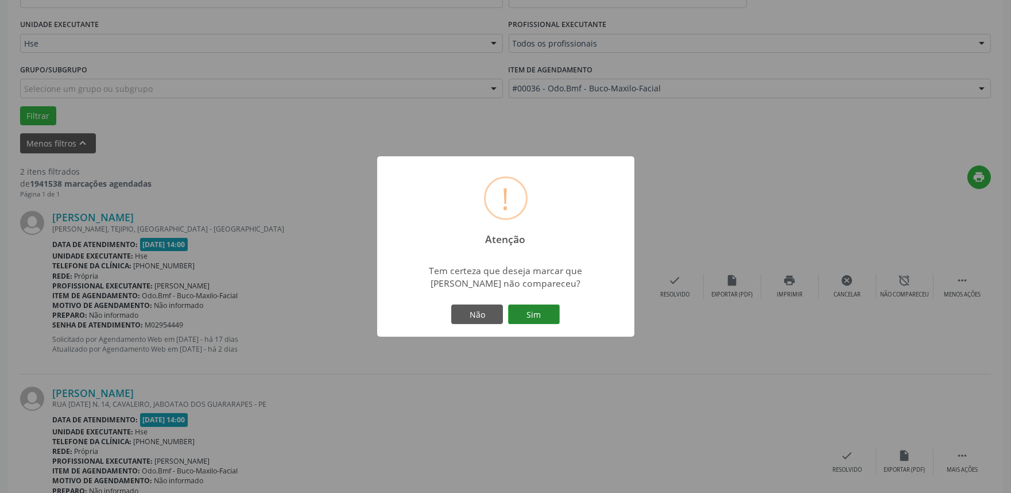
click at [536, 308] on button "Sim" at bounding box center [534, 314] width 52 height 20
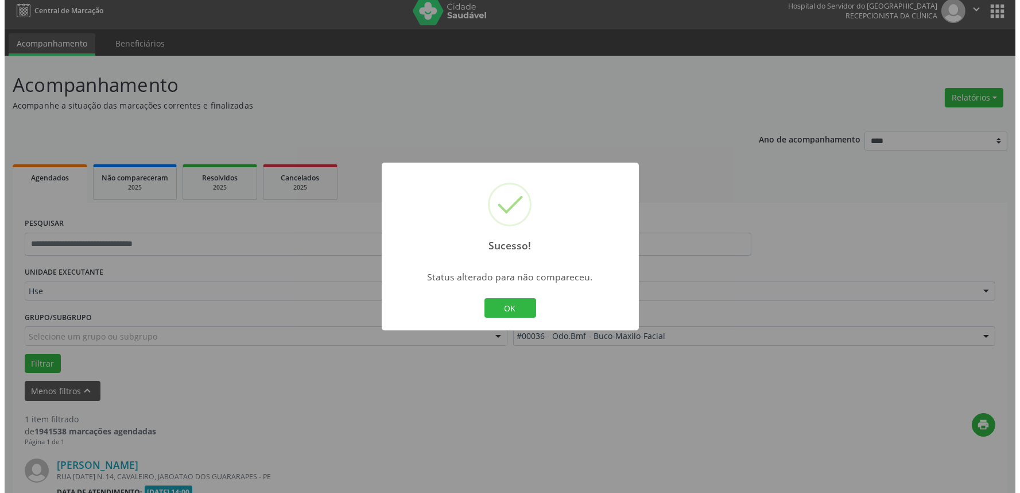
scroll to position [155, 0]
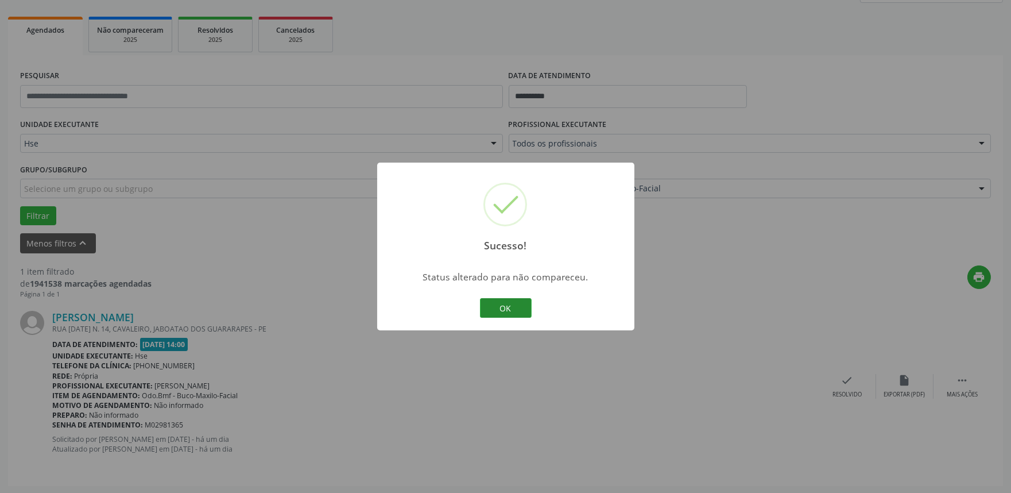
click at [502, 309] on button "OK" at bounding box center [506, 308] width 52 height 20
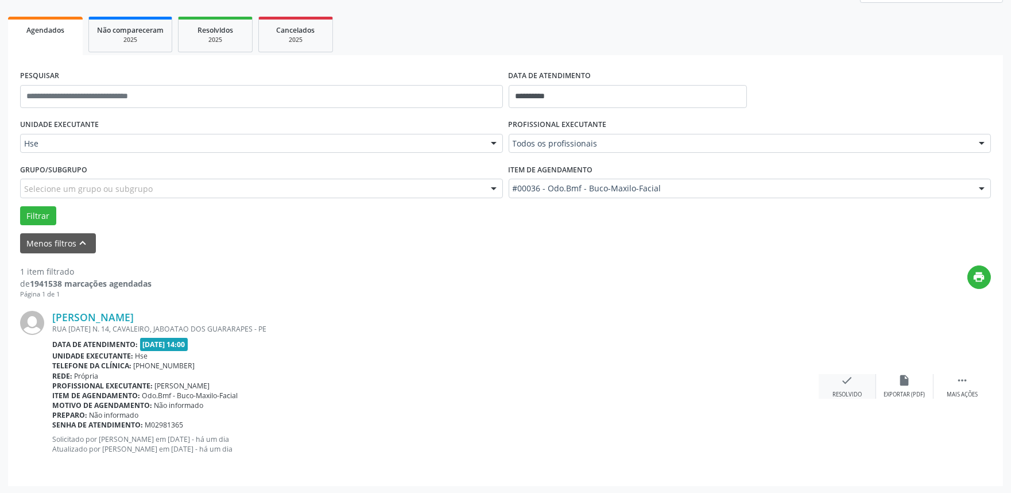
click at [852, 381] on icon "check" at bounding box center [847, 380] width 13 height 13
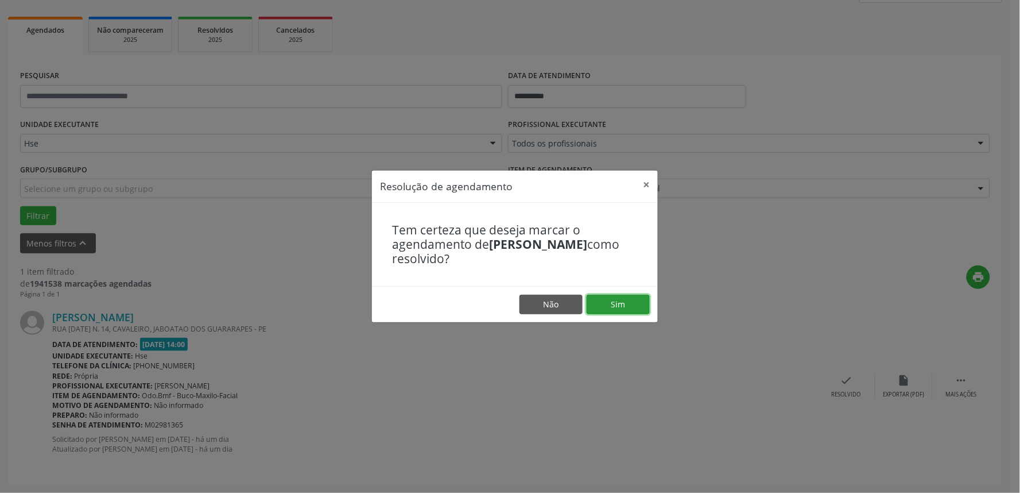
click at [610, 302] on button "Sim" at bounding box center [618, 305] width 63 height 20
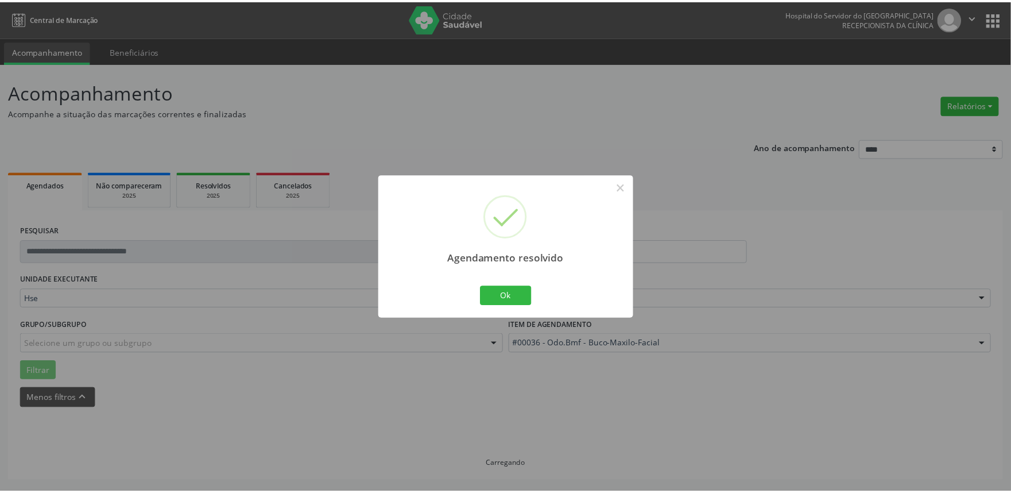
scroll to position [0, 0]
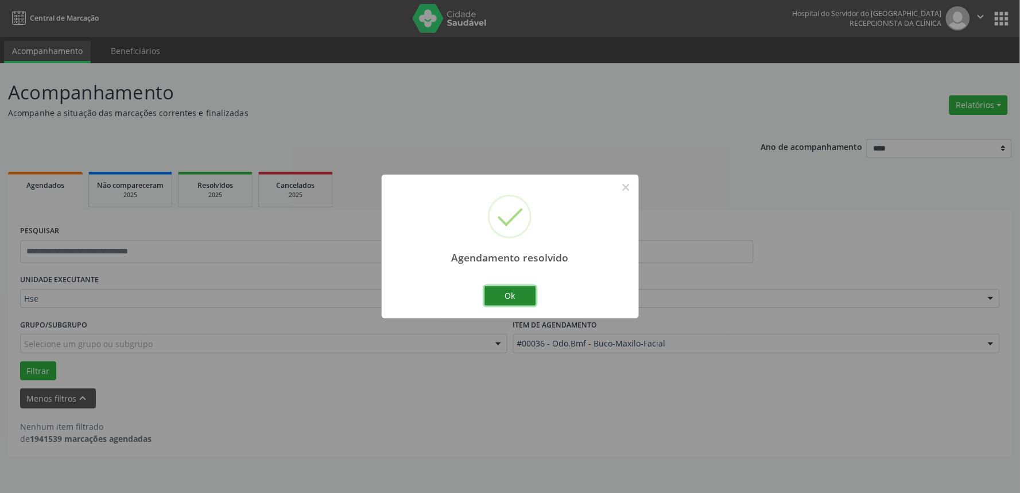
click at [505, 296] on button "Ok" at bounding box center [511, 296] width 52 height 20
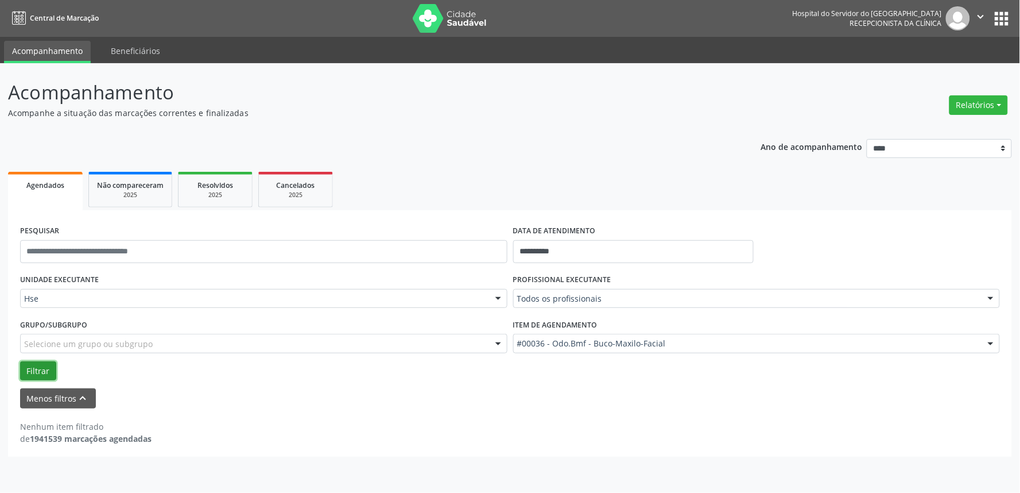
click at [43, 372] on button "Filtrar" at bounding box center [38, 371] width 36 height 20
click at [550, 447] on div "**********" at bounding box center [510, 333] width 1004 height 246
click at [116, 290] on div "Hse" at bounding box center [263, 299] width 487 height 20
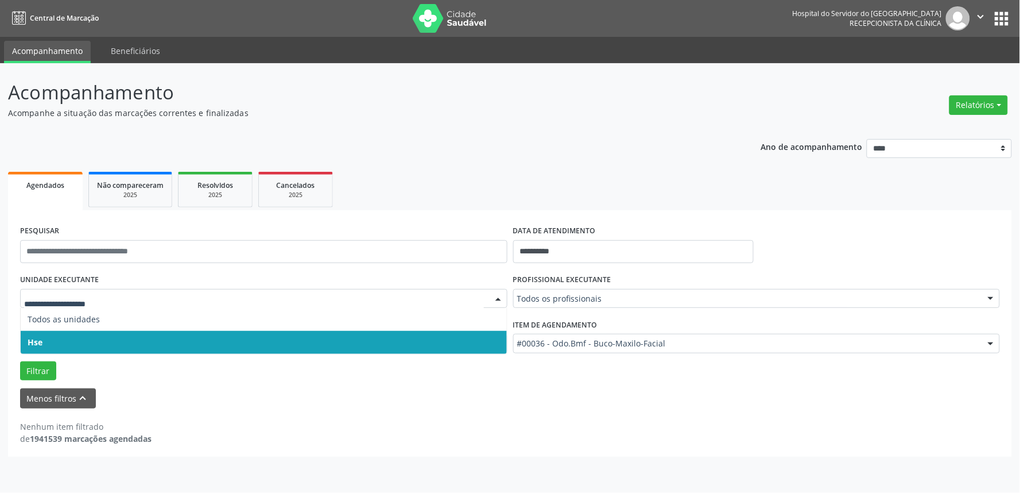
drag, startPoint x: 121, startPoint y: 337, endPoint x: 151, endPoint y: 324, distance: 33.2
click at [130, 333] on span "Hse" at bounding box center [264, 342] width 486 height 23
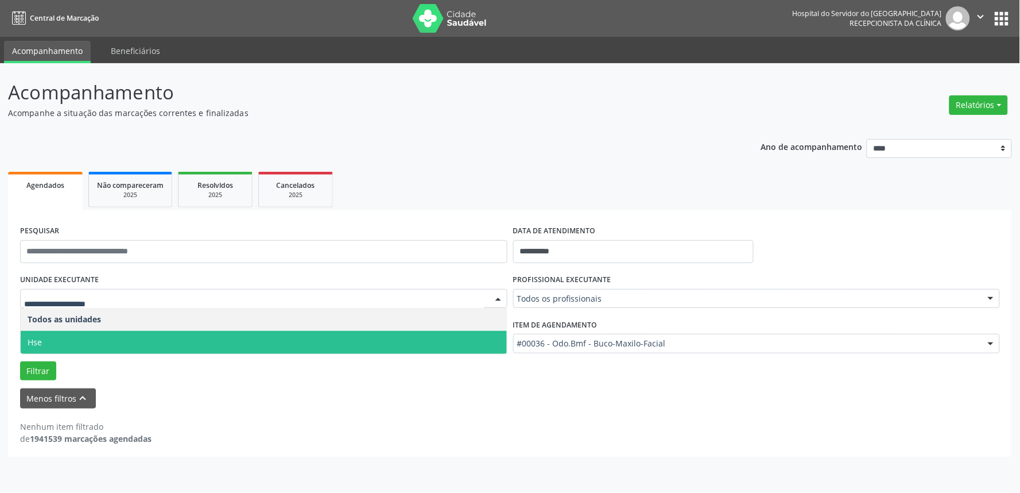
click at [64, 334] on span "Hse" at bounding box center [264, 342] width 486 height 23
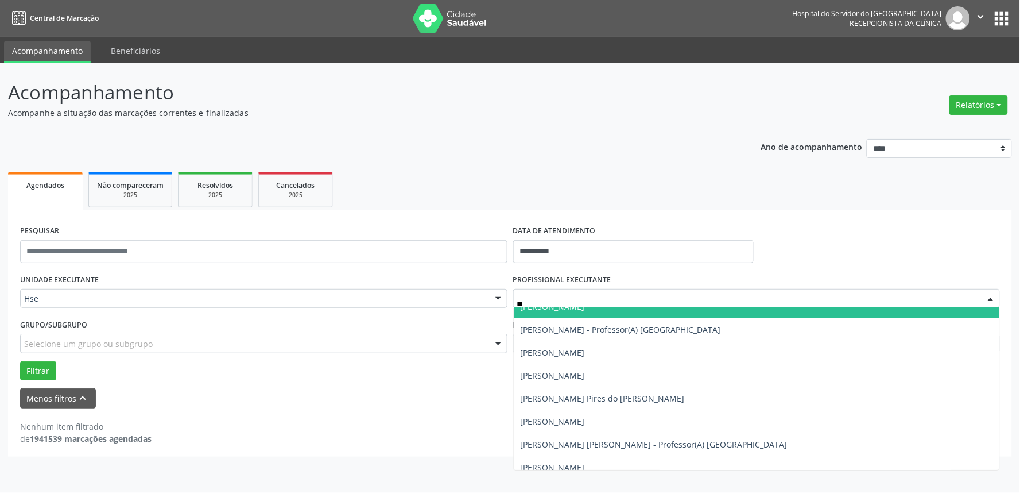
type input "***"
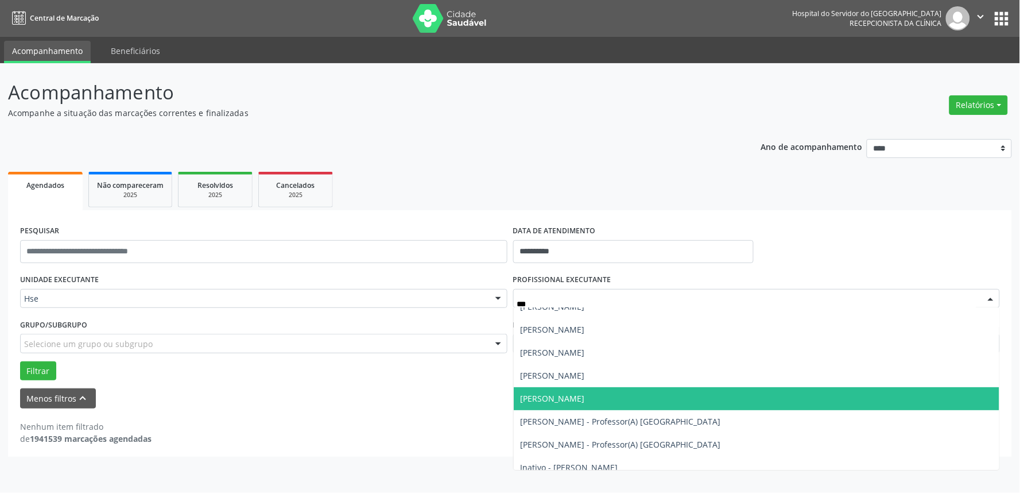
click at [820, 398] on span "[PERSON_NAME]" at bounding box center [757, 398] width 486 height 23
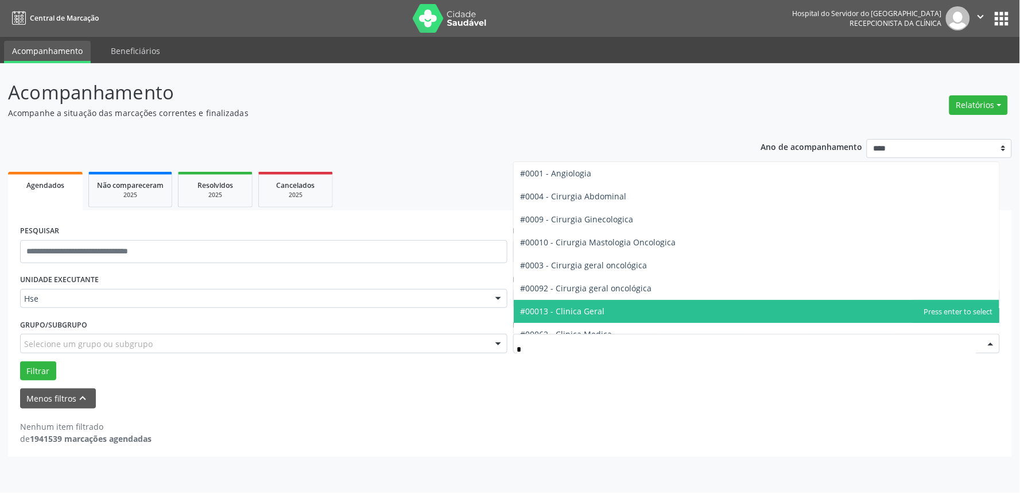
type input "**"
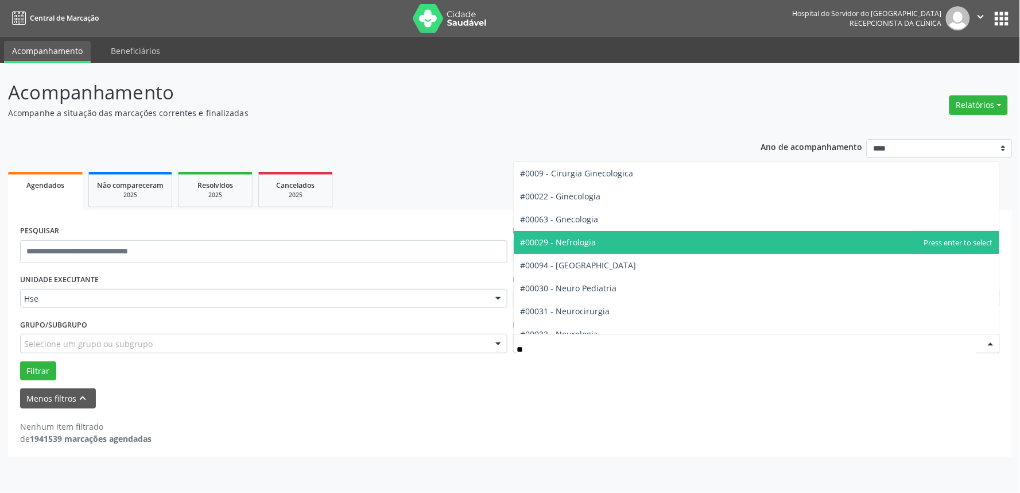
click at [753, 244] on span "#00029 - Nefrologia" at bounding box center [757, 242] width 486 height 23
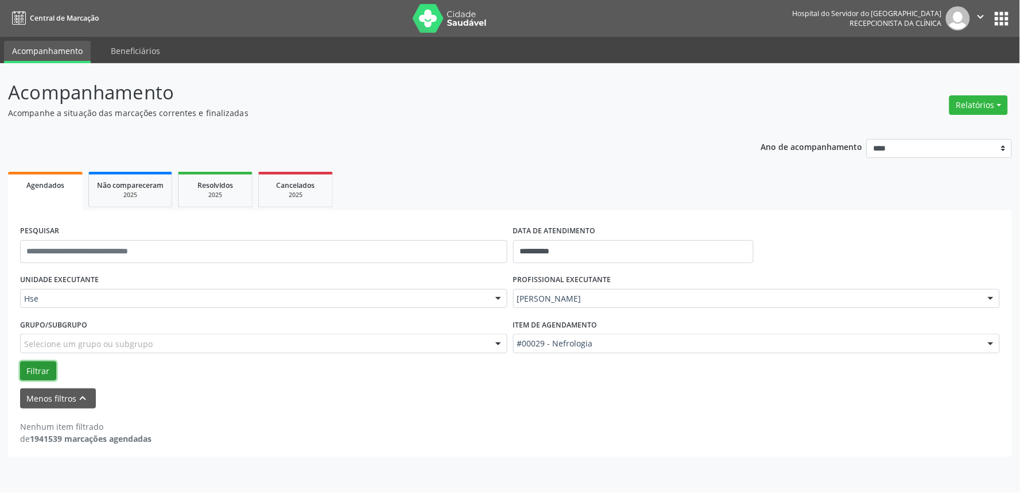
click at [37, 369] on button "Filtrar" at bounding box center [38, 371] width 36 height 20
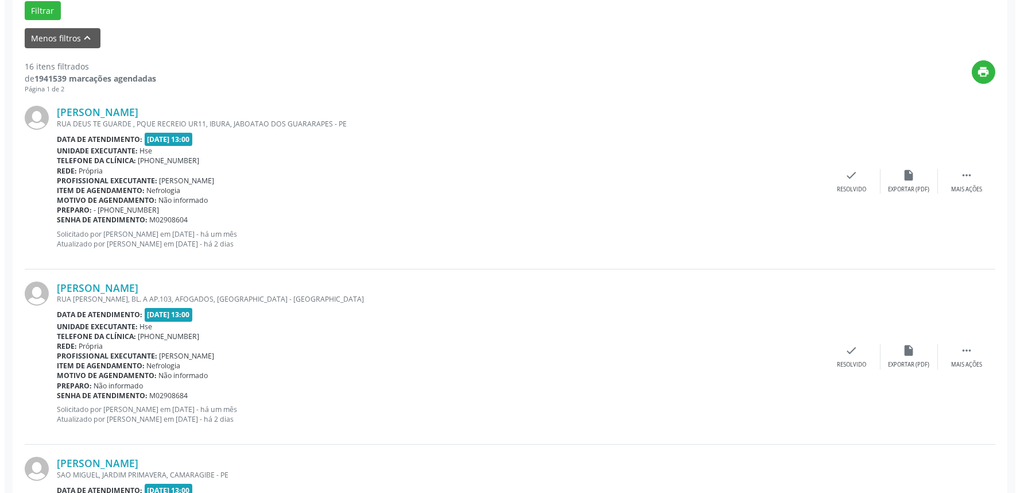
scroll to position [382, 0]
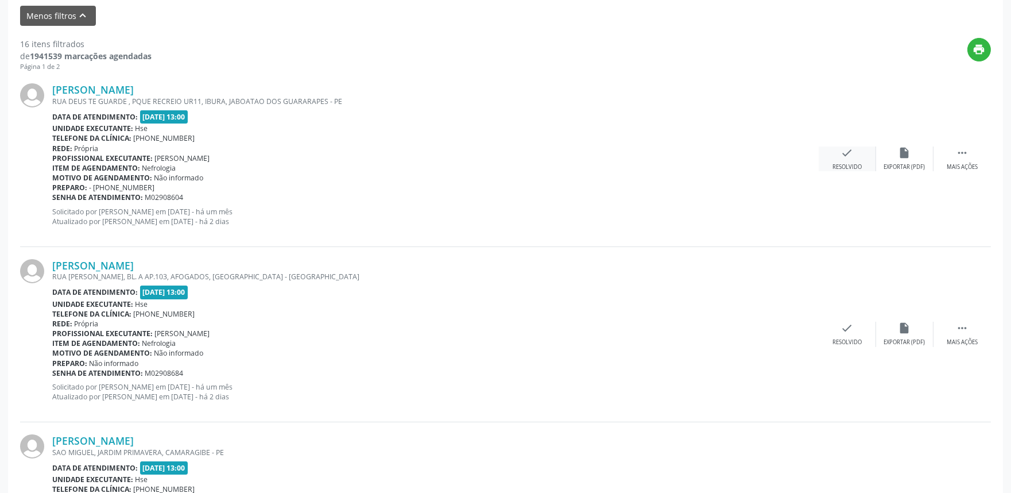
click at [839, 152] on div "check Resolvido" at bounding box center [847, 158] width 57 height 25
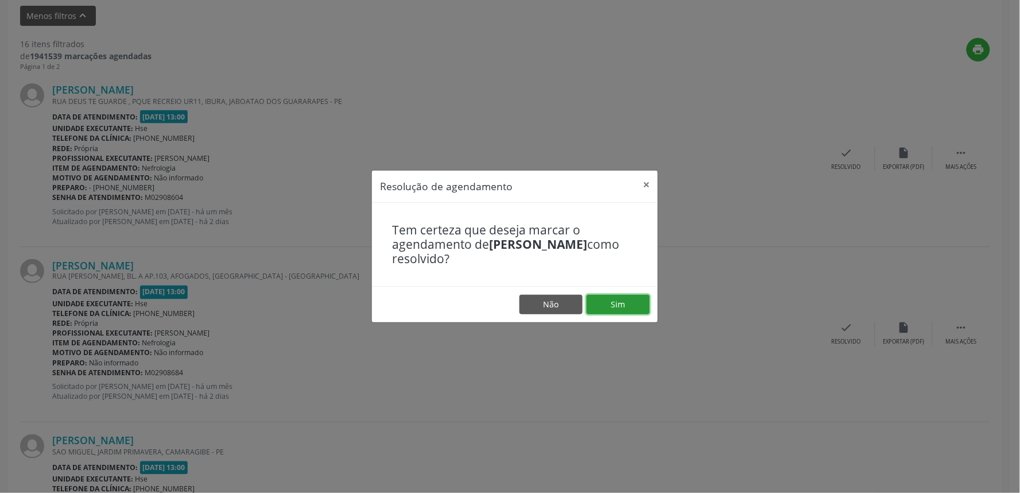
click at [624, 297] on button "Sim" at bounding box center [618, 305] width 63 height 20
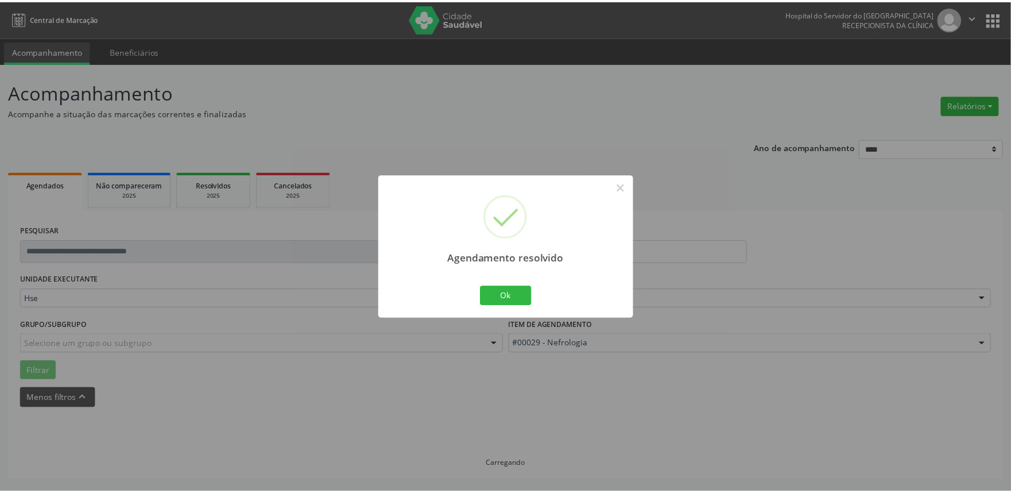
scroll to position [0, 0]
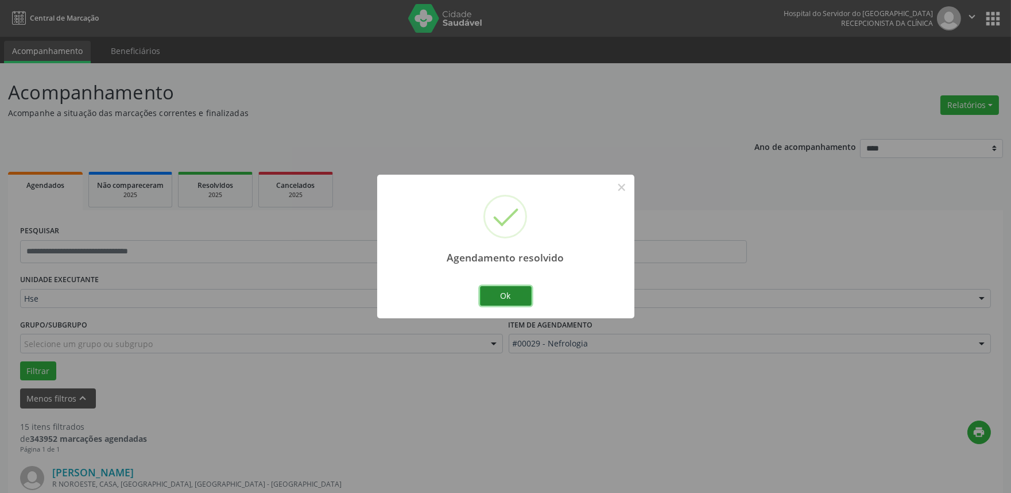
click at [497, 295] on button "Ok" at bounding box center [506, 296] width 52 height 20
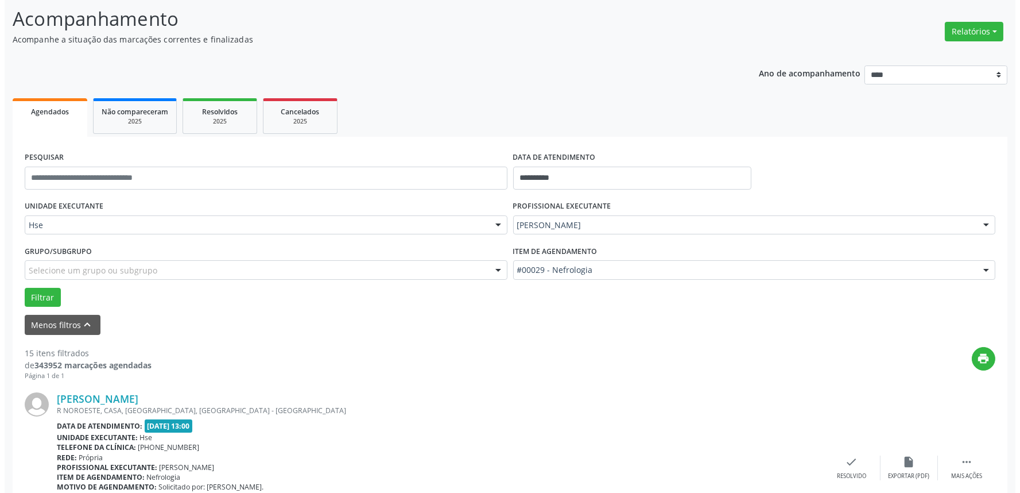
scroll to position [191, 0]
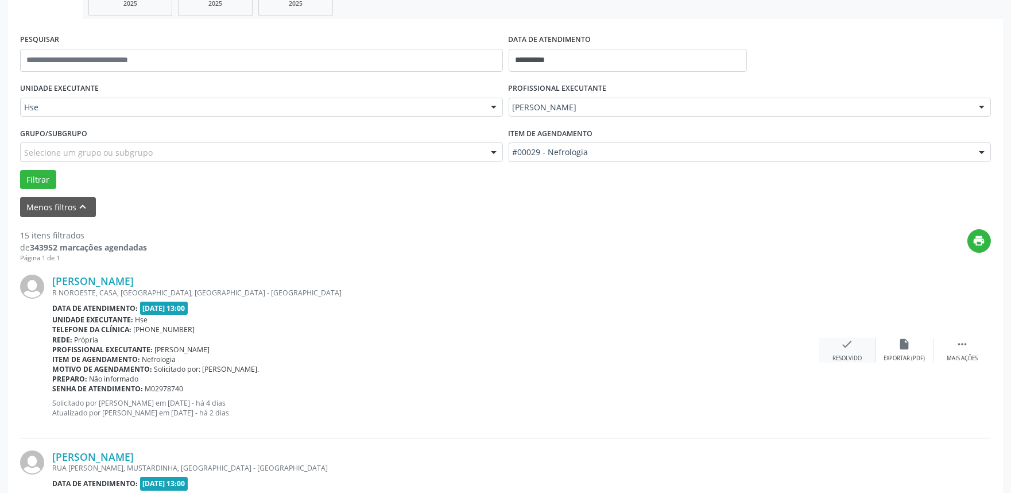
click at [848, 348] on icon "check" at bounding box center [847, 344] width 13 height 13
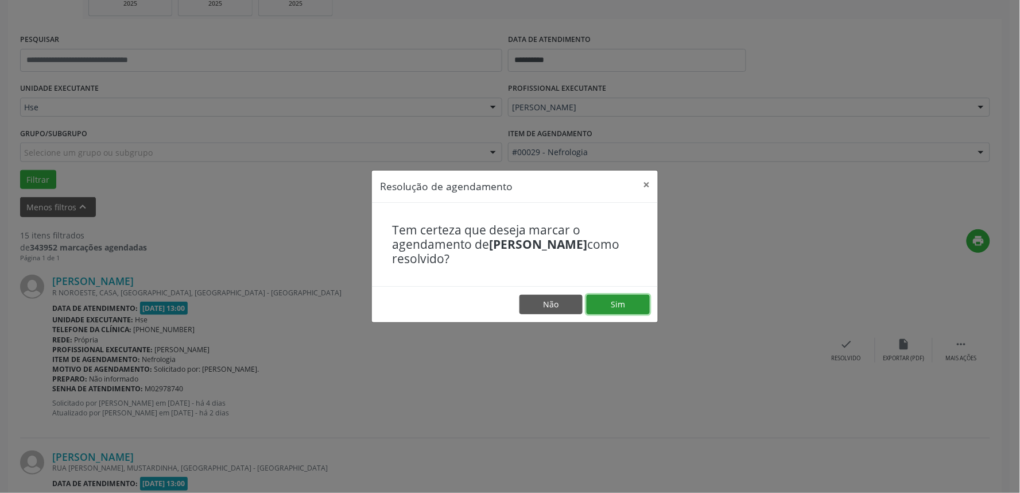
click at [614, 305] on button "Sim" at bounding box center [618, 305] width 63 height 20
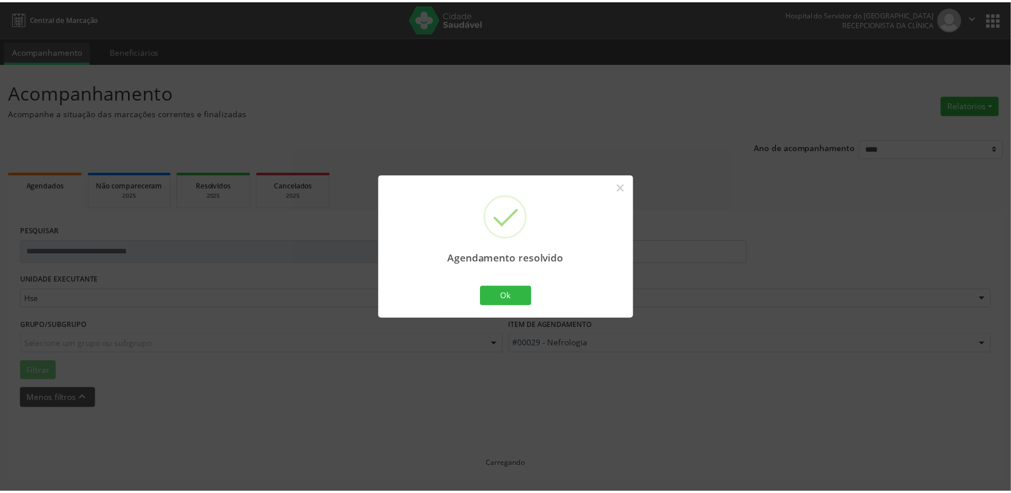
scroll to position [0, 0]
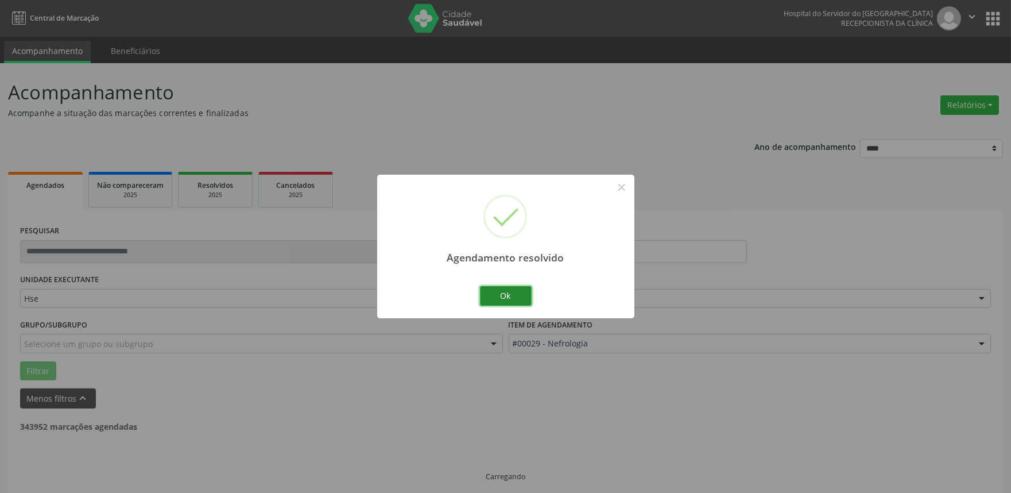
click at [509, 296] on button "Ok" at bounding box center [506, 296] width 52 height 20
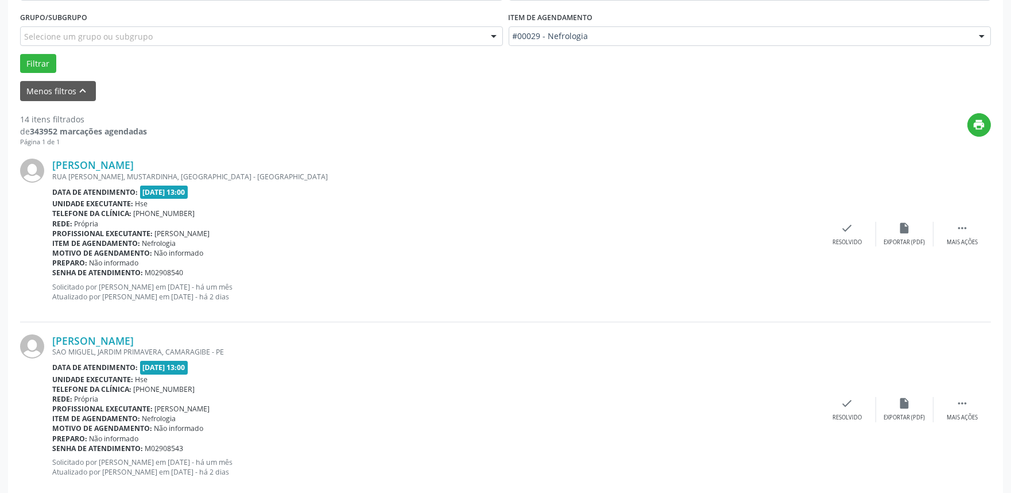
scroll to position [319, 0]
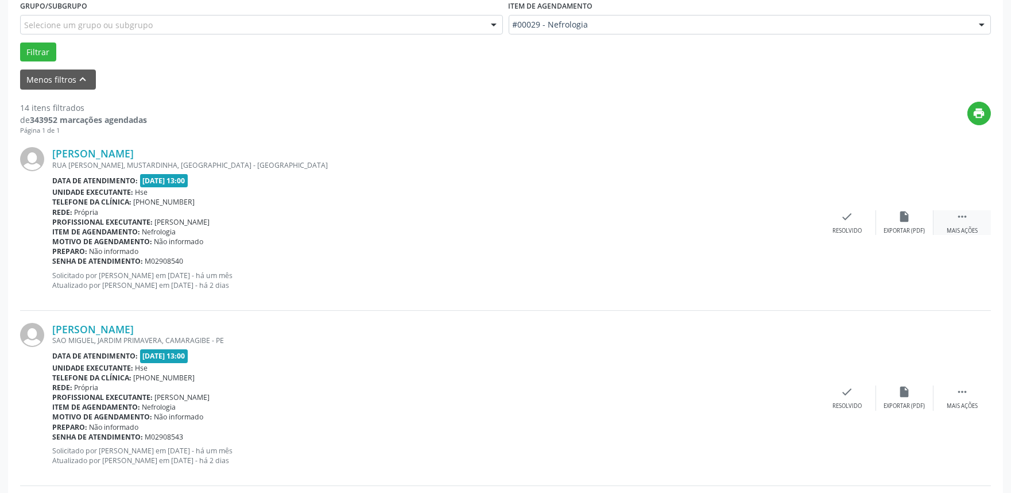
click at [960, 212] on icon "" at bounding box center [962, 216] width 13 height 13
click at [919, 222] on div "alarm_off Não compareceu" at bounding box center [904, 222] width 57 height 25
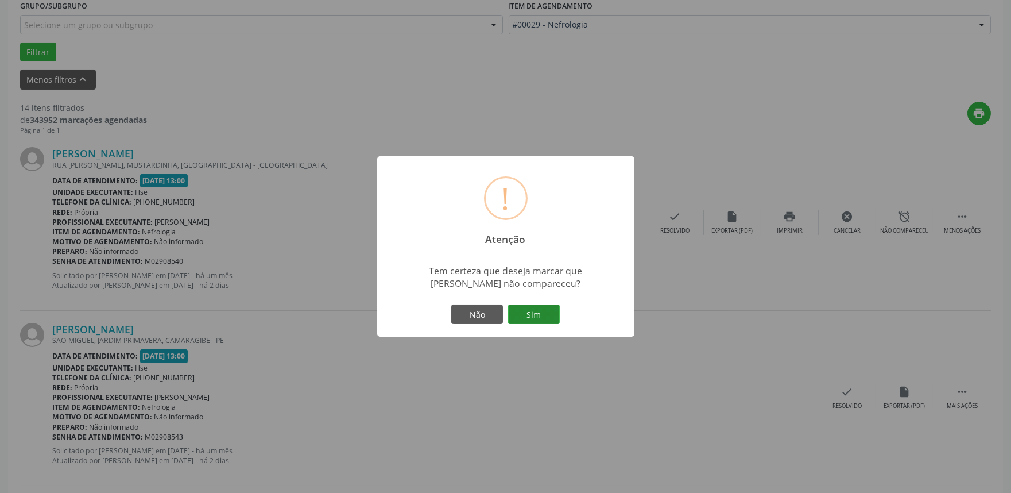
click at [550, 322] on button "Sim" at bounding box center [534, 314] width 52 height 20
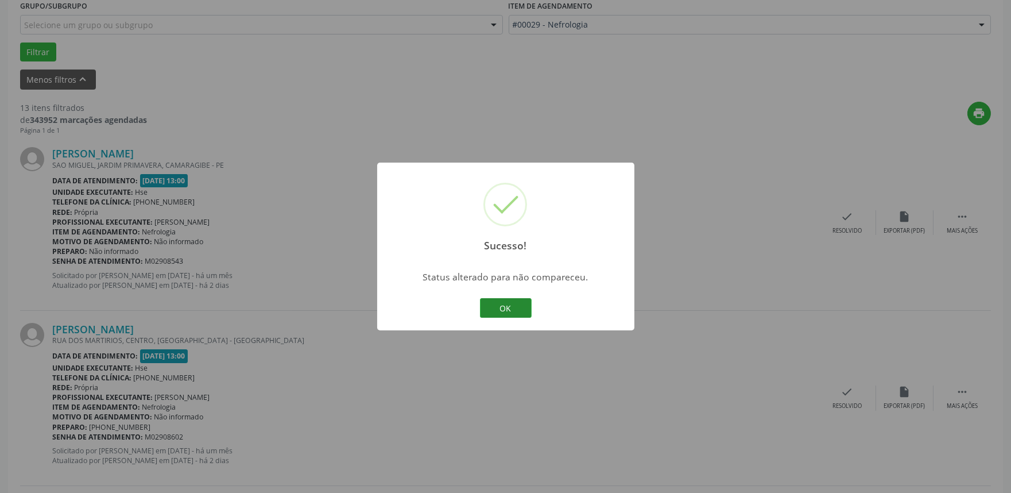
click at [512, 305] on button "OK" at bounding box center [506, 308] width 52 height 20
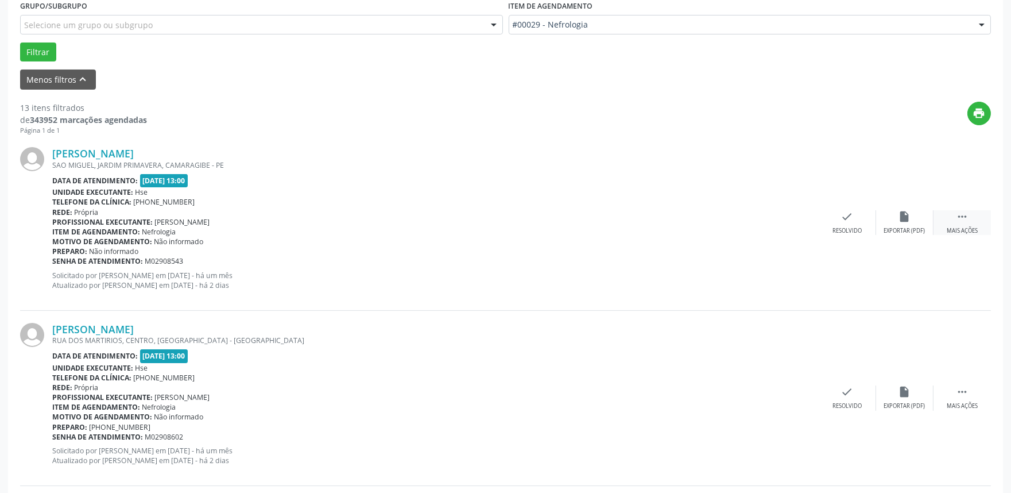
click at [970, 221] on div " Mais ações" at bounding box center [961, 222] width 57 height 25
click at [903, 220] on icon "alarm_off" at bounding box center [904, 216] width 13 height 13
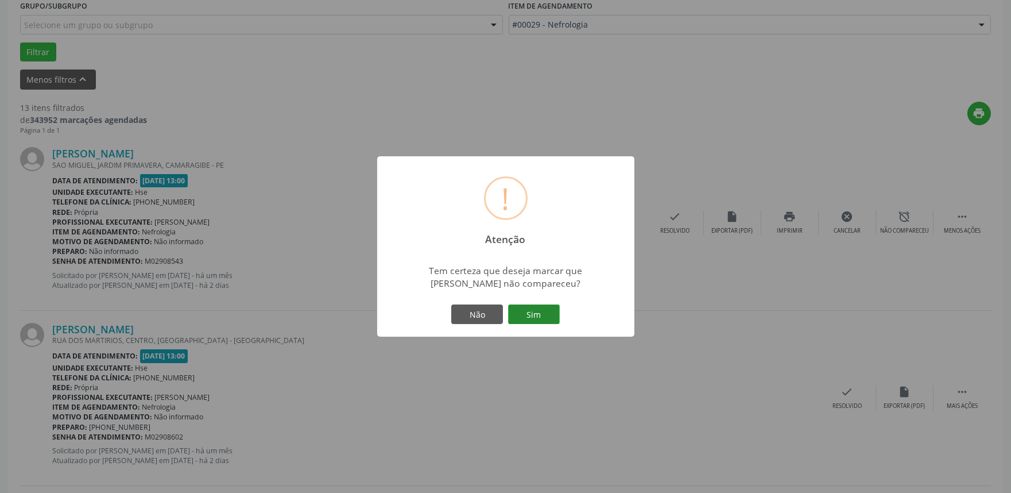
click at [541, 313] on button "Sim" at bounding box center [534, 314] width 52 height 20
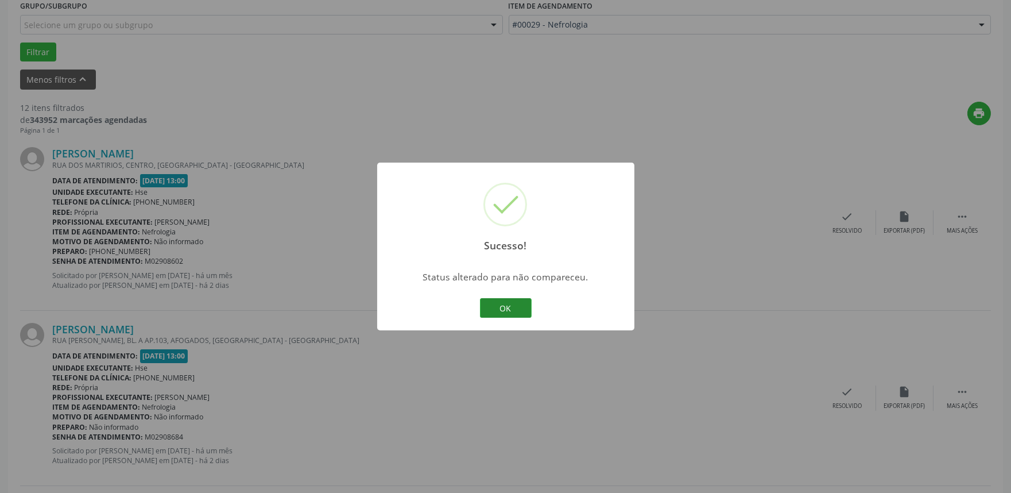
click at [512, 305] on button "OK" at bounding box center [506, 308] width 52 height 20
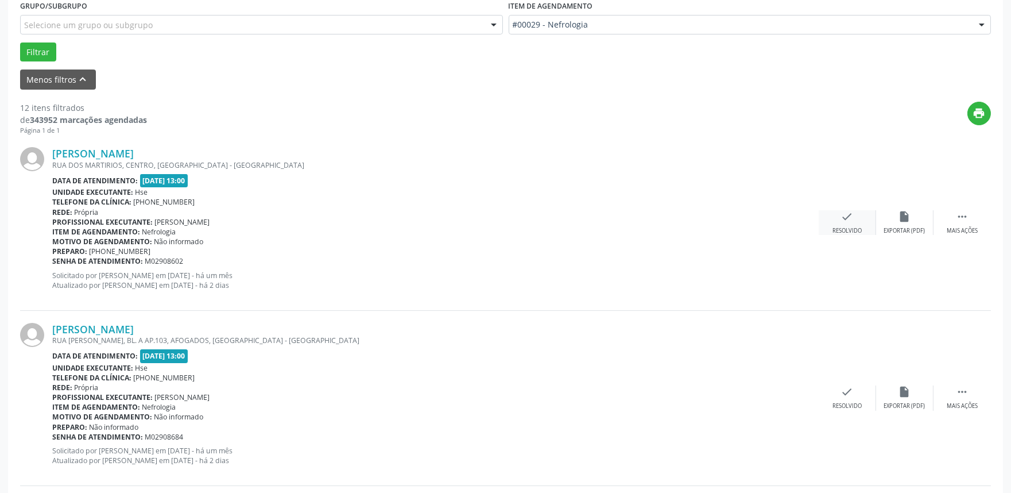
click at [848, 224] on div "check Resolvido" at bounding box center [847, 222] width 57 height 25
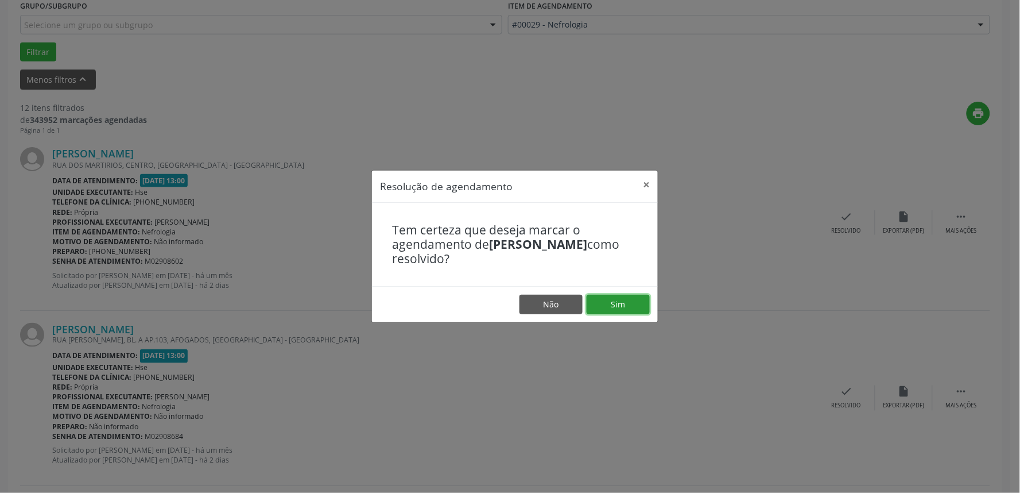
click at [617, 303] on button "Sim" at bounding box center [618, 305] width 63 height 20
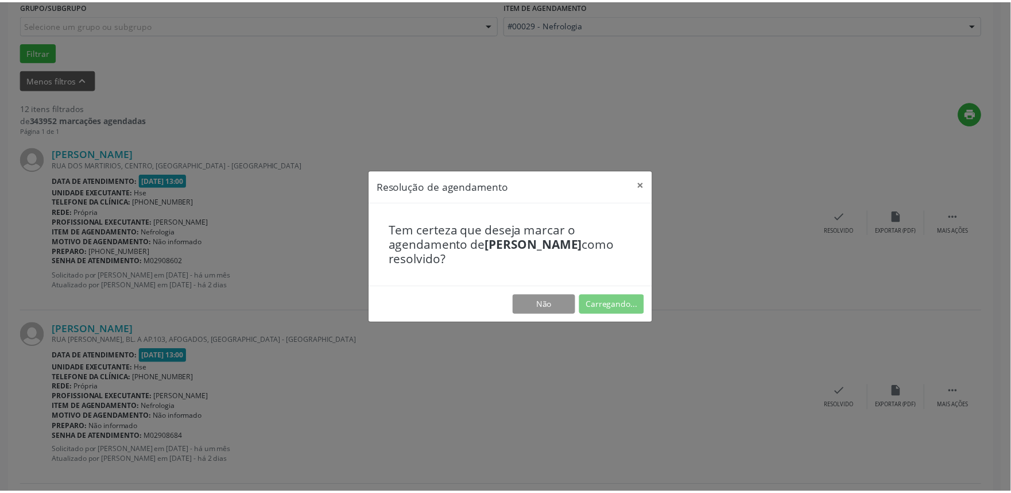
scroll to position [0, 0]
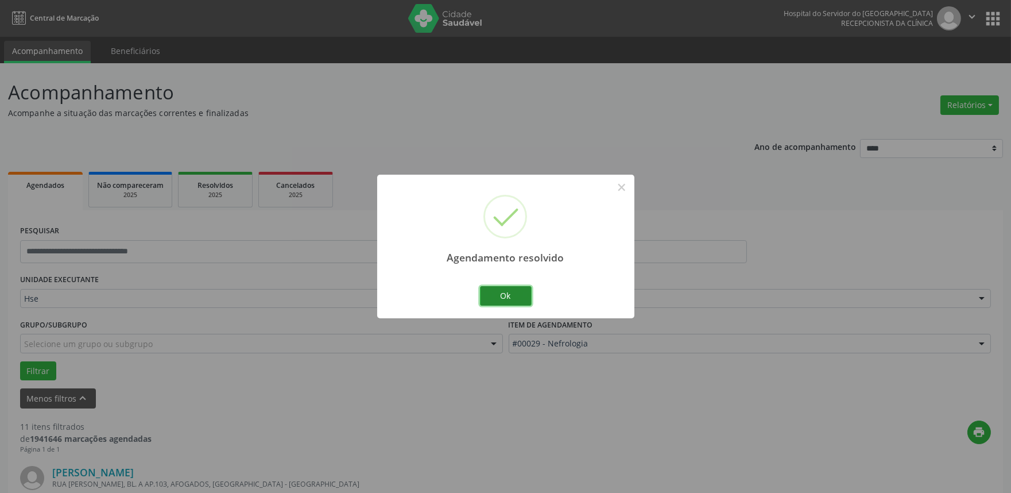
click at [498, 296] on button "Ok" at bounding box center [506, 296] width 52 height 20
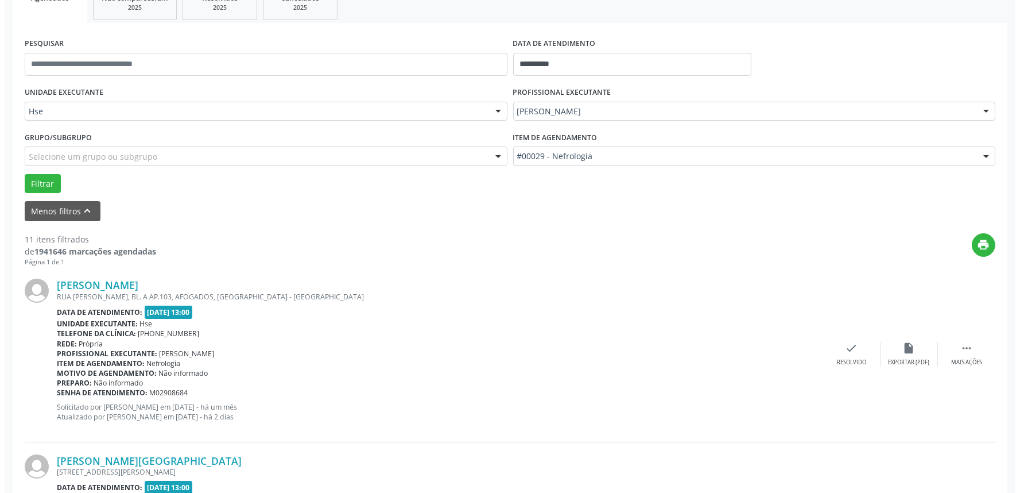
scroll to position [255, 0]
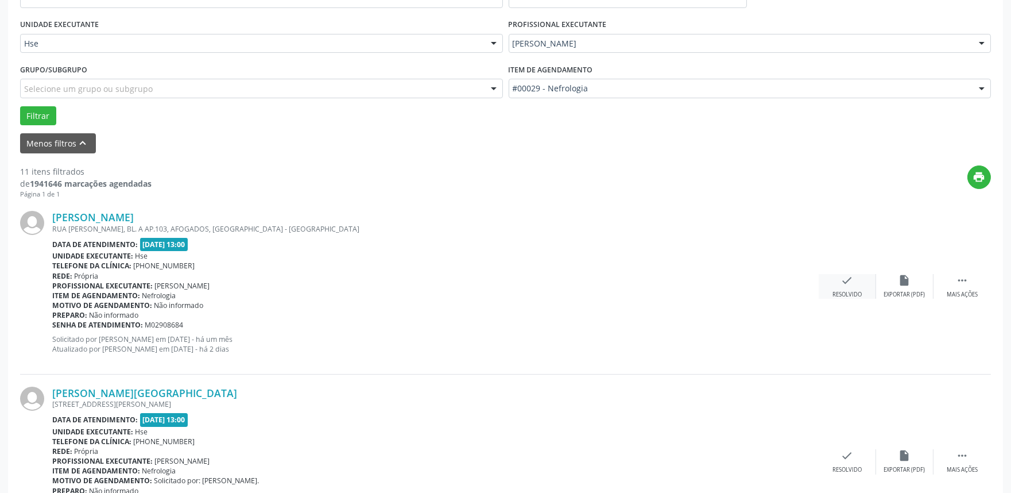
click at [842, 276] on icon "check" at bounding box center [847, 280] width 13 height 13
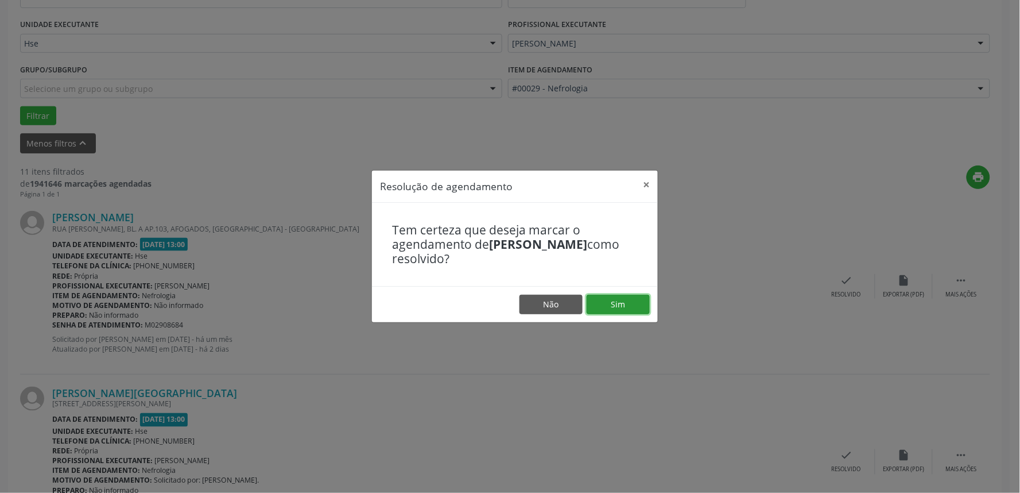
click at [611, 301] on button "Sim" at bounding box center [618, 305] width 63 height 20
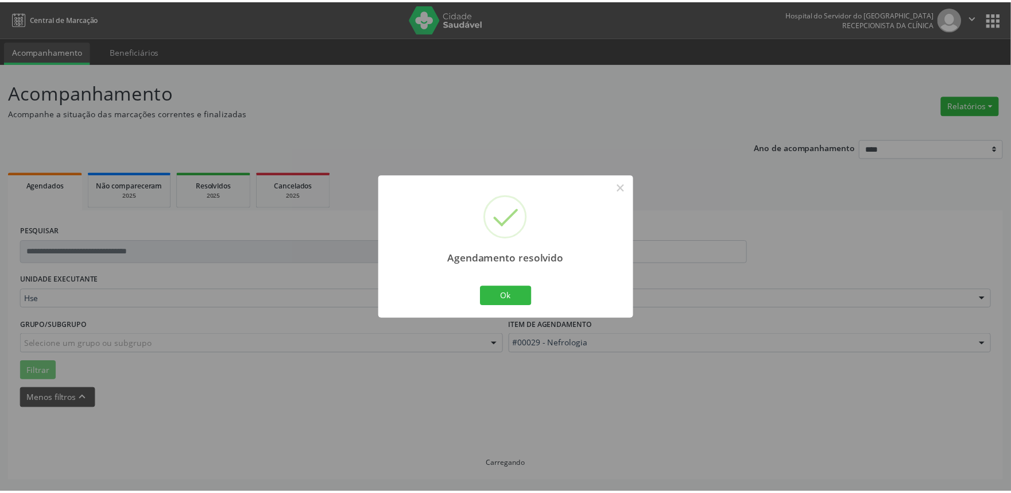
scroll to position [0, 0]
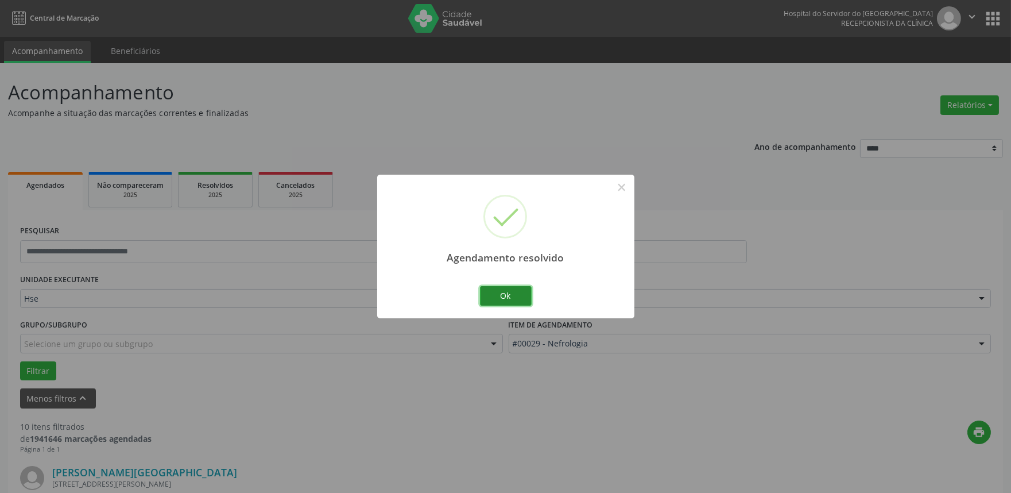
click at [501, 297] on button "Ok" at bounding box center [506, 296] width 52 height 20
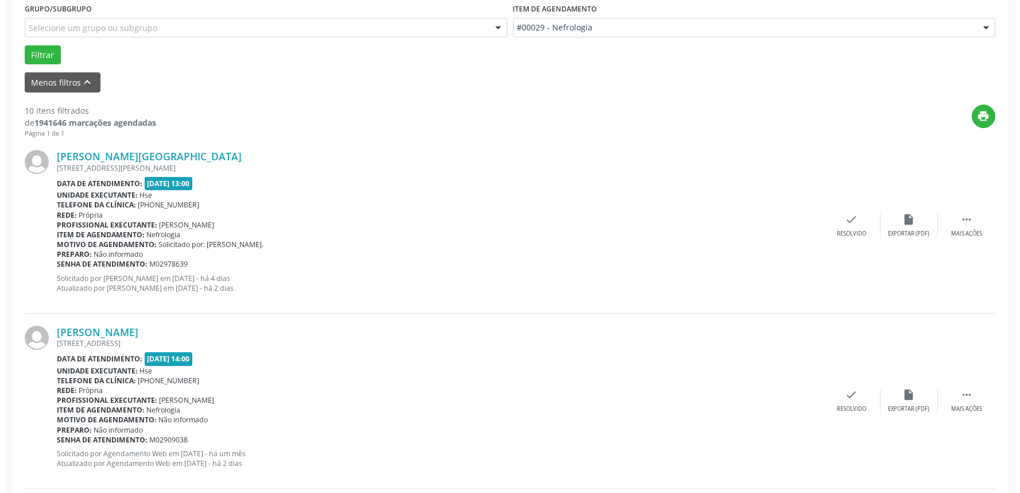
scroll to position [319, 0]
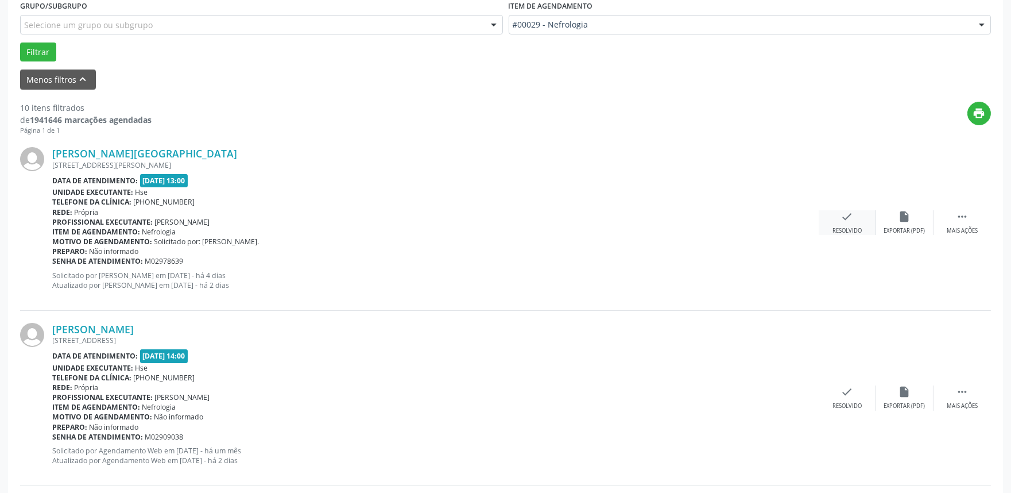
click at [846, 215] on icon "check" at bounding box center [847, 216] width 13 height 13
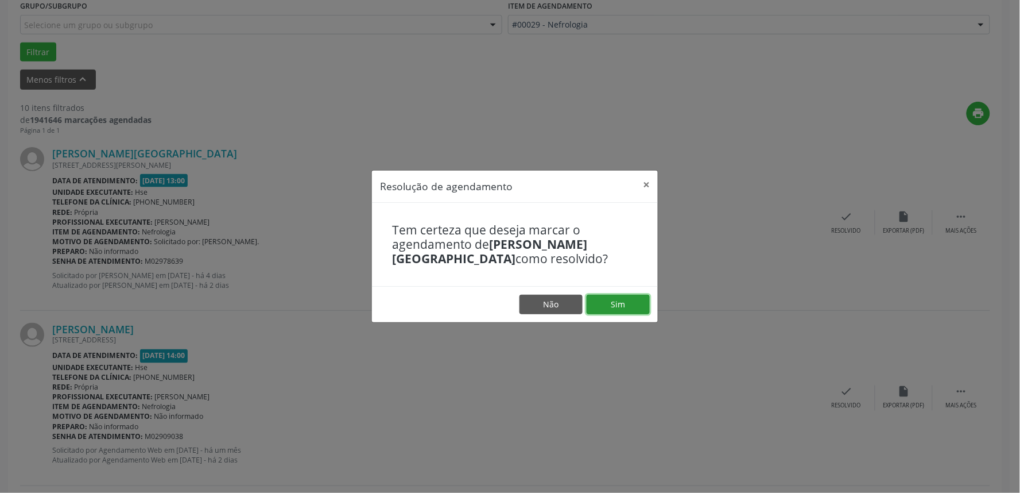
click at [609, 302] on button "Sim" at bounding box center [618, 305] width 63 height 20
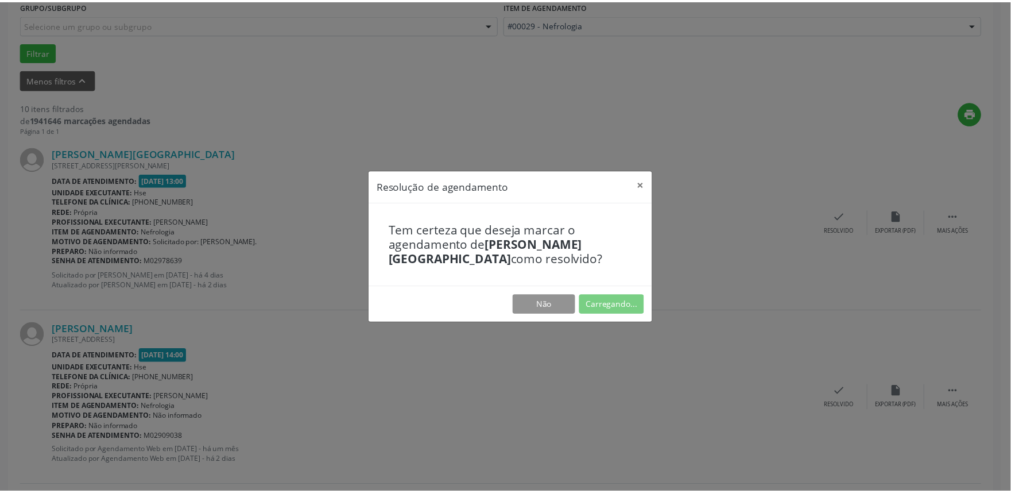
scroll to position [0, 0]
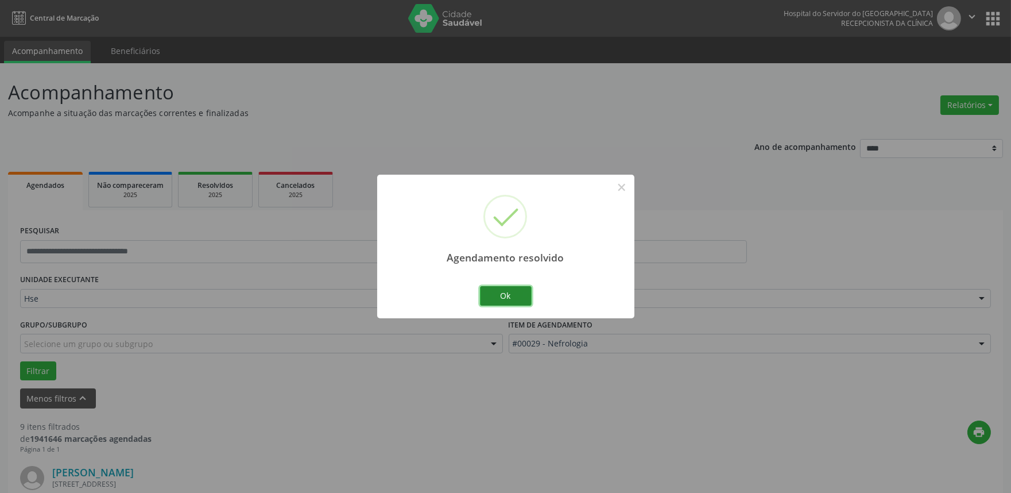
click at [503, 295] on button "Ok" at bounding box center [506, 296] width 52 height 20
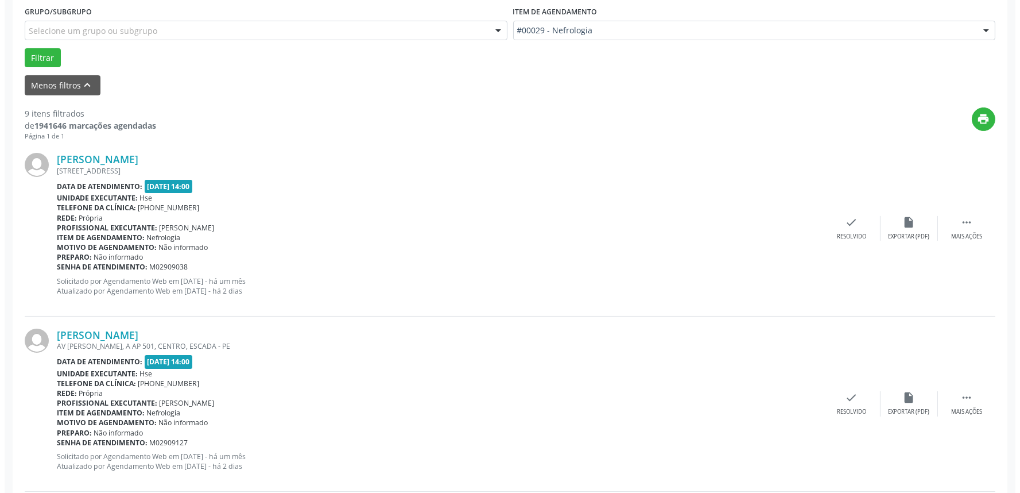
scroll to position [319, 0]
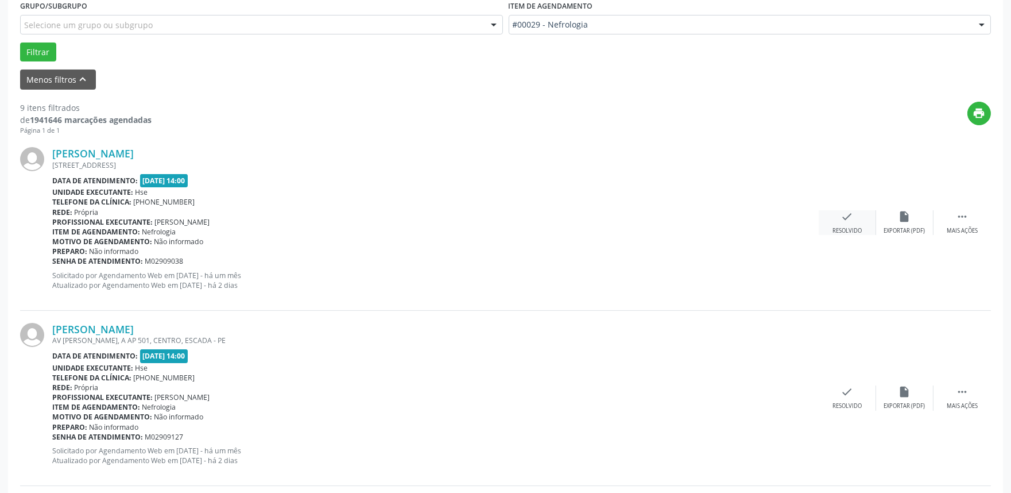
click at [854, 216] on div "check Resolvido" at bounding box center [847, 222] width 57 height 25
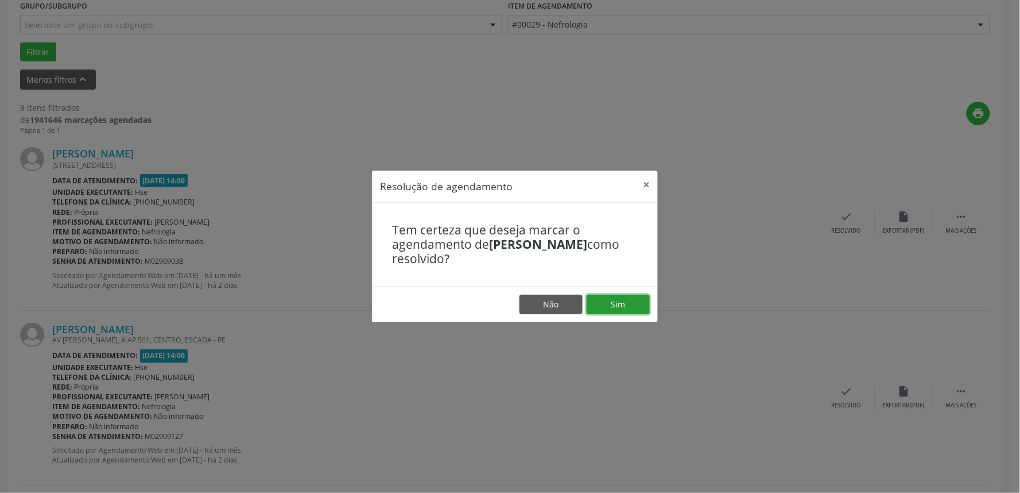
click at [629, 296] on button "Sim" at bounding box center [618, 305] width 63 height 20
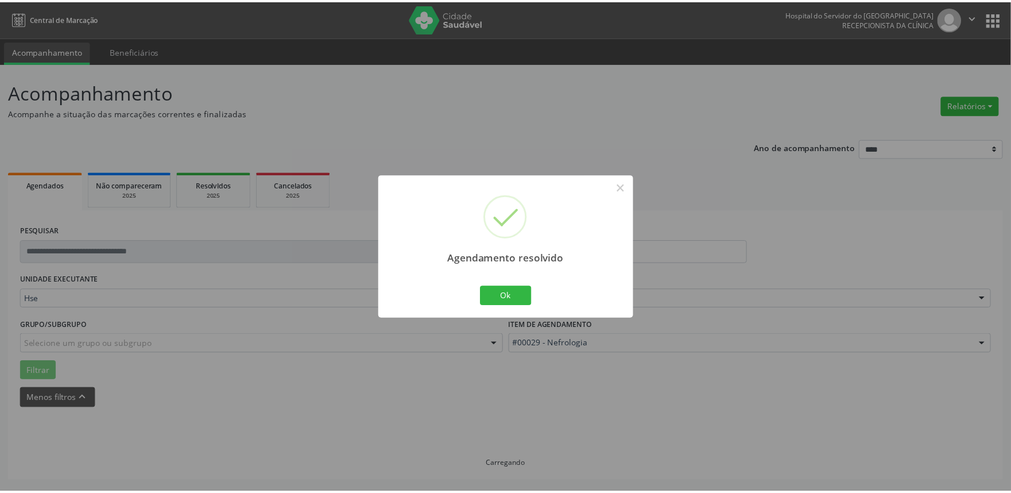
scroll to position [0, 0]
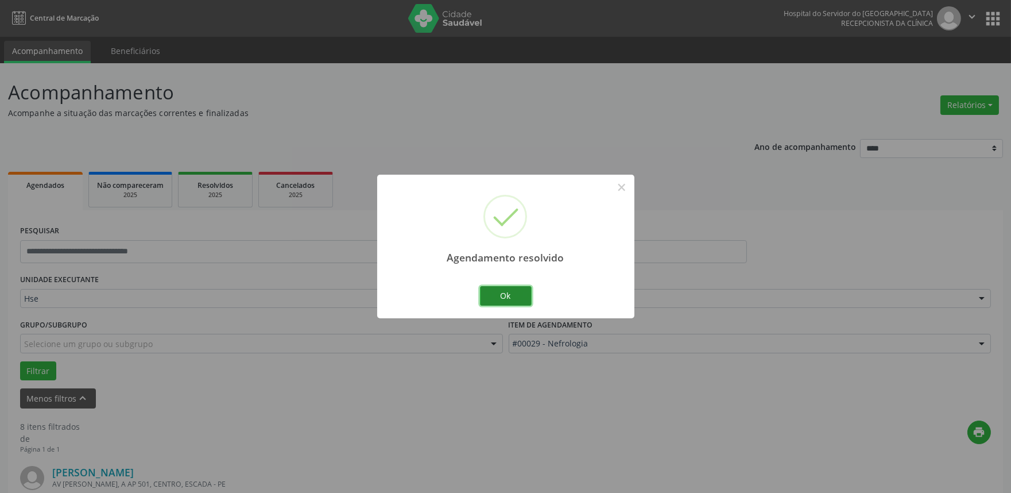
click at [512, 295] on button "Ok" at bounding box center [506, 296] width 52 height 20
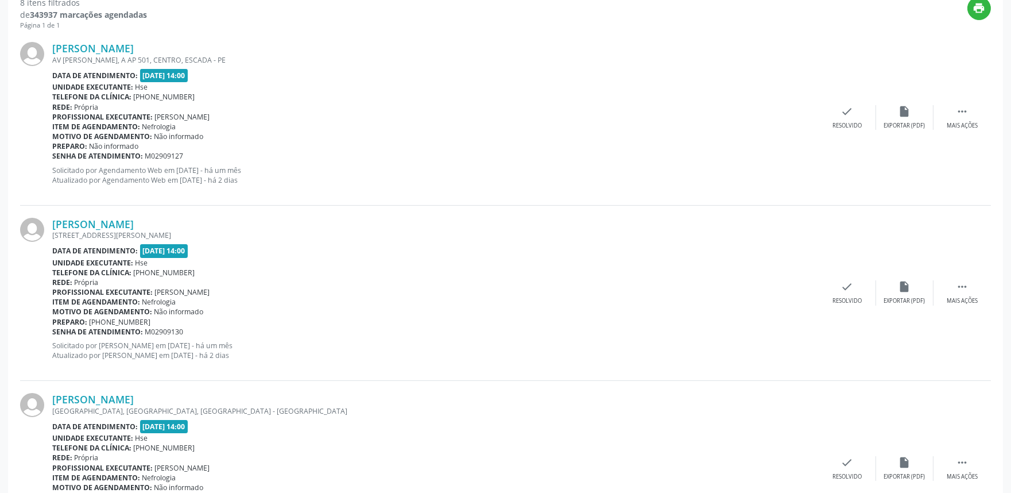
scroll to position [446, 0]
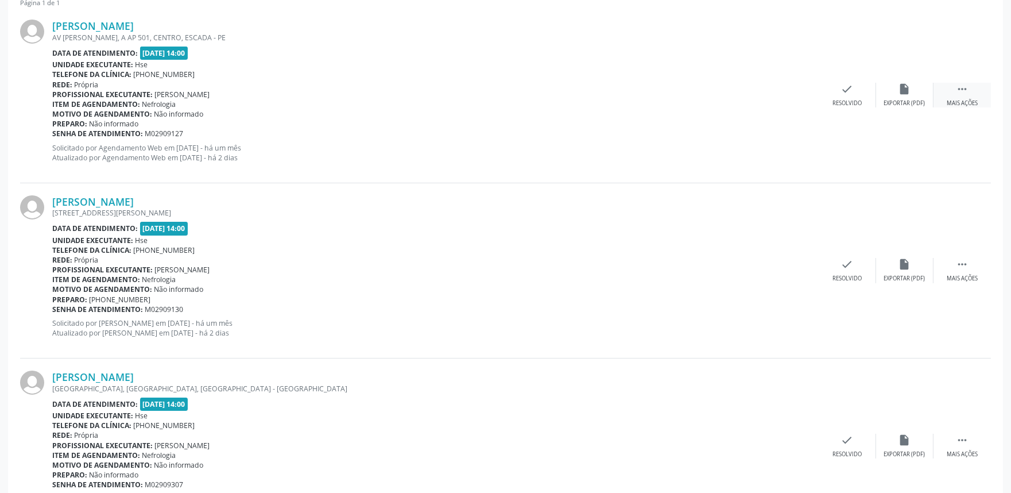
click at [972, 84] on div " Mais ações" at bounding box center [961, 95] width 57 height 25
click at [904, 94] on icon "alarm_off" at bounding box center [904, 89] width 13 height 13
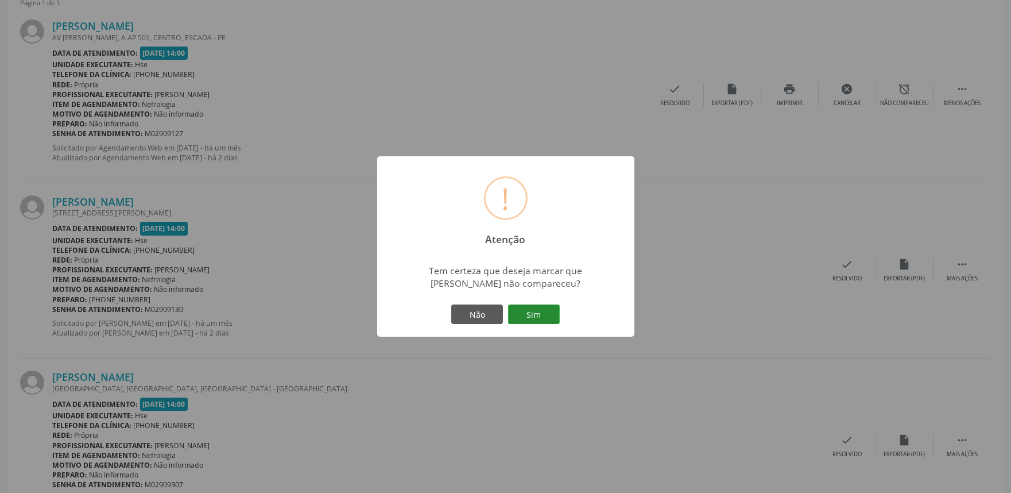
click at [531, 312] on button "Sim" at bounding box center [534, 314] width 52 height 20
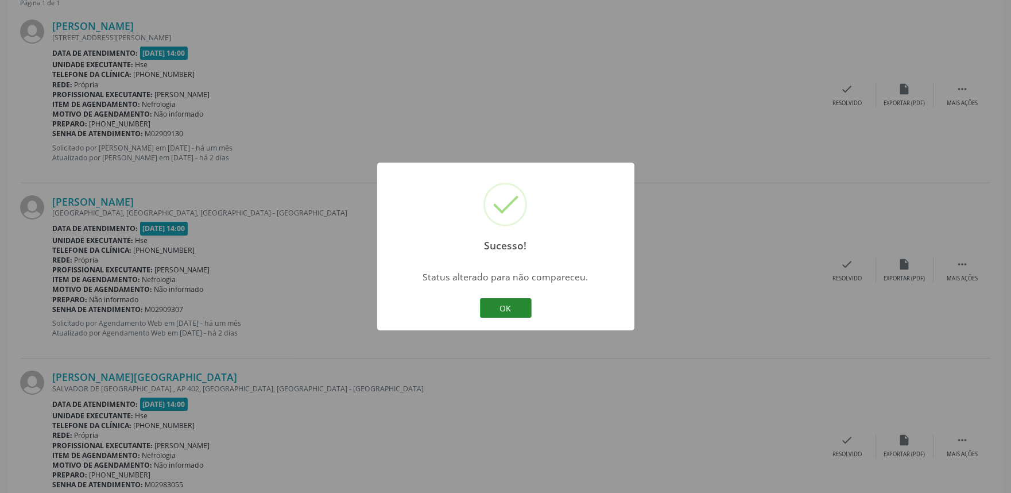
click at [503, 312] on button "OK" at bounding box center [506, 308] width 52 height 20
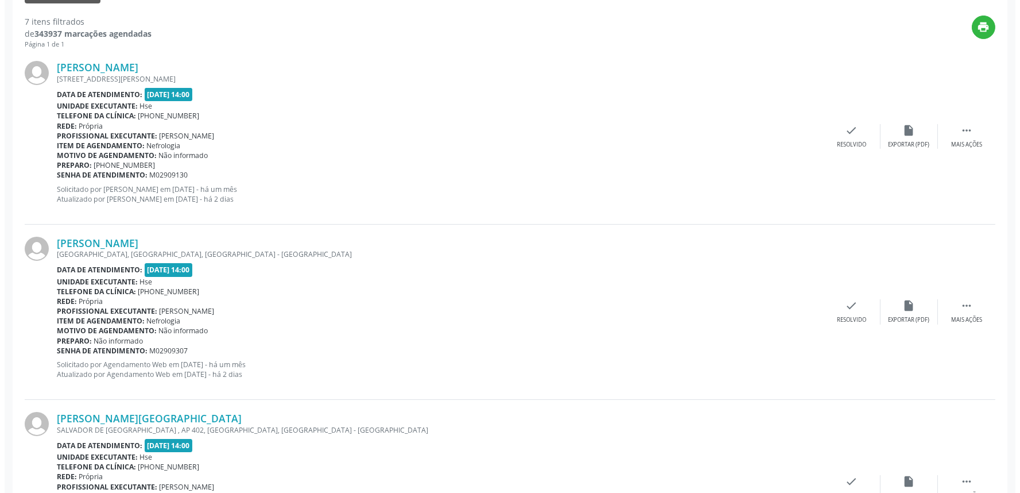
scroll to position [382, 0]
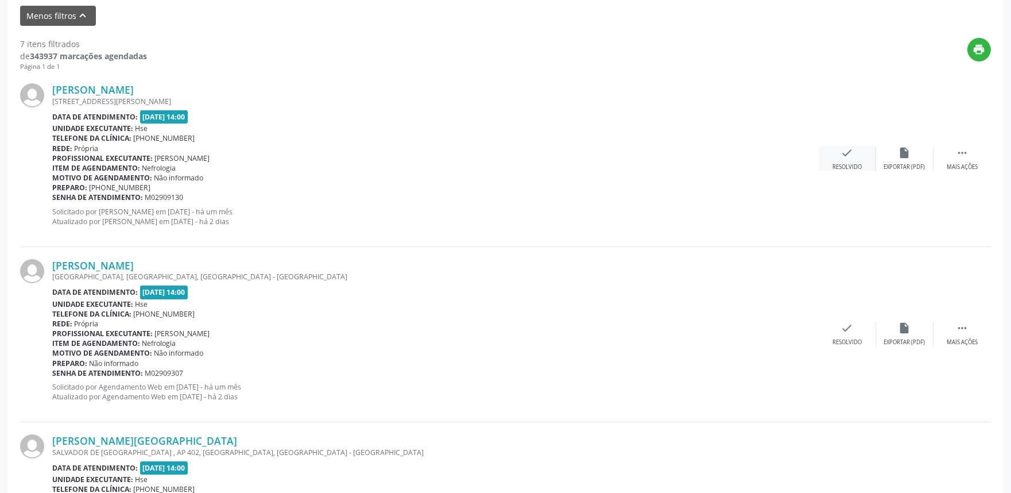
click at [837, 163] on div "Resolvido" at bounding box center [846, 167] width 29 height 8
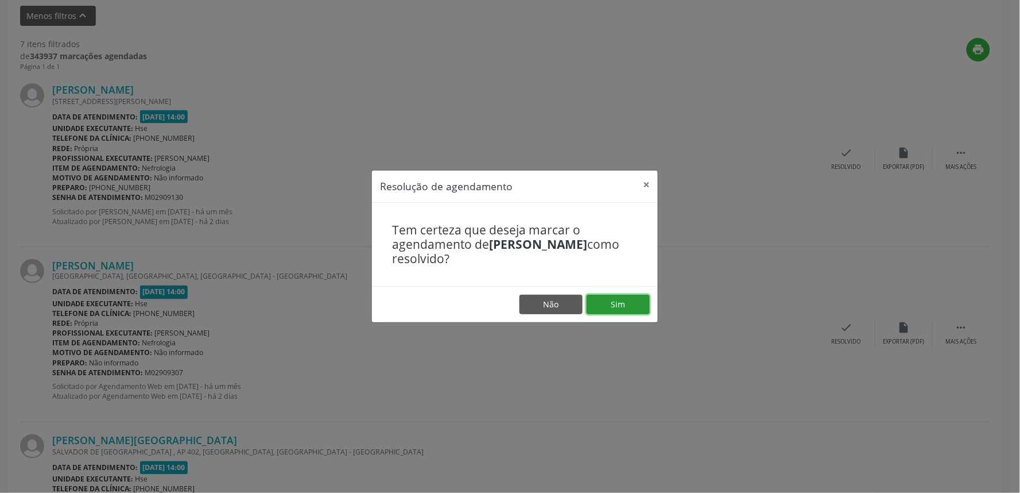
click at [610, 305] on button "Sim" at bounding box center [618, 305] width 63 height 20
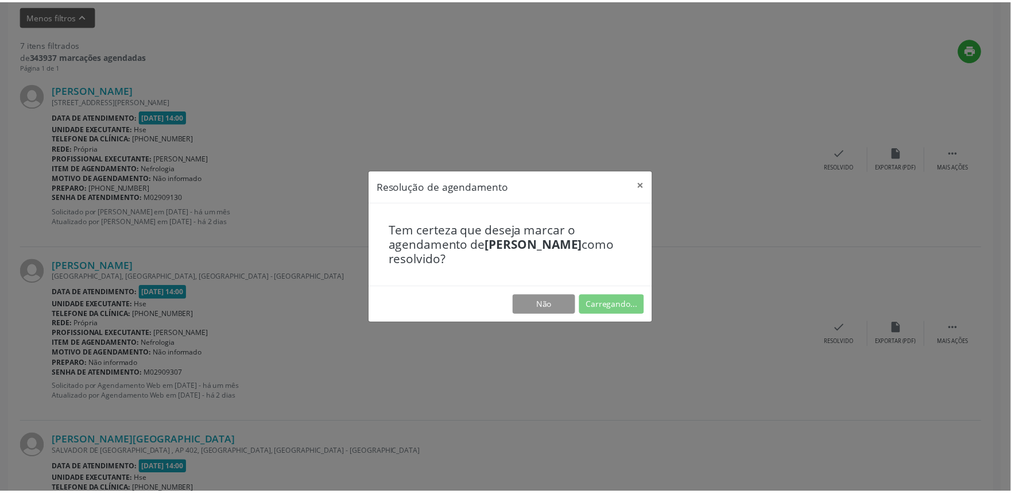
scroll to position [0, 0]
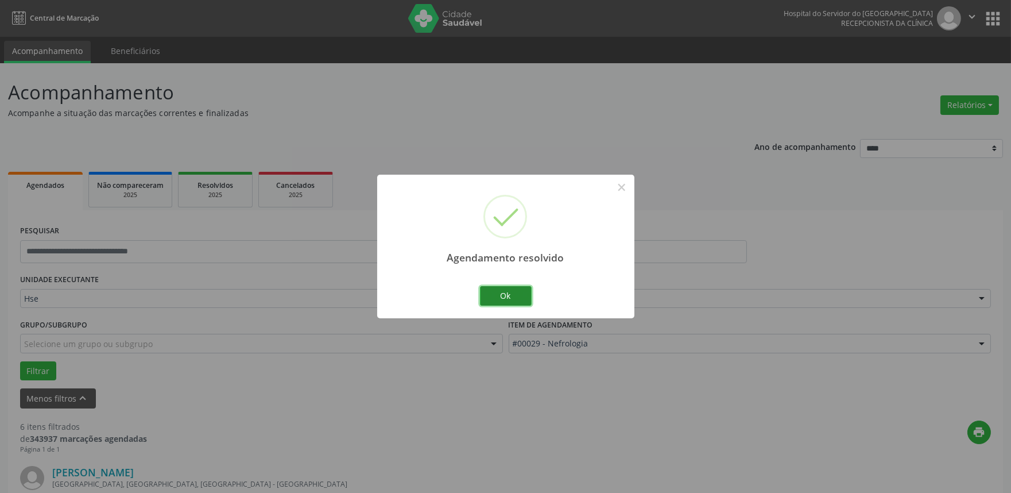
click at [495, 293] on button "Ok" at bounding box center [506, 296] width 52 height 20
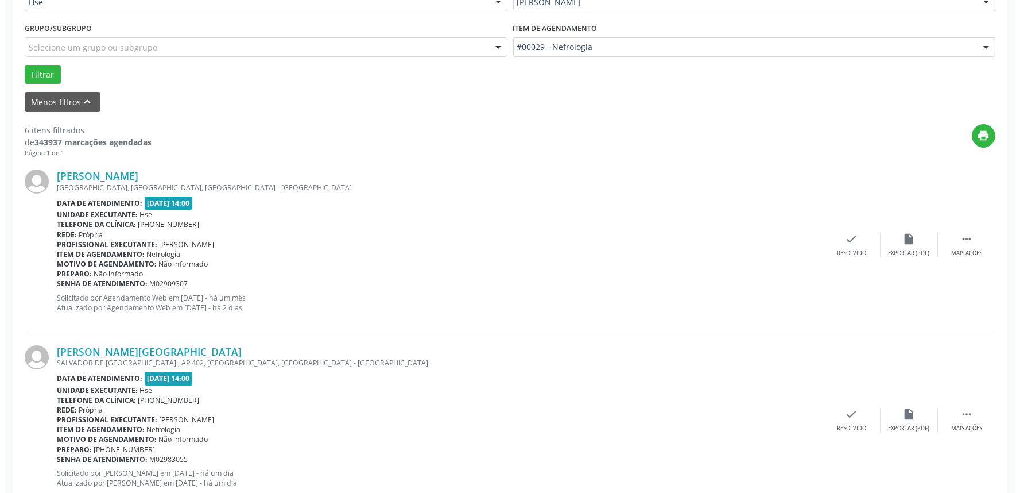
scroll to position [319, 0]
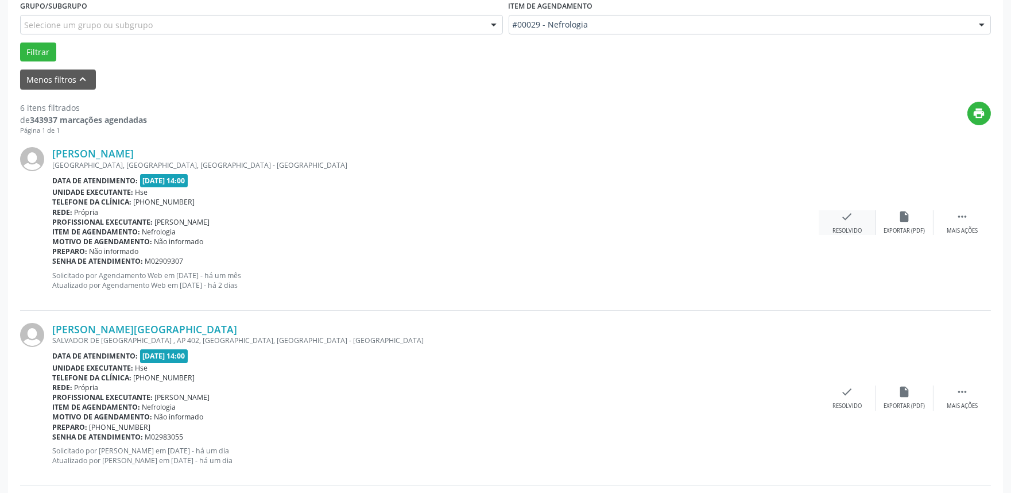
click at [840, 215] on div "check Resolvido" at bounding box center [847, 222] width 57 height 25
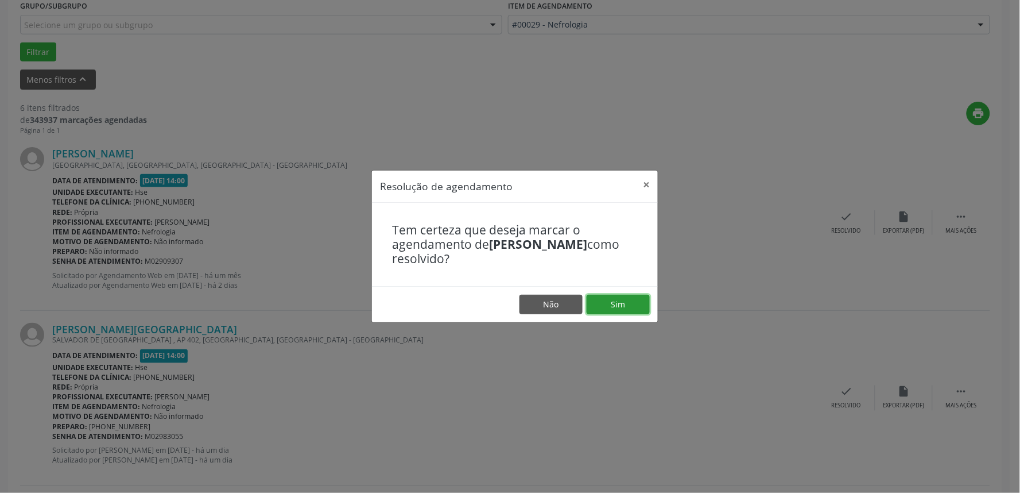
drag, startPoint x: 622, startPoint y: 299, endPoint x: 615, endPoint y: 293, distance: 8.2
click at [618, 296] on button "Sim" at bounding box center [618, 305] width 63 height 20
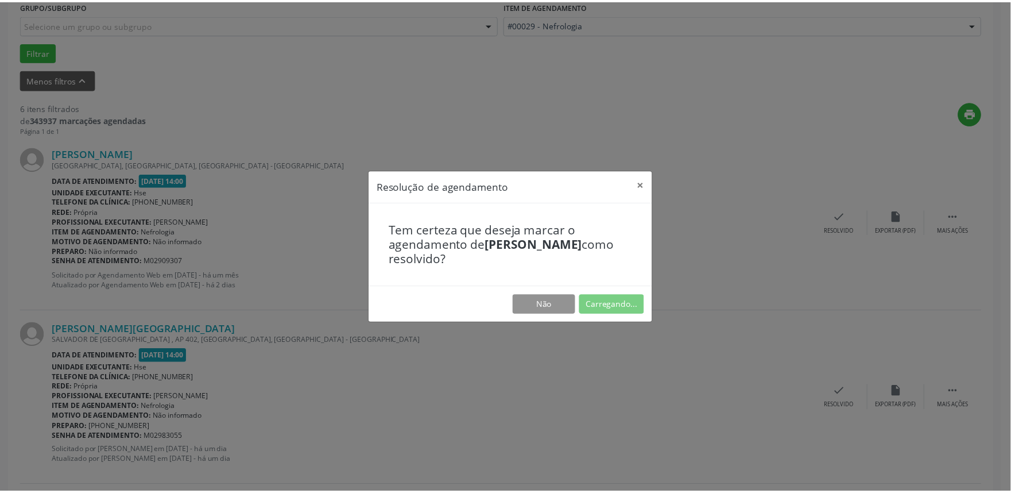
scroll to position [0, 0]
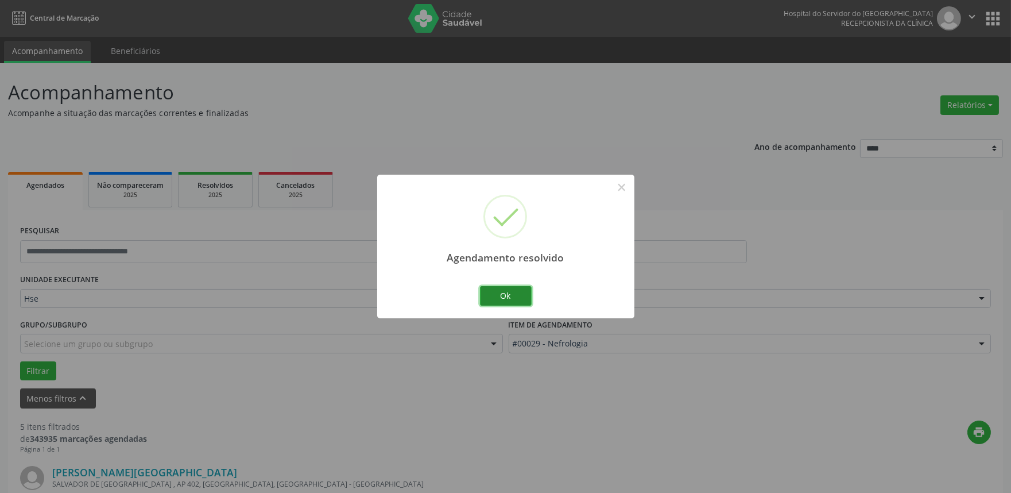
click at [513, 296] on button "Ok" at bounding box center [506, 296] width 52 height 20
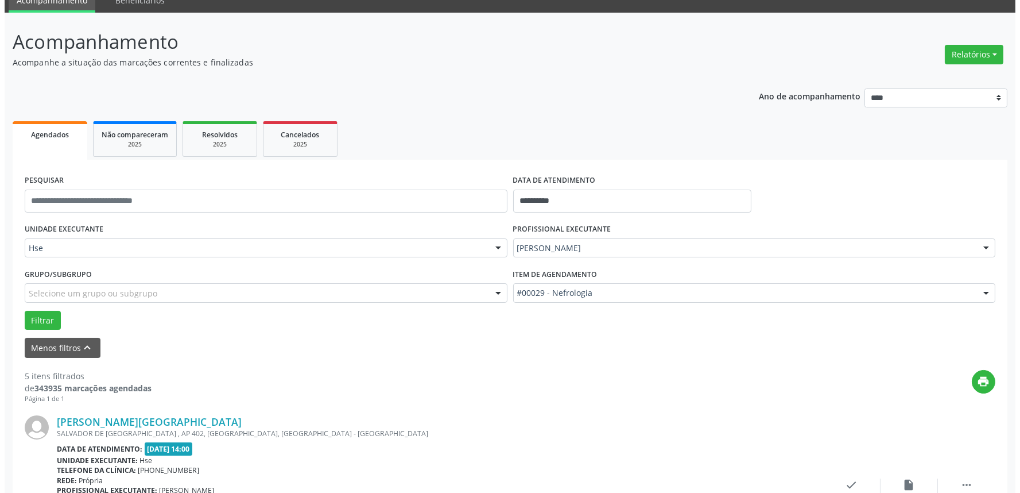
scroll to position [319, 0]
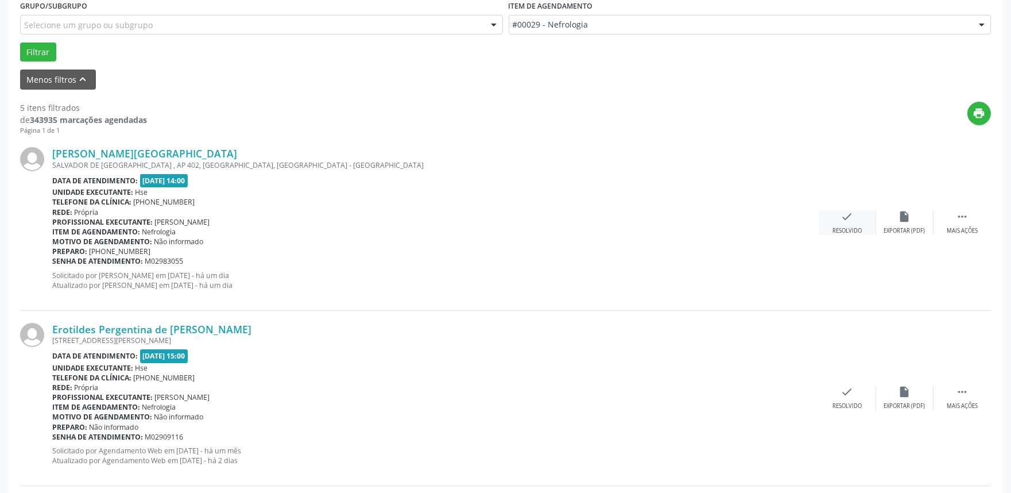
click at [848, 218] on icon "check" at bounding box center [847, 216] width 13 height 13
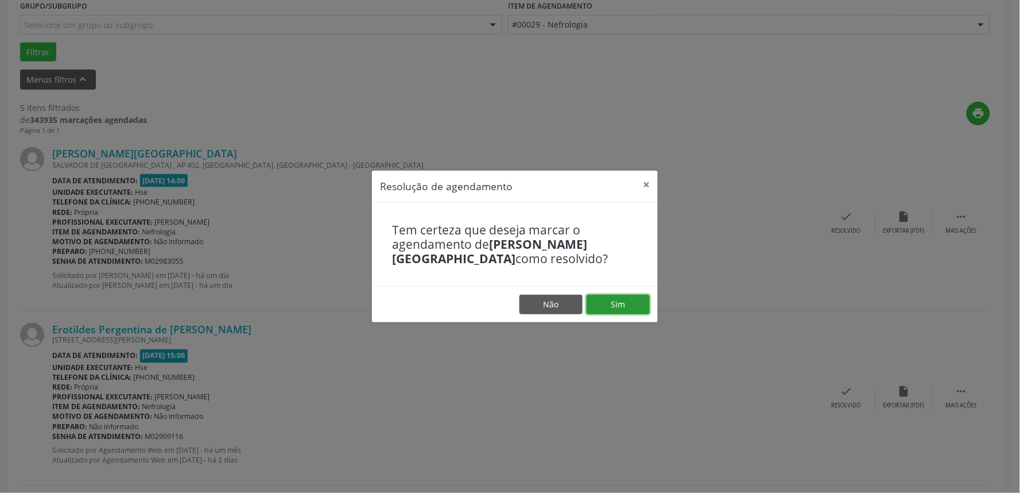
click at [613, 302] on button "Sim" at bounding box center [618, 305] width 63 height 20
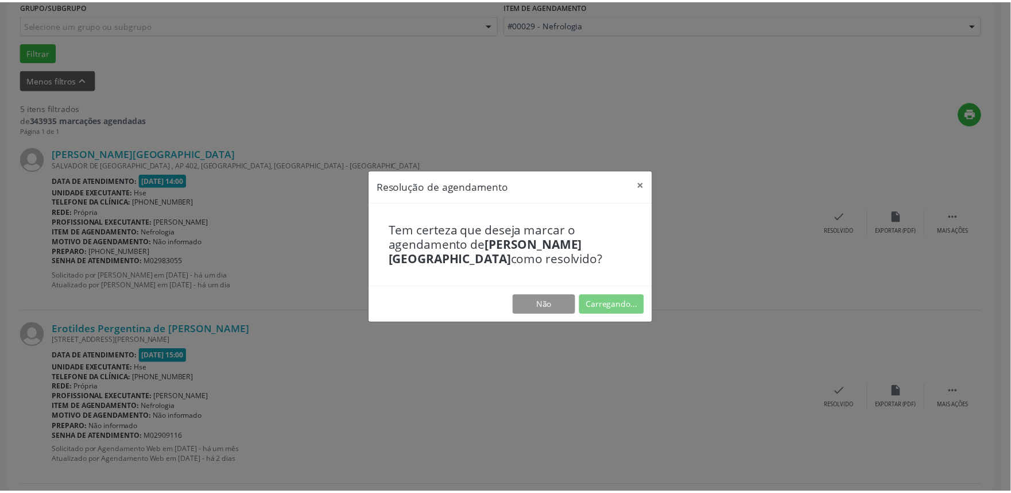
scroll to position [0, 0]
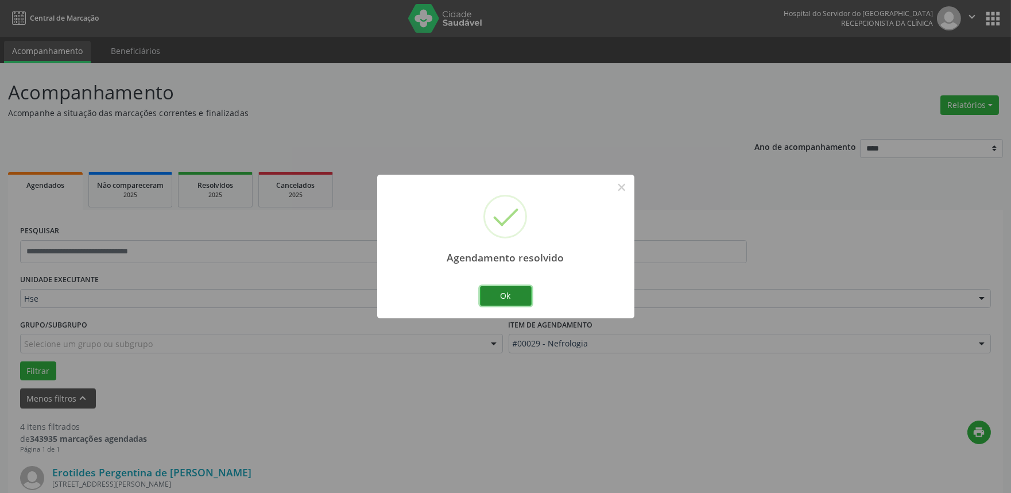
click at [506, 290] on button "Ok" at bounding box center [506, 296] width 52 height 20
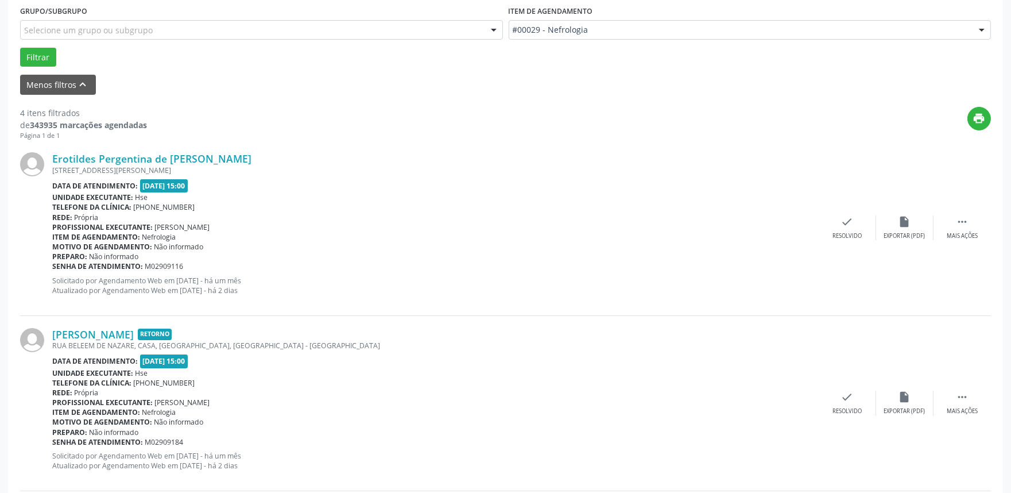
scroll to position [319, 0]
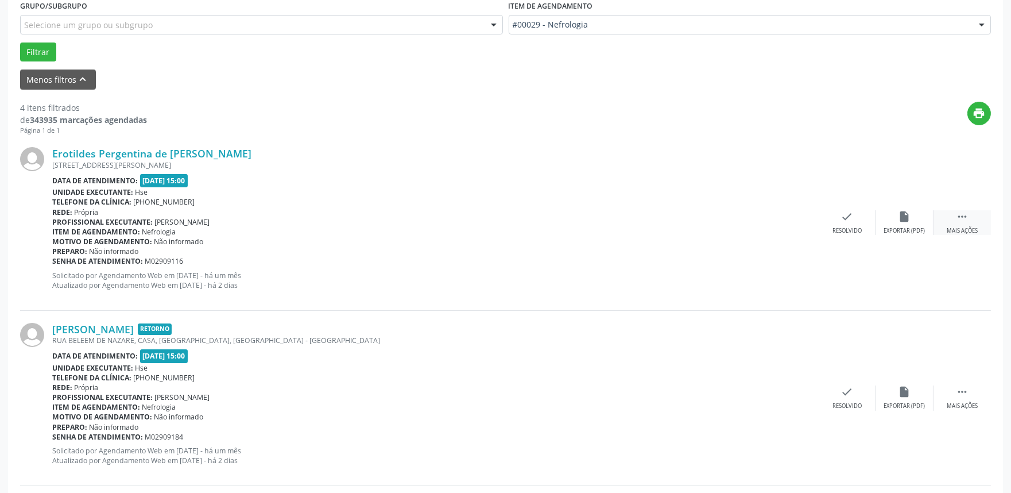
click at [956, 214] on icon "" at bounding box center [962, 216] width 13 height 13
click at [893, 214] on div "alarm_off Não compareceu" at bounding box center [904, 222] width 57 height 25
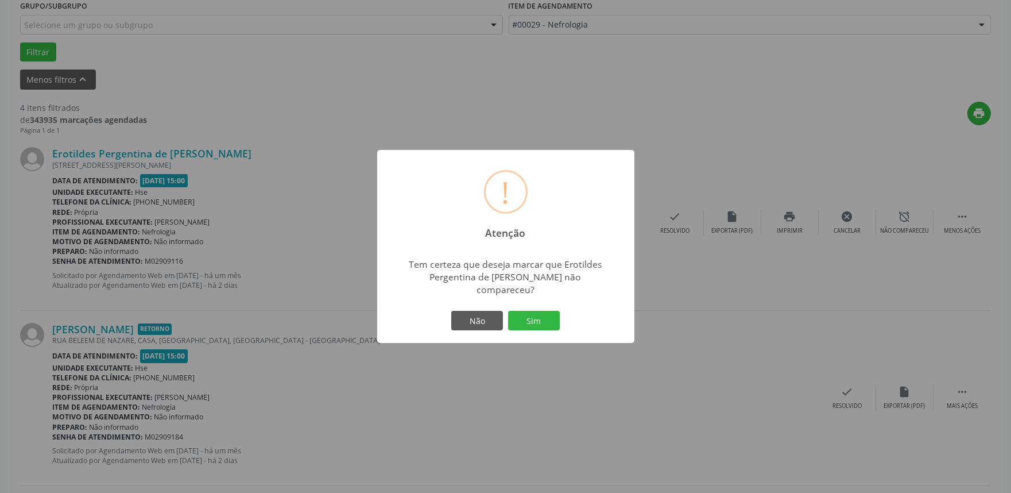
drag, startPoint x: 528, startPoint y: 318, endPoint x: 553, endPoint y: 278, distance: 46.7
click at [532, 316] on button "Sim" at bounding box center [534, 321] width 52 height 20
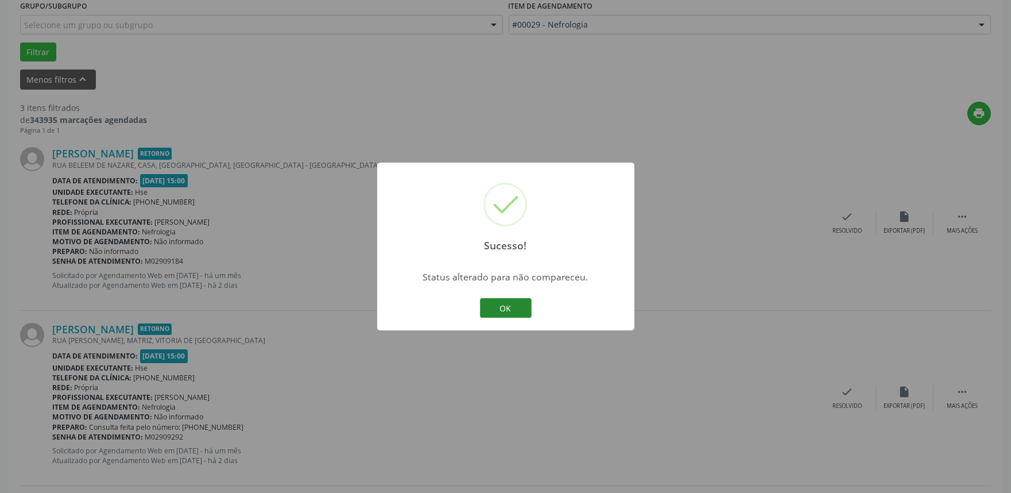
click at [507, 309] on button "OK" at bounding box center [506, 308] width 52 height 20
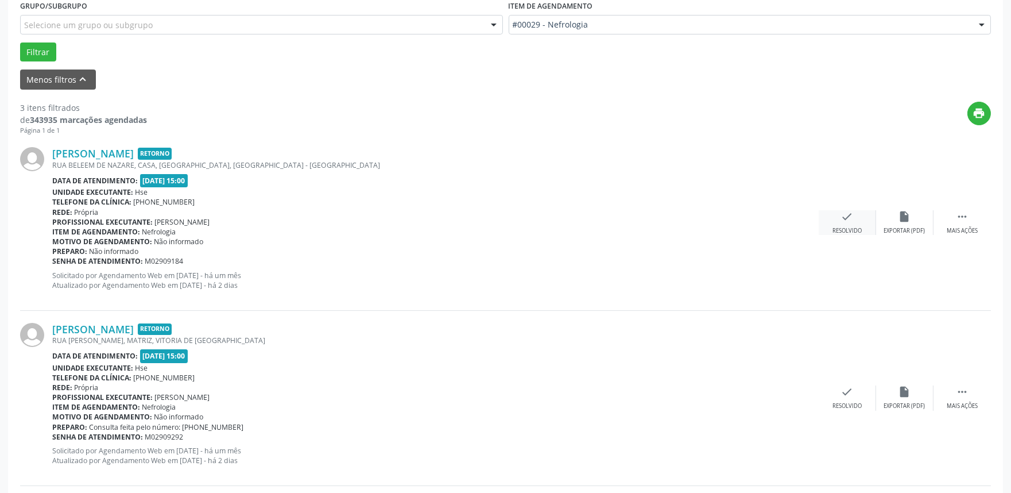
click at [841, 218] on icon "check" at bounding box center [847, 216] width 13 height 13
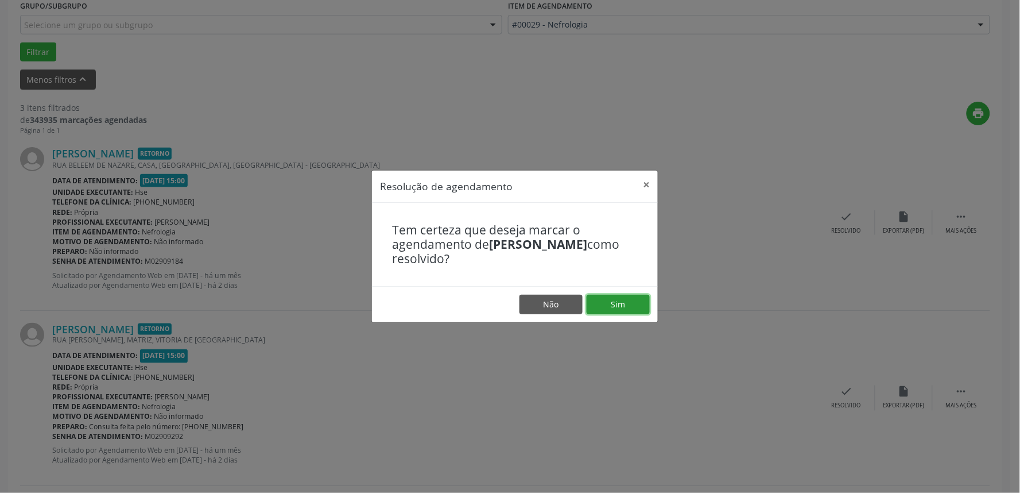
click at [617, 303] on button "Sim" at bounding box center [618, 305] width 63 height 20
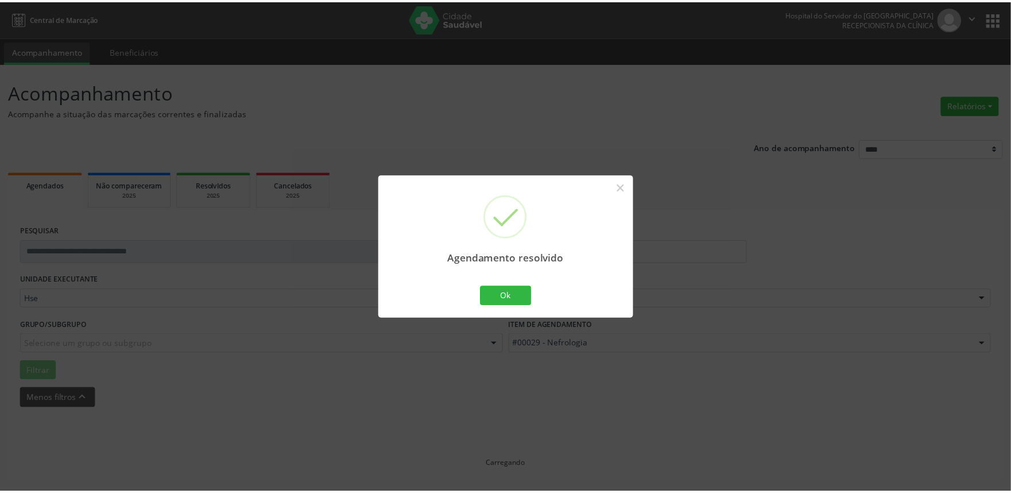
scroll to position [0, 0]
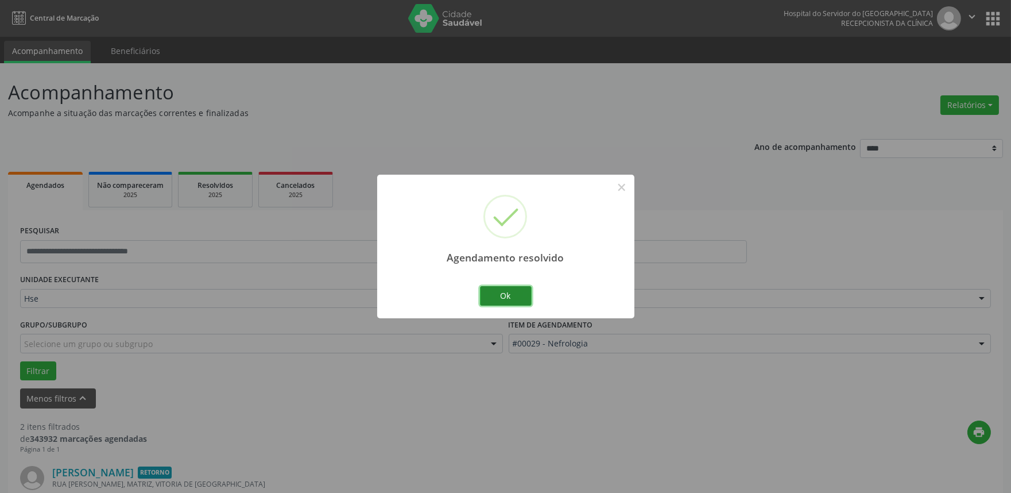
click at [509, 297] on button "Ok" at bounding box center [506, 296] width 52 height 20
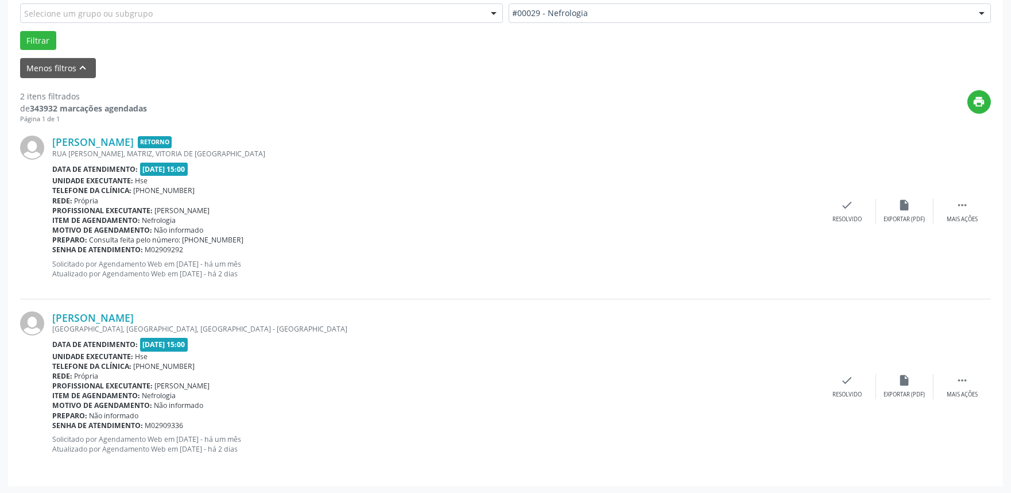
scroll to position [266, 0]
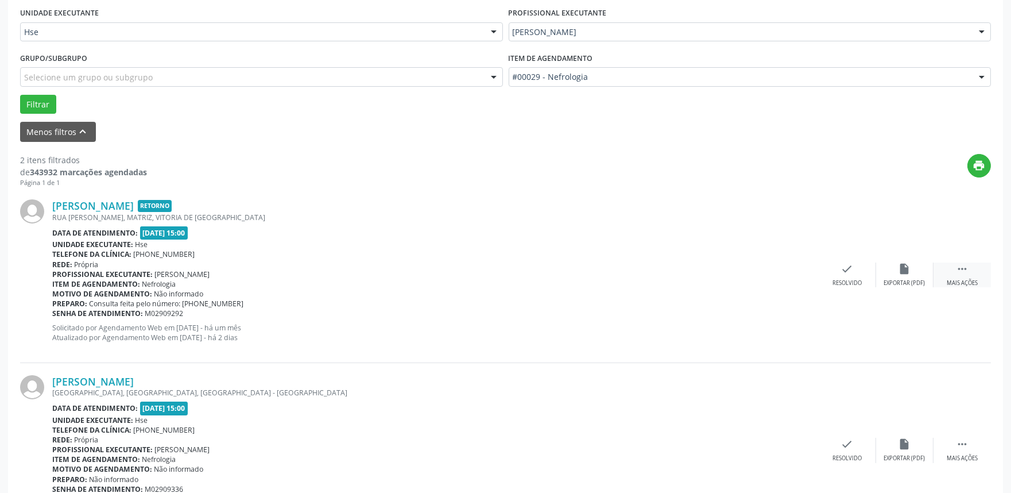
click at [967, 268] on icon "" at bounding box center [962, 268] width 13 height 13
click at [892, 277] on div "alarm_off Não compareceu" at bounding box center [904, 274] width 57 height 25
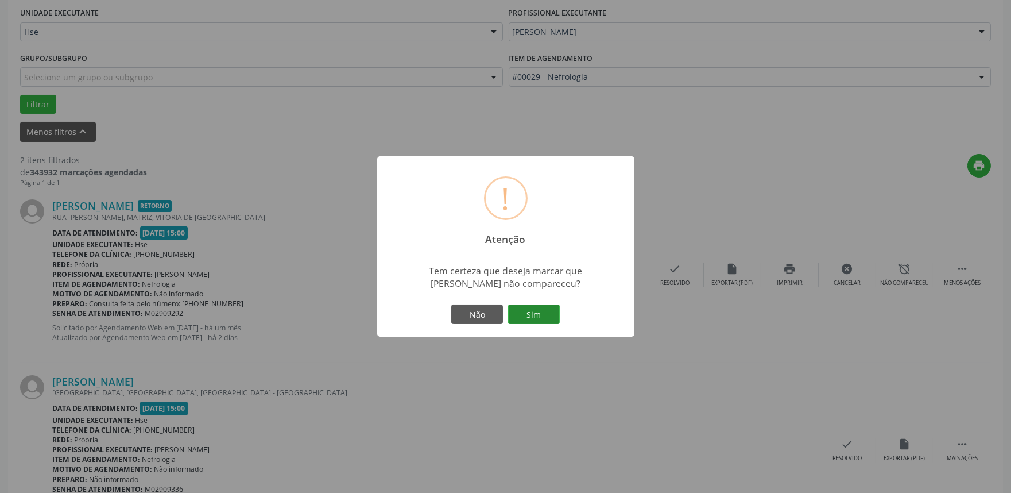
click at [531, 321] on button "Sim" at bounding box center [534, 314] width 52 height 20
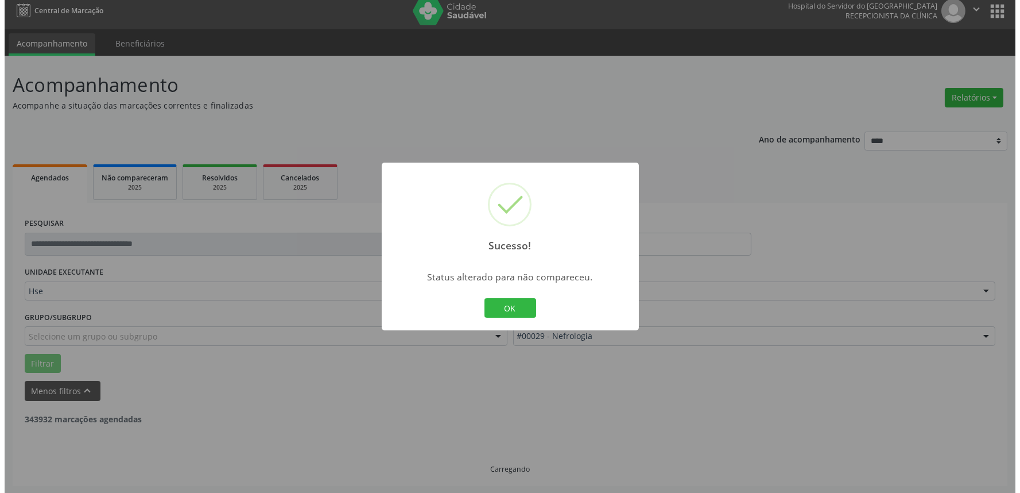
scroll to position [155, 0]
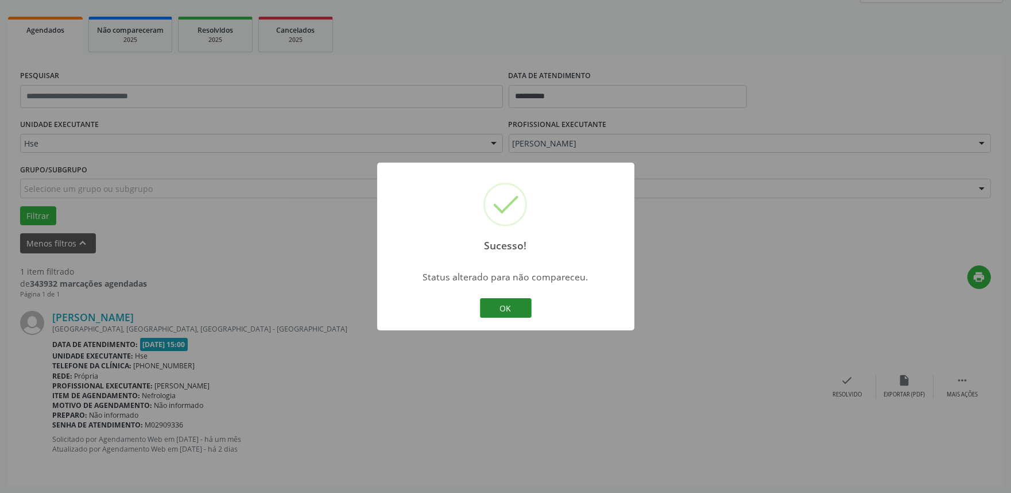
click at [508, 307] on button "OK" at bounding box center [506, 308] width 52 height 20
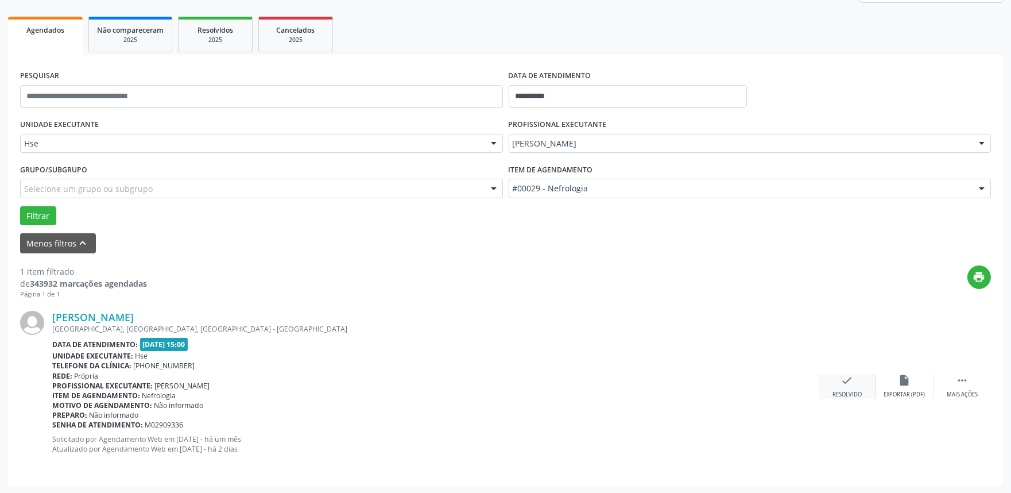
click at [843, 379] on icon "check" at bounding box center [847, 380] width 13 height 13
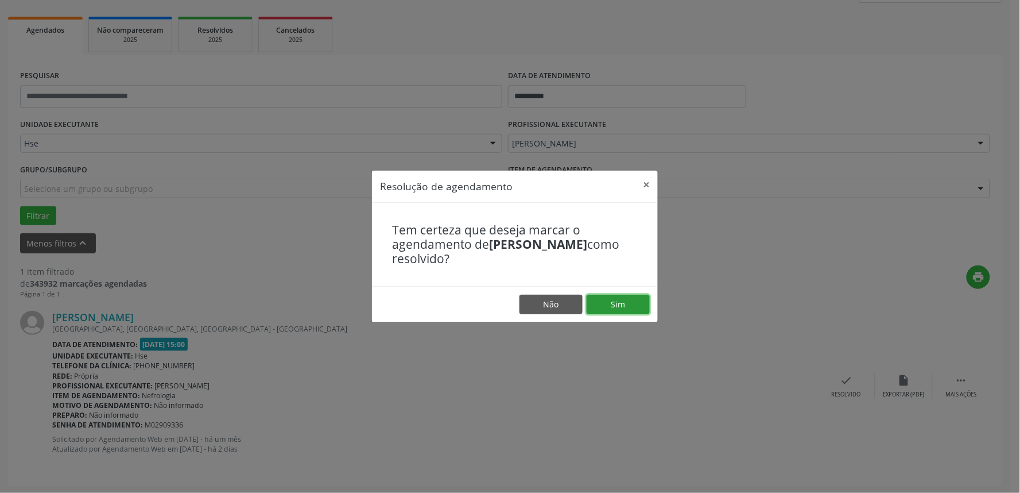
click at [613, 301] on button "Sim" at bounding box center [618, 305] width 63 height 20
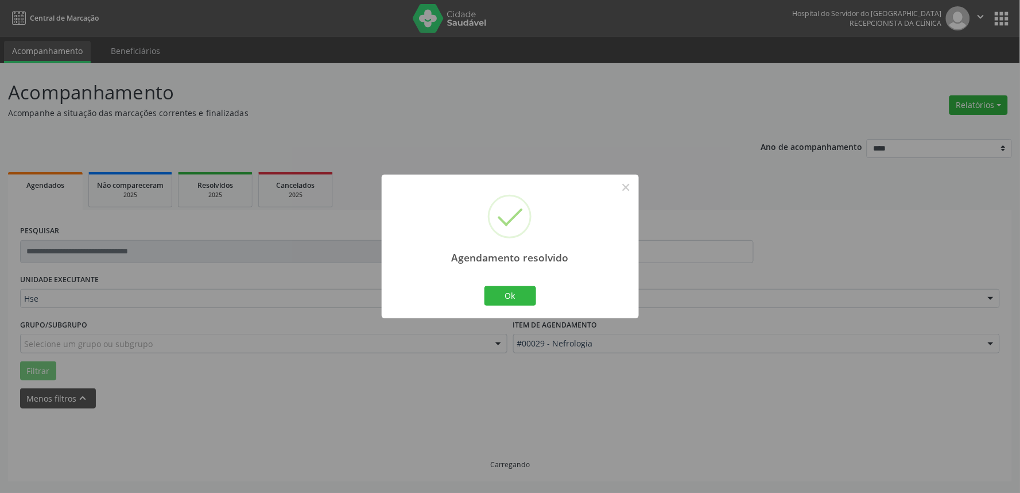
scroll to position [0, 0]
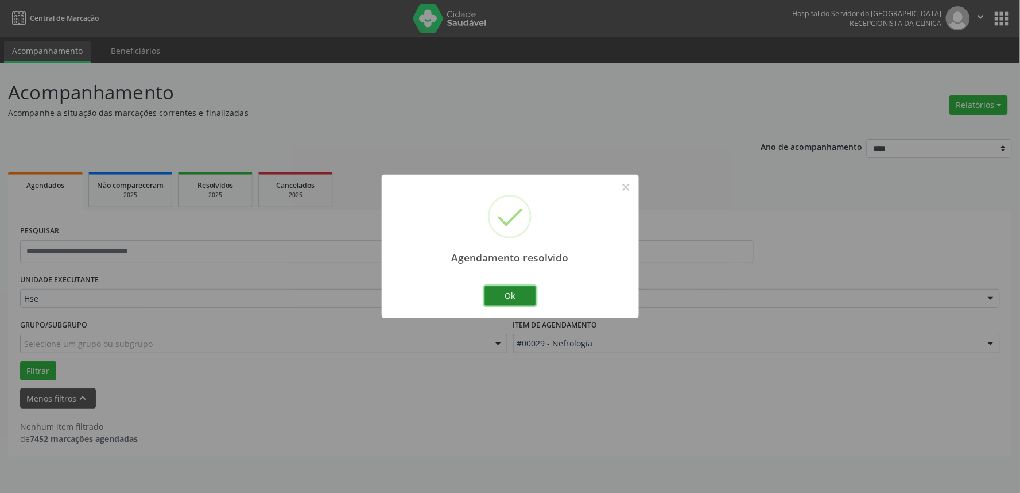
click at [501, 296] on button "Ok" at bounding box center [511, 296] width 52 height 20
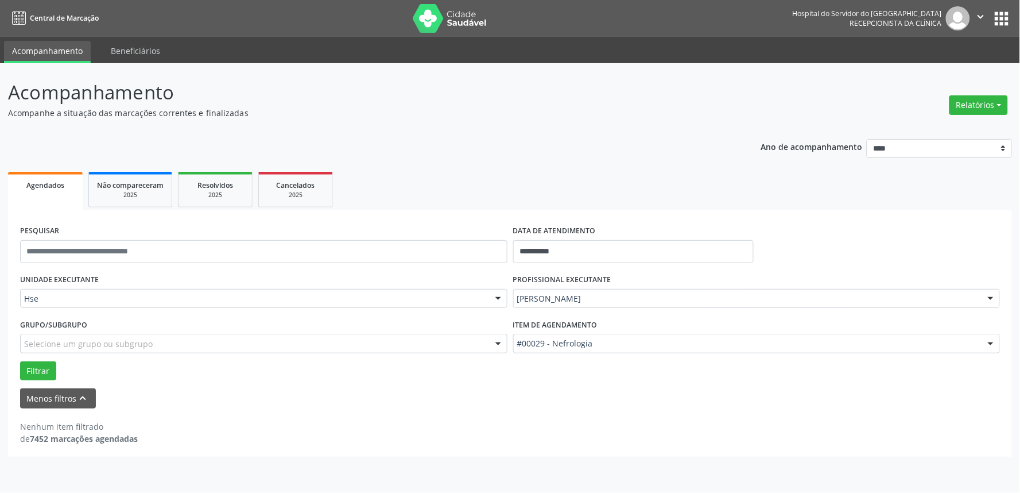
click at [4, 175] on div "**********" at bounding box center [510, 277] width 1020 height 429
click at [24, 358] on div "Grupo/Subgrupo Selecione um grupo ou subgrupo Todos os grupos e subgrupos Nenhu…" at bounding box center [263, 338] width 493 height 45
click at [41, 373] on button "Filtrar" at bounding box center [38, 371] width 36 height 20
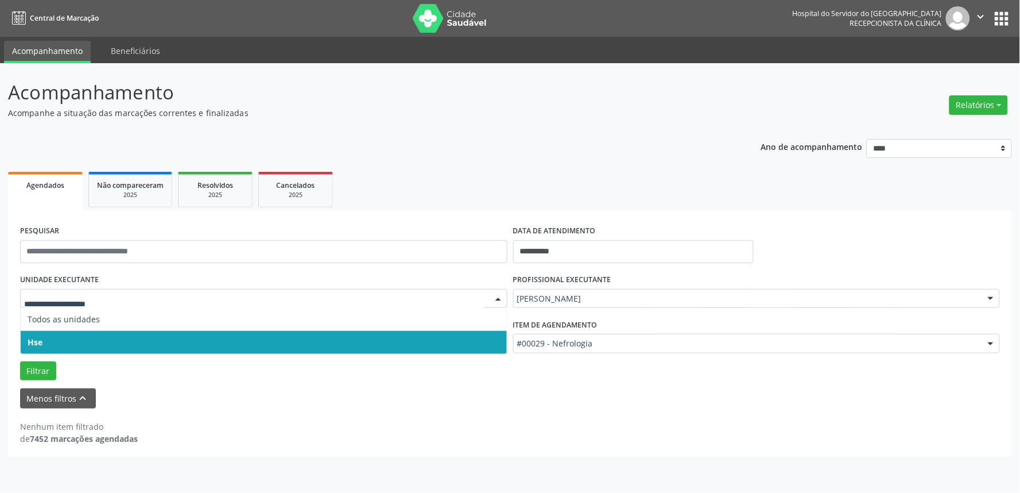
click at [90, 340] on span "Hse" at bounding box center [264, 342] width 486 height 23
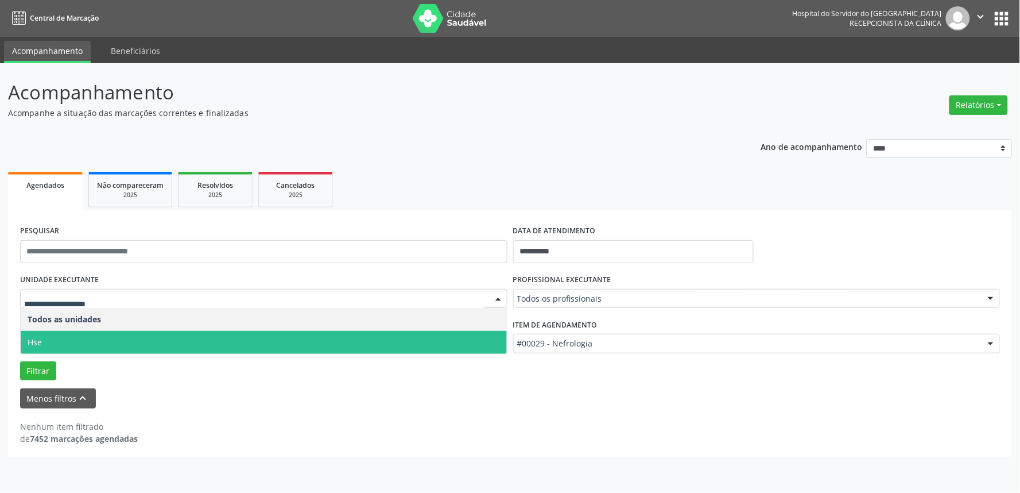
click at [86, 353] on div "Todos as unidades Hse Nenhum resultado encontrado para: " " Não há nenhuma opçã…" at bounding box center [263, 331] width 487 height 47
click at [49, 340] on span "Hse" at bounding box center [264, 342] width 486 height 23
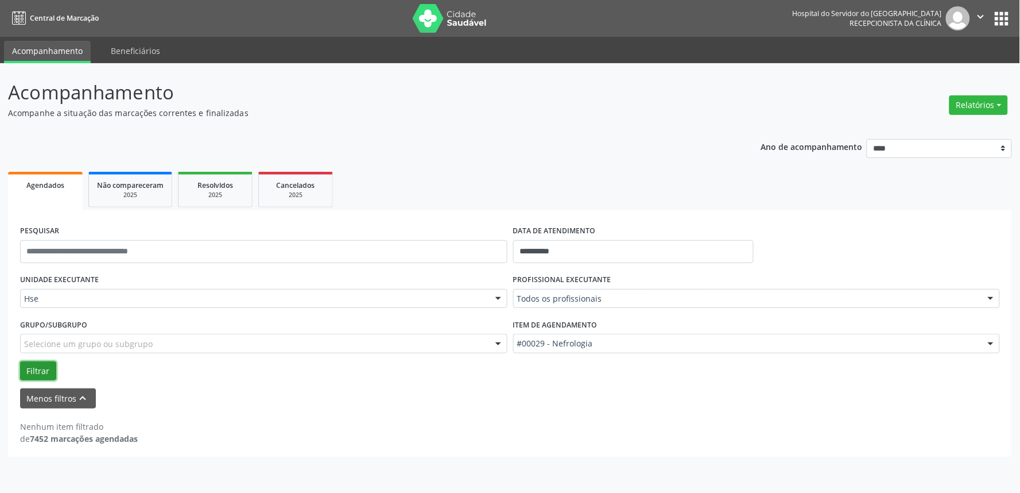
click at [36, 365] on button "Filtrar" at bounding box center [38, 371] width 36 height 20
